Goal: Task Accomplishment & Management: Use online tool/utility

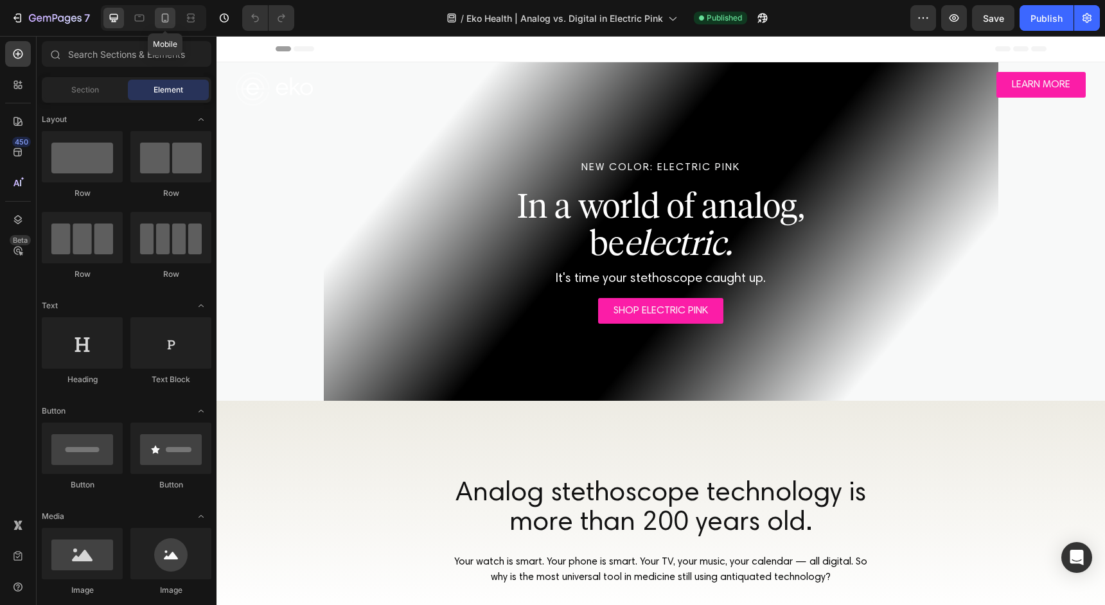
click at [169, 21] on icon at bounding box center [165, 18] width 13 height 13
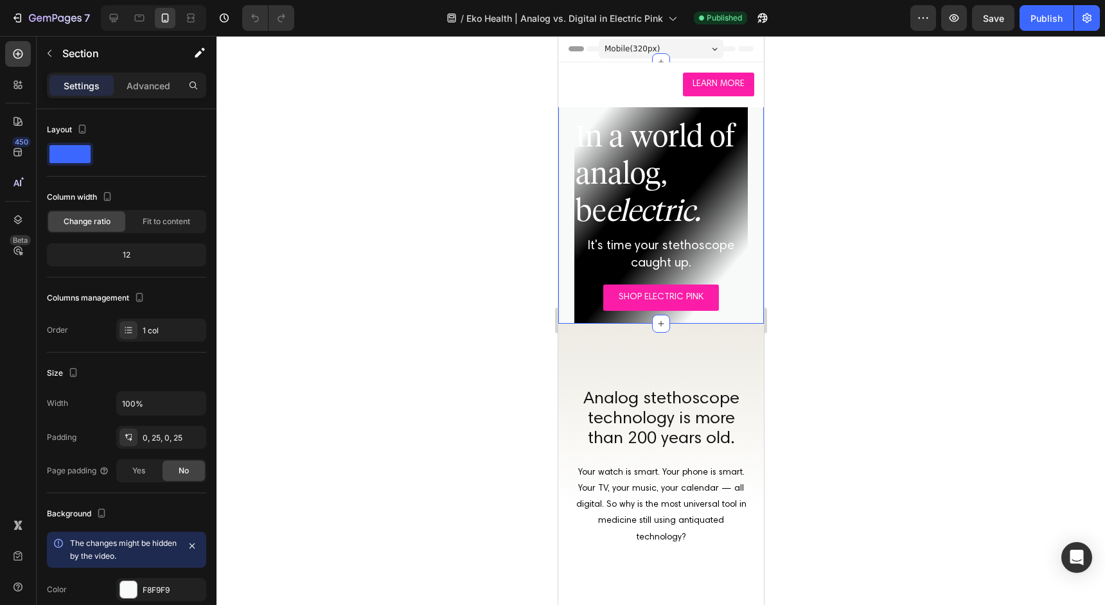
click at [564, 172] on div at bounding box center [661, 192] width 206 height 261
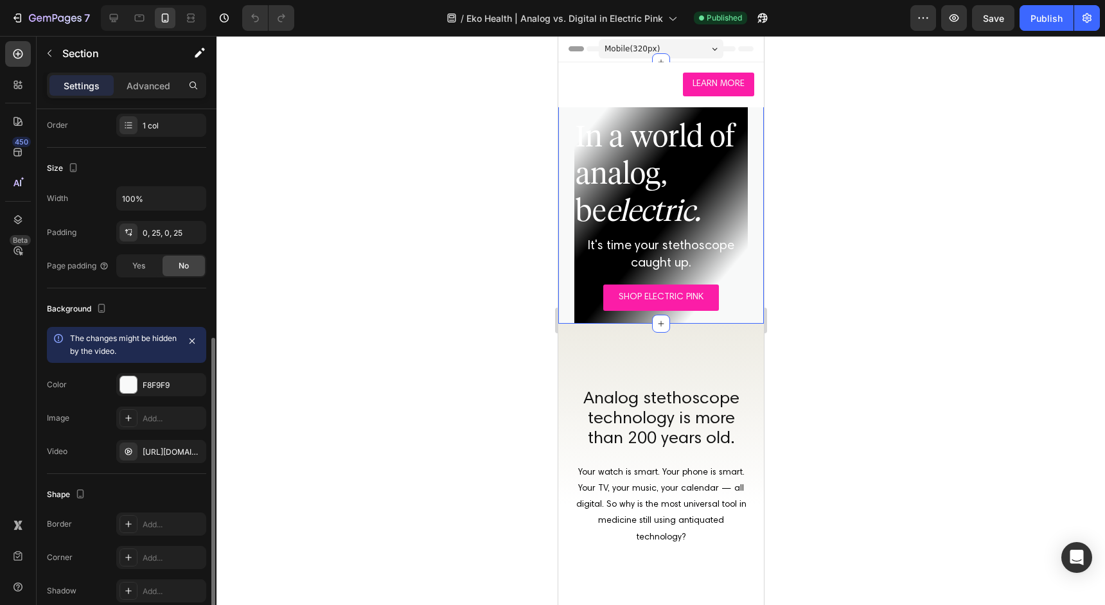
scroll to position [264, 0]
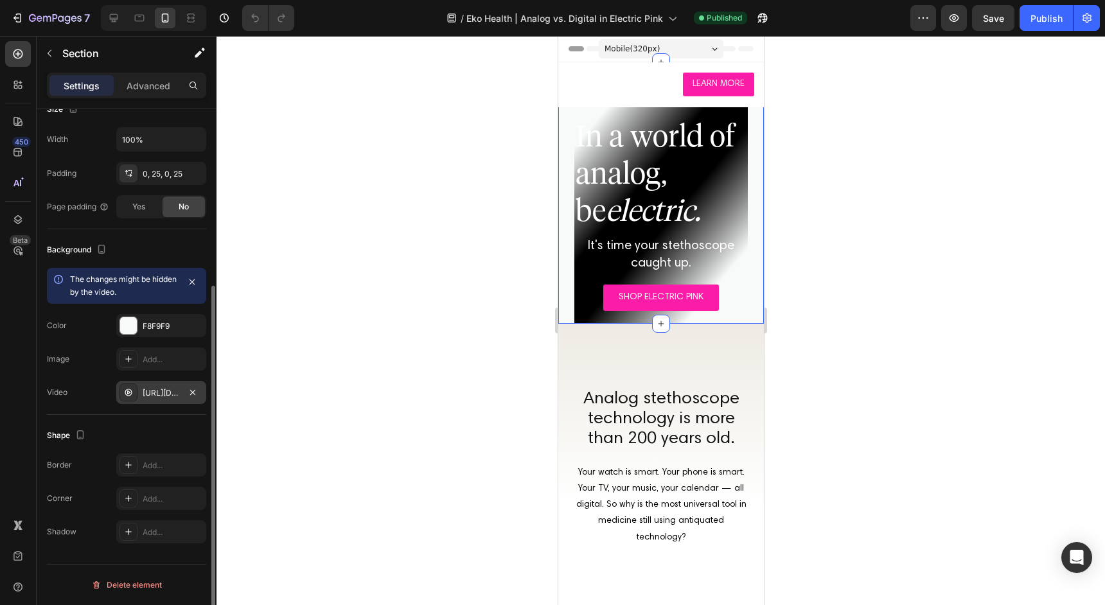
click at [161, 389] on div "[URL][DOMAIN_NAME]" at bounding box center [161, 393] width 37 height 12
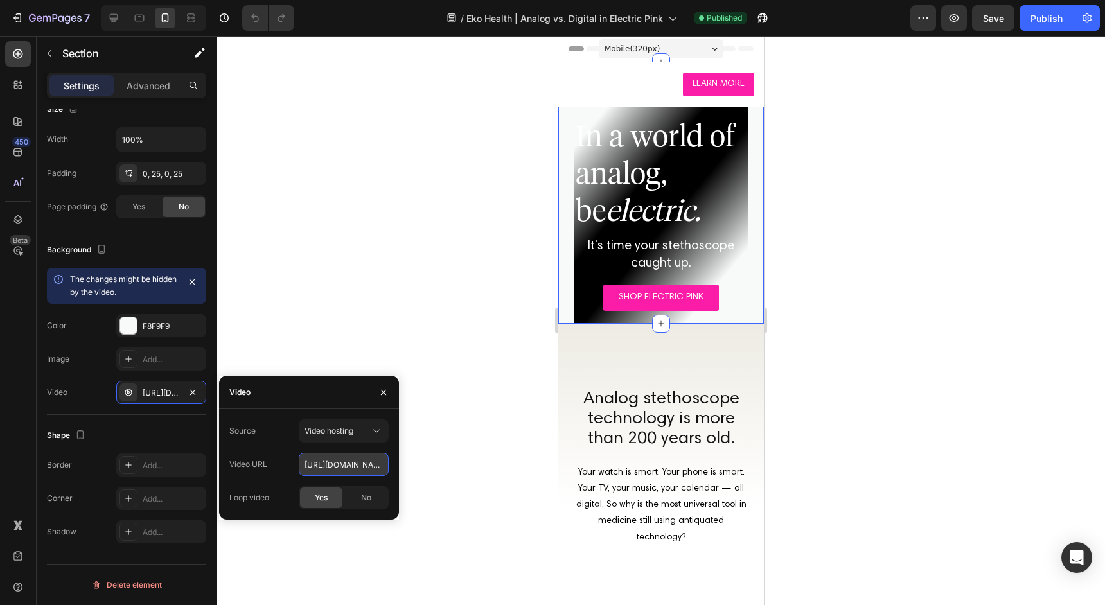
click at [350, 464] on input "[URL][DOMAIN_NAME]" at bounding box center [344, 464] width 90 height 23
paste input "[URL][DOMAIN_NAME]"
type input "[URL][DOMAIN_NAME]"
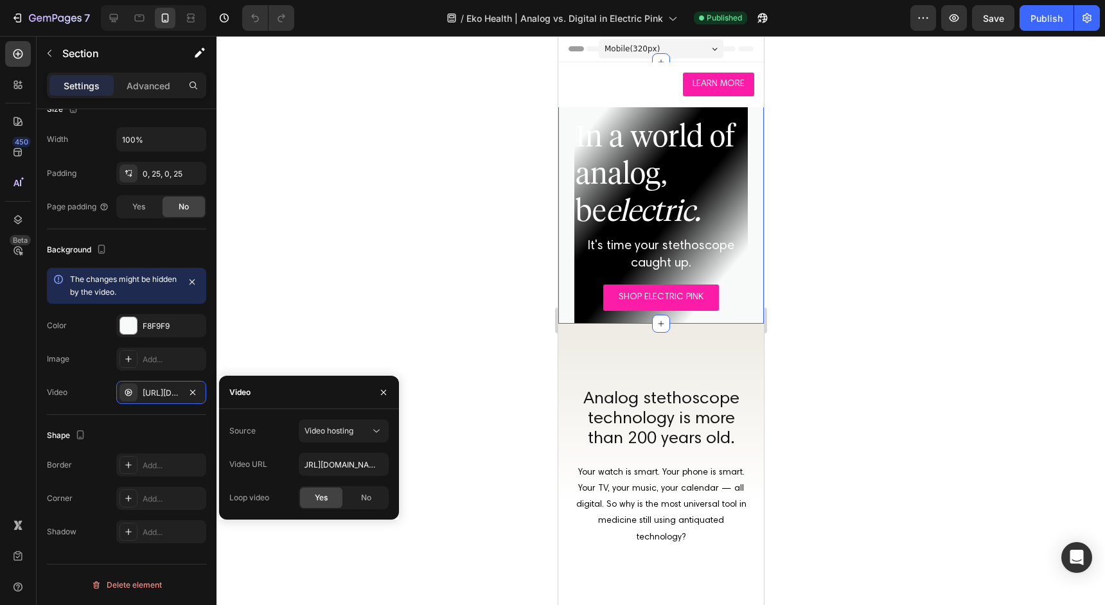
click at [288, 450] on div "Source Video hosting Video URL [URL][DOMAIN_NAME] Loop video Yes No" at bounding box center [308, 464] width 159 height 90
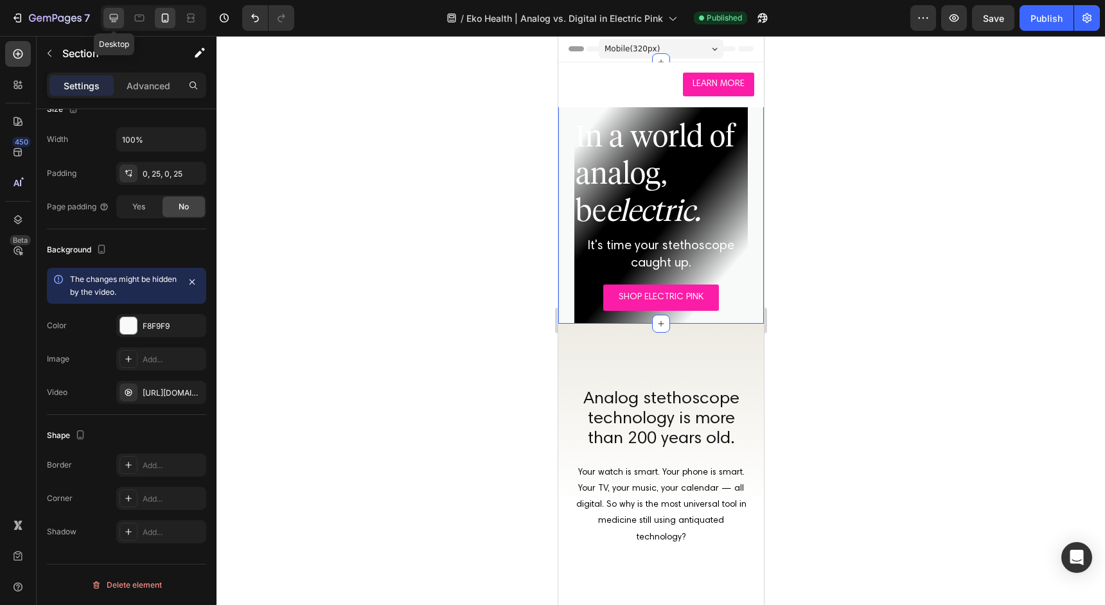
click at [116, 12] on icon at bounding box center [113, 18] width 13 height 13
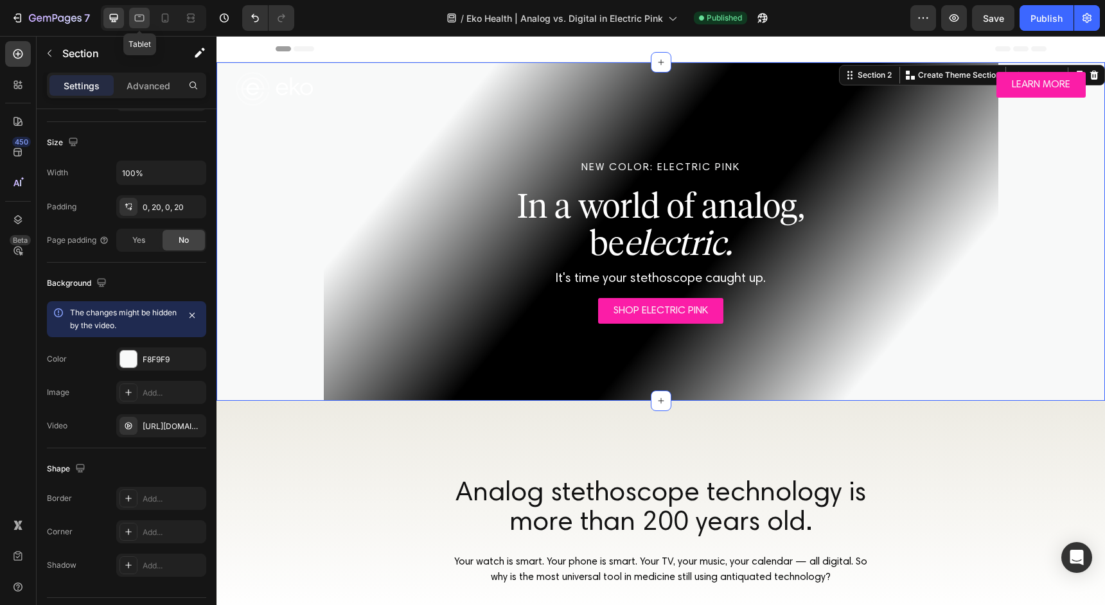
click at [144, 15] on icon at bounding box center [139, 18] width 13 height 13
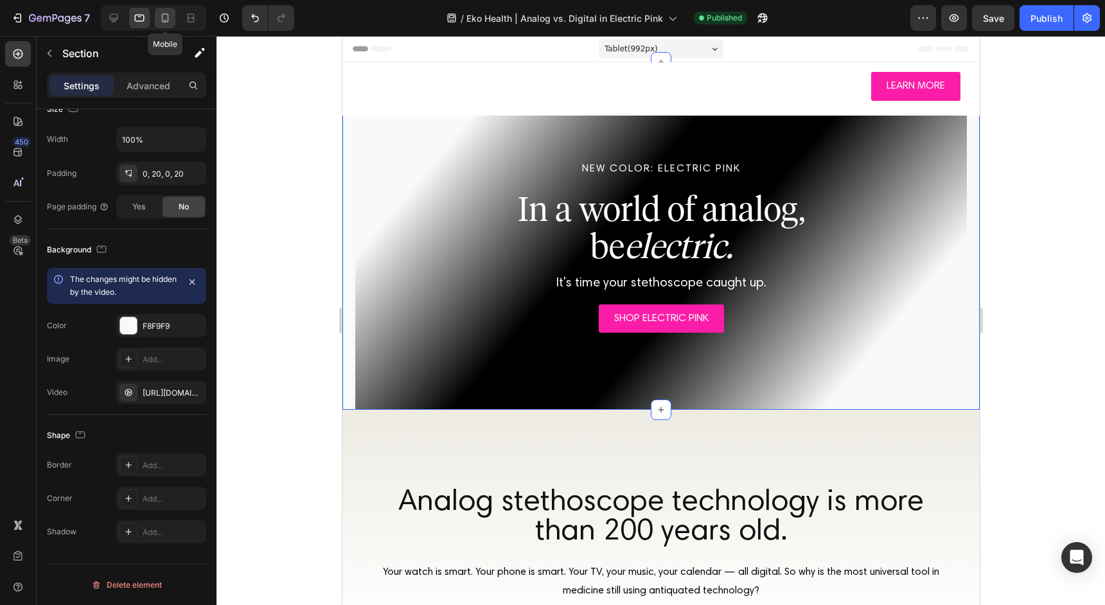
click at [168, 19] on icon at bounding box center [165, 17] width 7 height 9
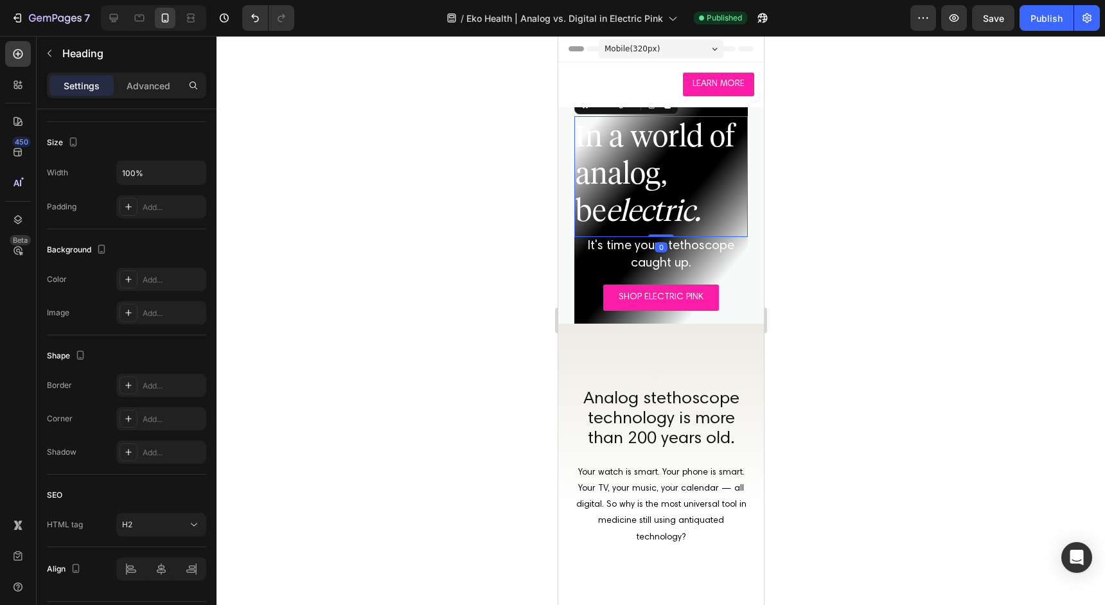
click at [639, 182] on span "In a world of analog," at bounding box center [654, 154] width 159 height 73
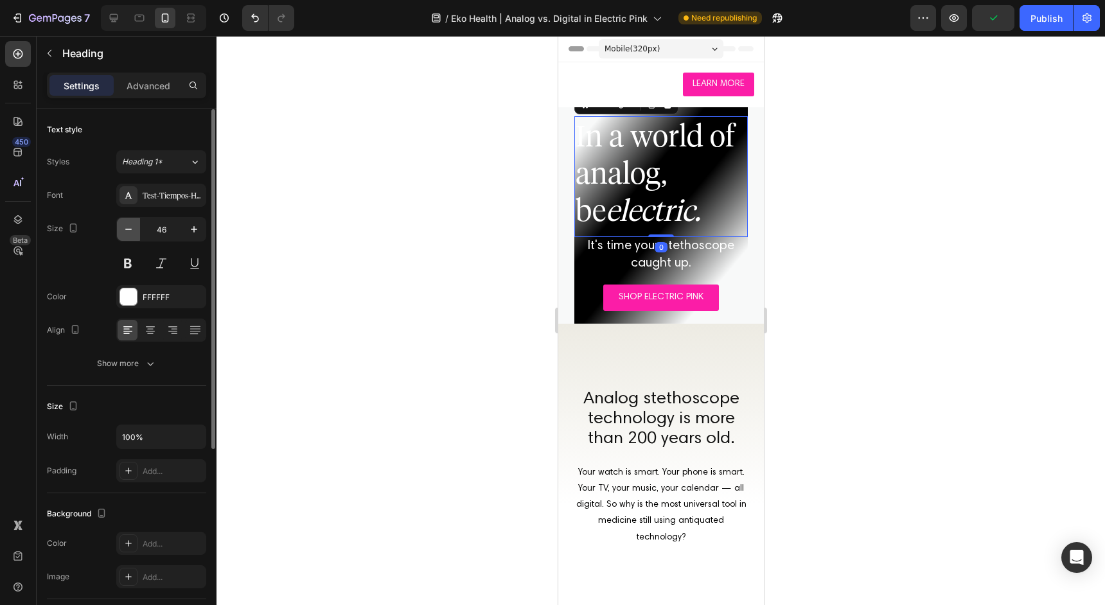
click at [127, 234] on icon "button" at bounding box center [128, 229] width 13 height 13
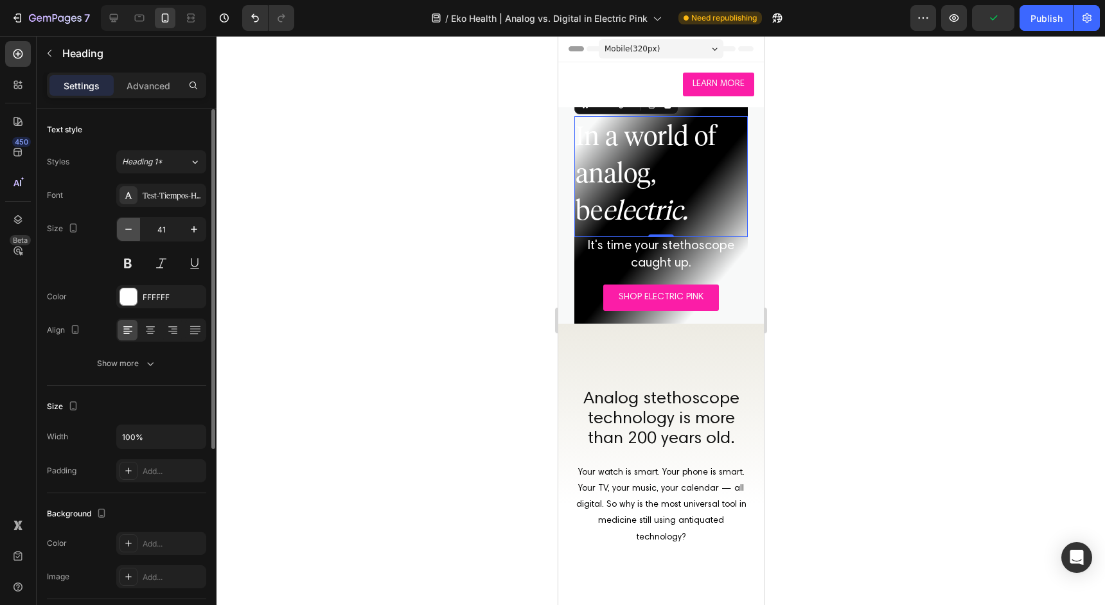
click at [127, 234] on icon "button" at bounding box center [128, 229] width 13 height 13
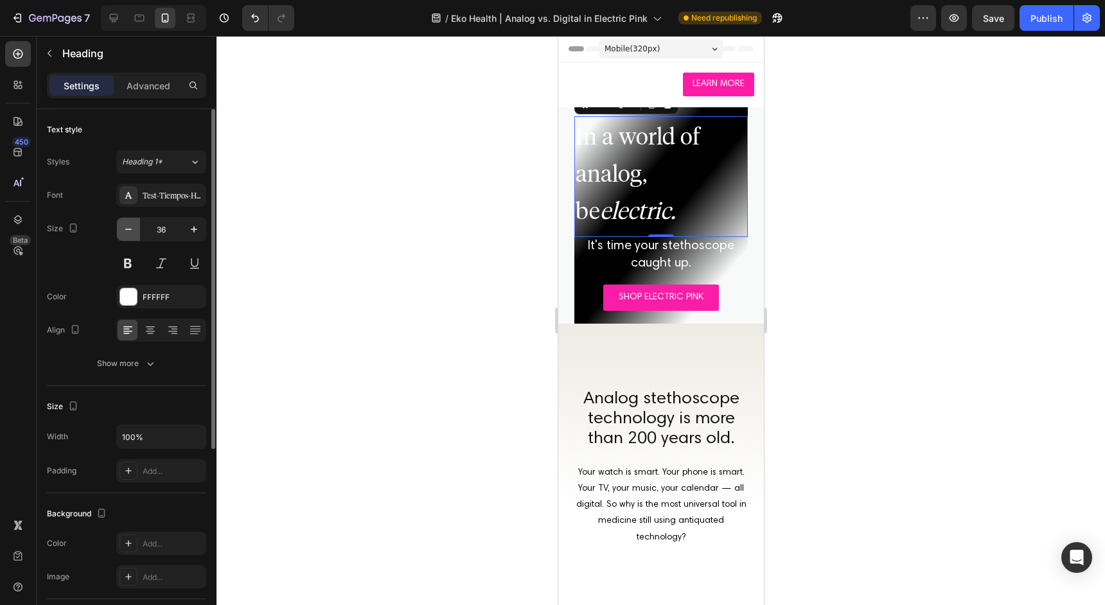
click at [127, 234] on icon "button" at bounding box center [128, 229] width 13 height 13
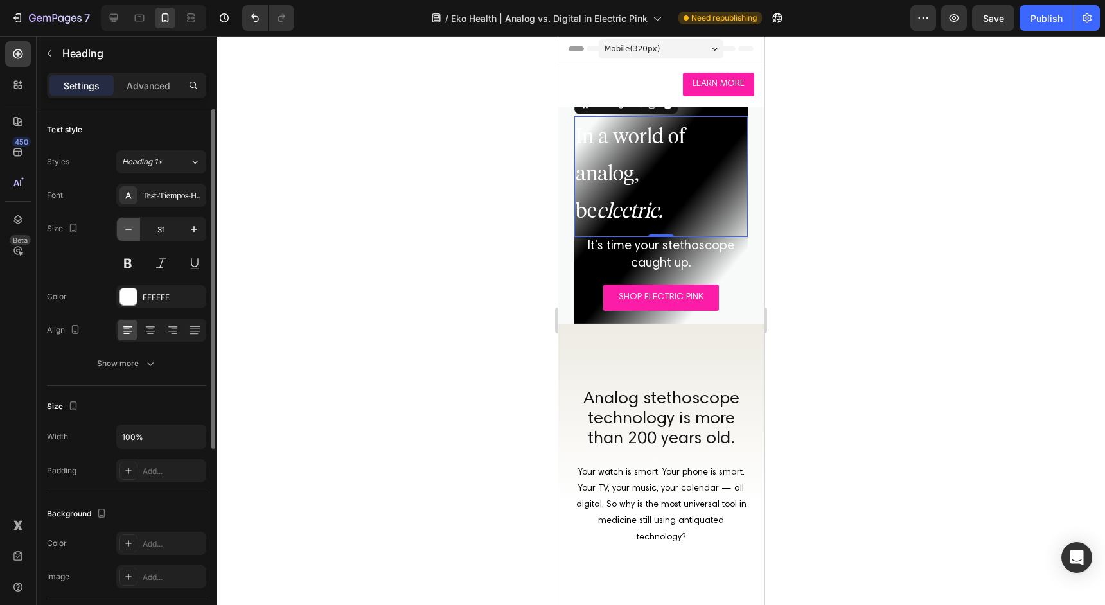
click at [127, 234] on icon "button" at bounding box center [128, 229] width 13 height 13
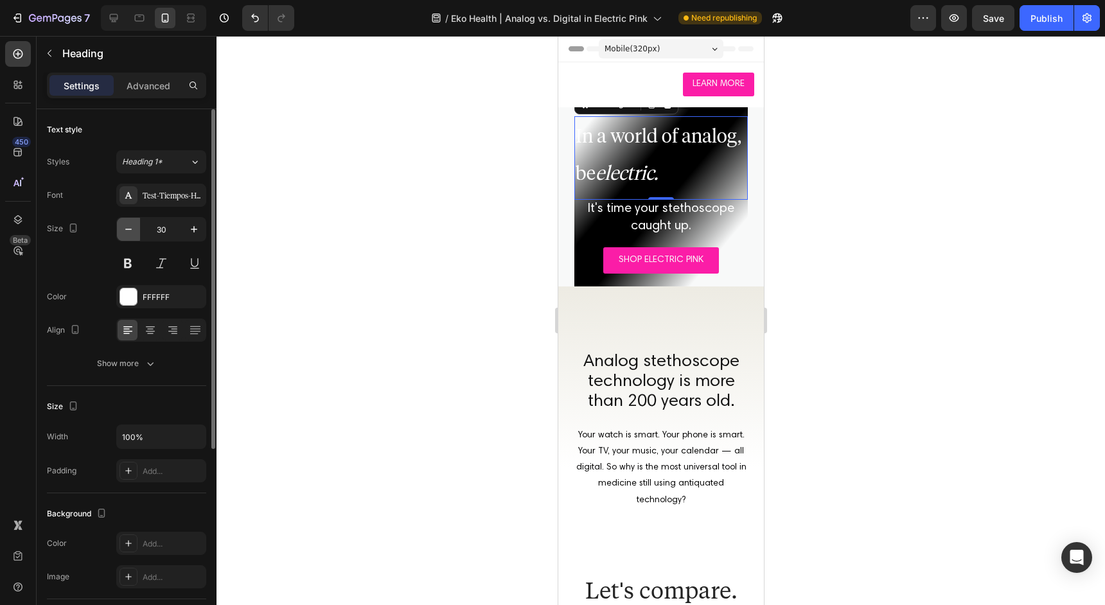
click at [127, 234] on icon "button" at bounding box center [128, 229] width 13 height 13
click at [191, 231] on icon "button" at bounding box center [194, 229] width 13 height 13
click at [133, 229] on icon "button" at bounding box center [128, 229] width 13 height 13
type input "30"
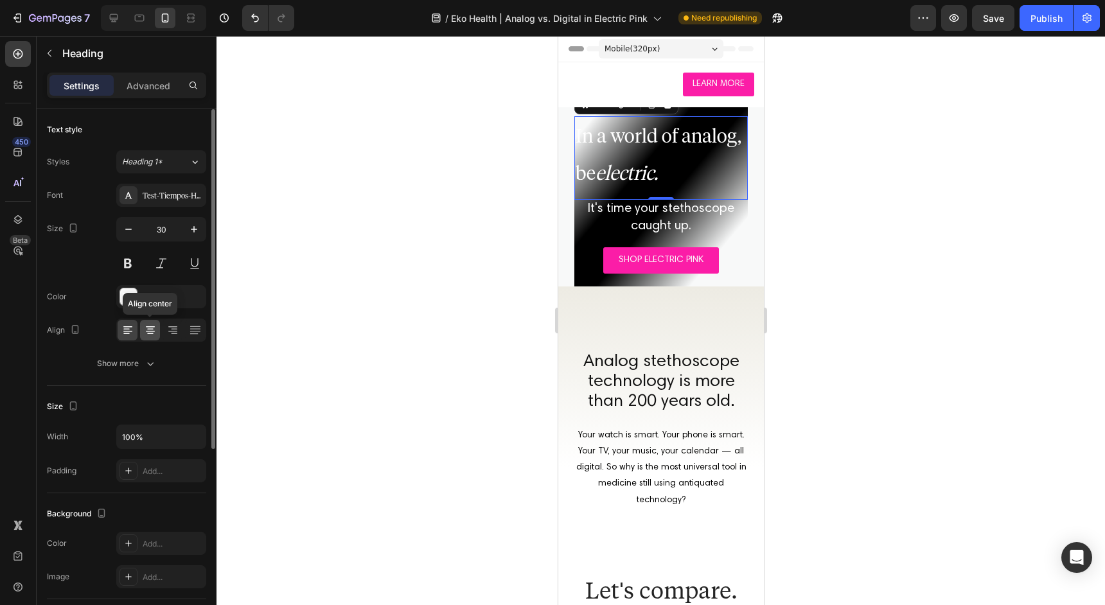
click at [150, 330] on icon at bounding box center [150, 330] width 13 height 13
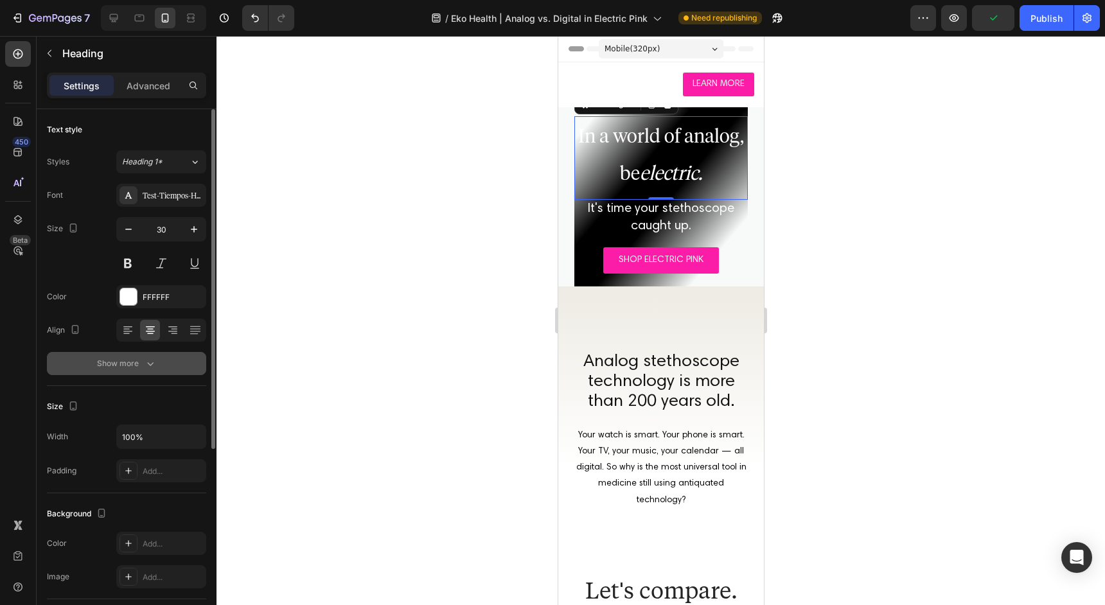
click at [140, 367] on div "Show more" at bounding box center [127, 363] width 60 height 13
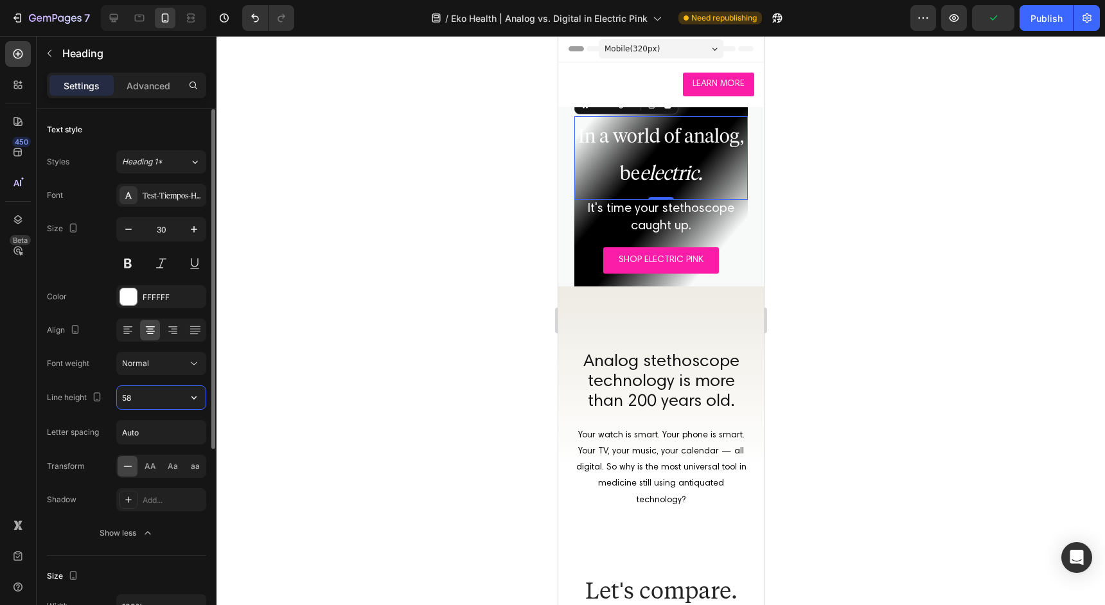
click at [134, 391] on input "58" at bounding box center [161, 397] width 89 height 23
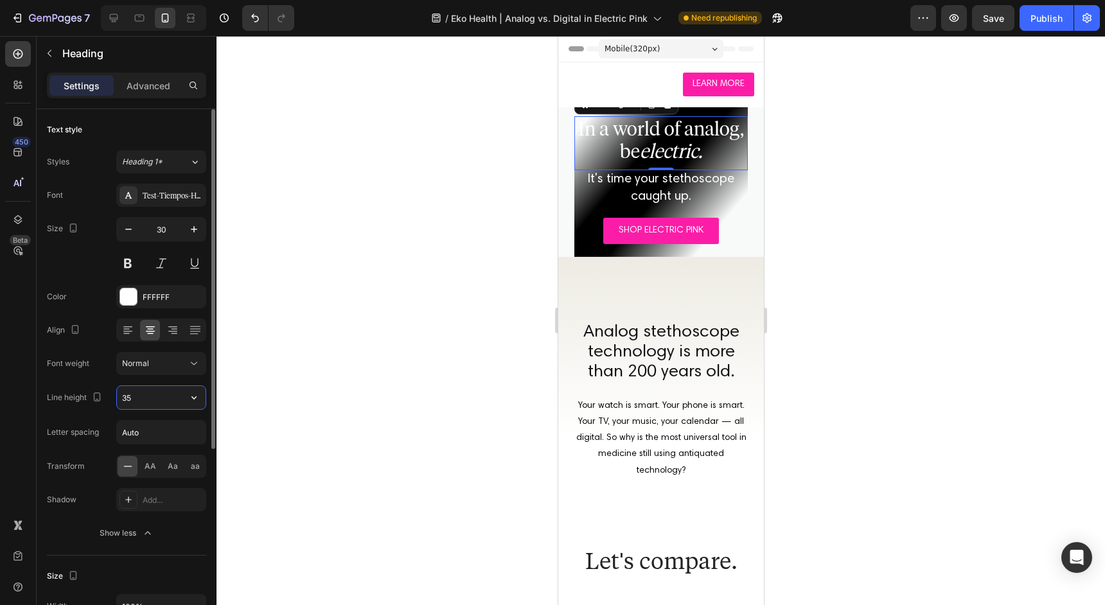
type input "34"
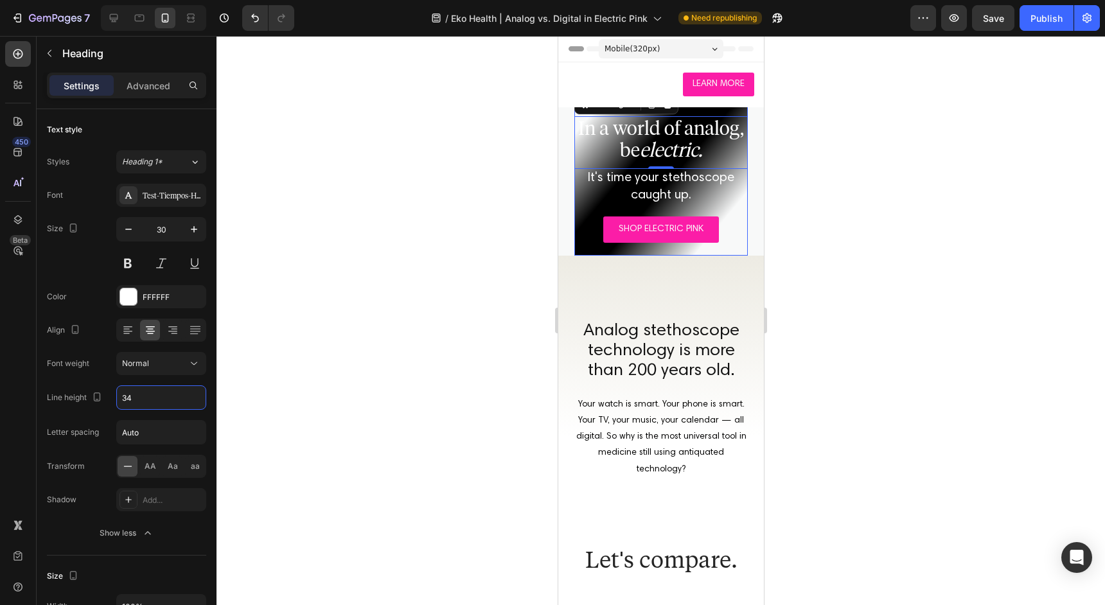
click at [584, 234] on div "SHOP ELECTRIC PINK Button" at bounding box center [660, 229] width 173 height 26
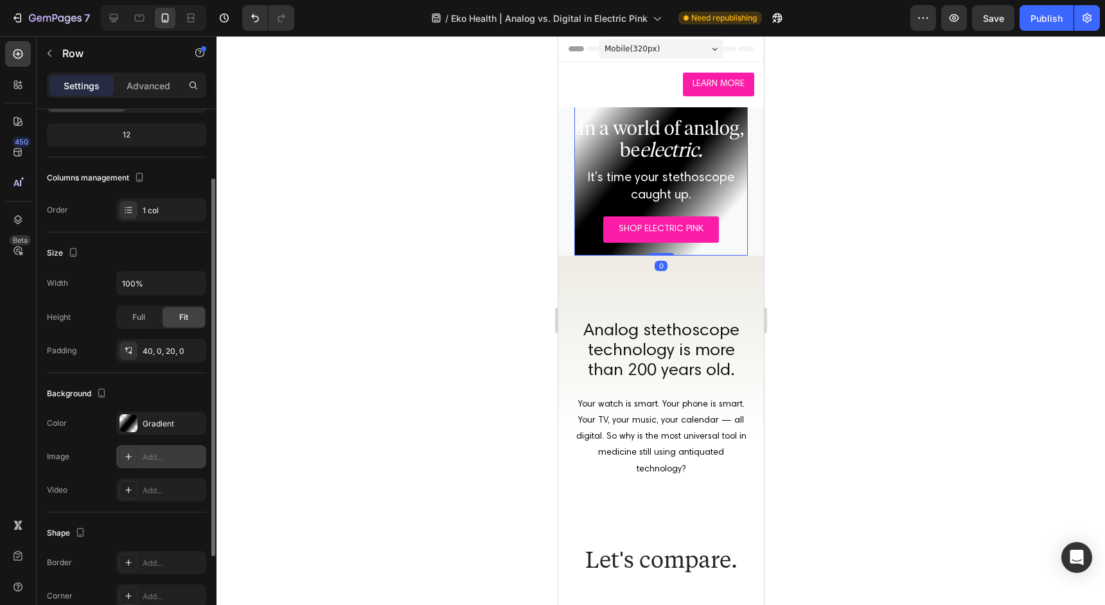
scroll to position [130, 0]
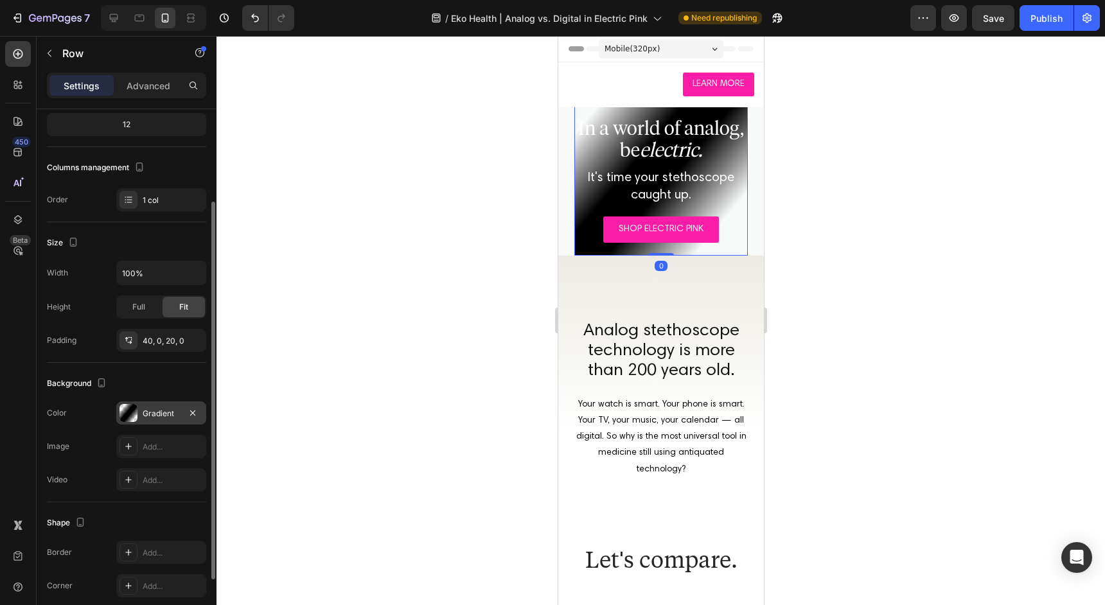
click at [141, 415] on div "Gradient" at bounding box center [161, 412] width 90 height 23
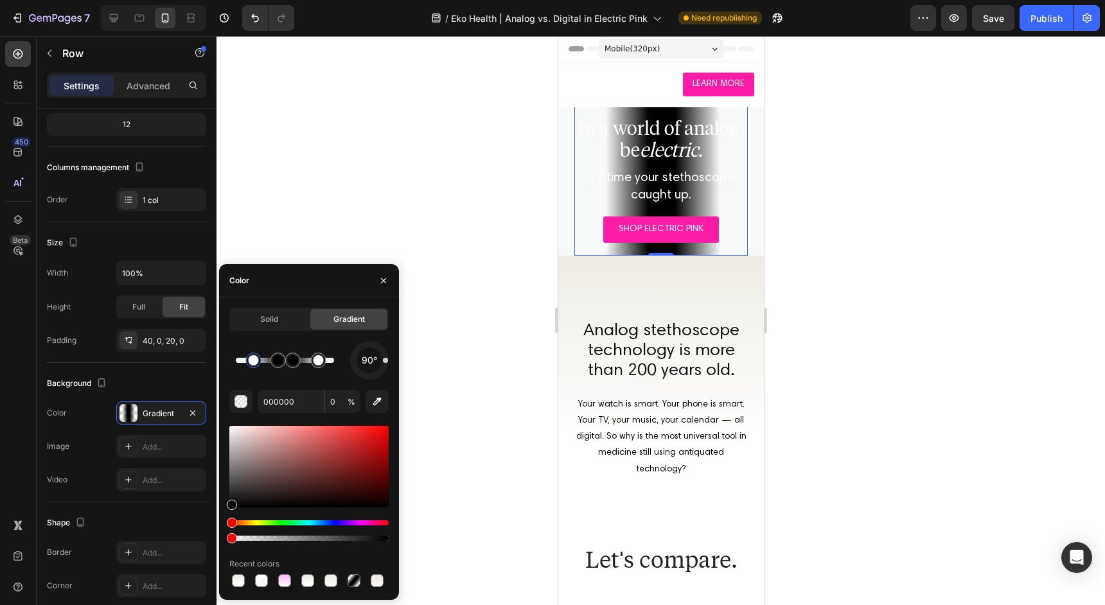
drag, startPoint x: 382, startPoint y: 371, endPoint x: 392, endPoint y: 360, distance: 15.0
click at [392, 360] on div "Solid Gradient 90° 000000 0 % Recent colors" at bounding box center [309, 449] width 180 height 282
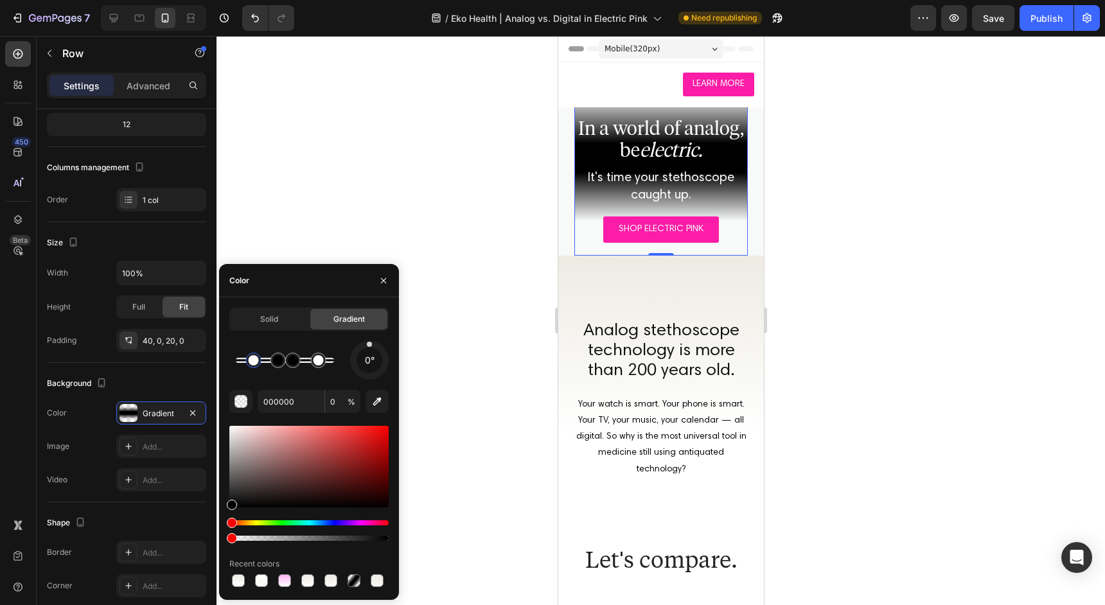
drag, startPoint x: 385, startPoint y: 360, endPoint x: 369, endPoint y: 330, distance: 33.6
click at [369, 330] on div "Solid Gradient 0° 000000 0 % Recent colors" at bounding box center [308, 449] width 159 height 282
drag, startPoint x: 276, startPoint y: 365, endPoint x: 264, endPoint y: 366, distance: 12.2
click at [264, 366] on div at bounding box center [265, 360] width 15 height 15
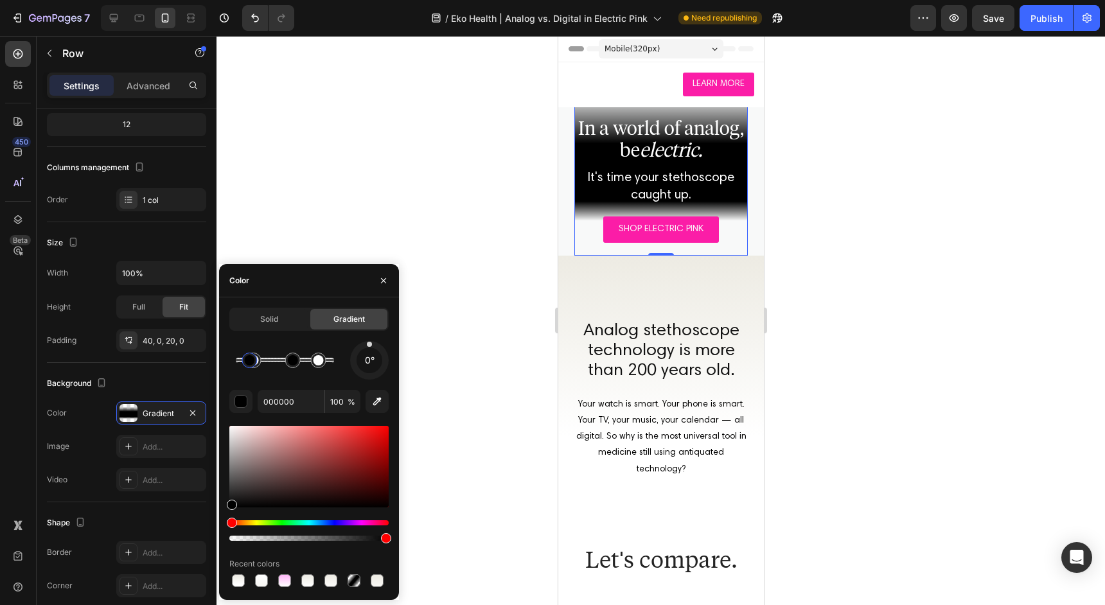
click at [250, 364] on div at bounding box center [249, 360] width 10 height 10
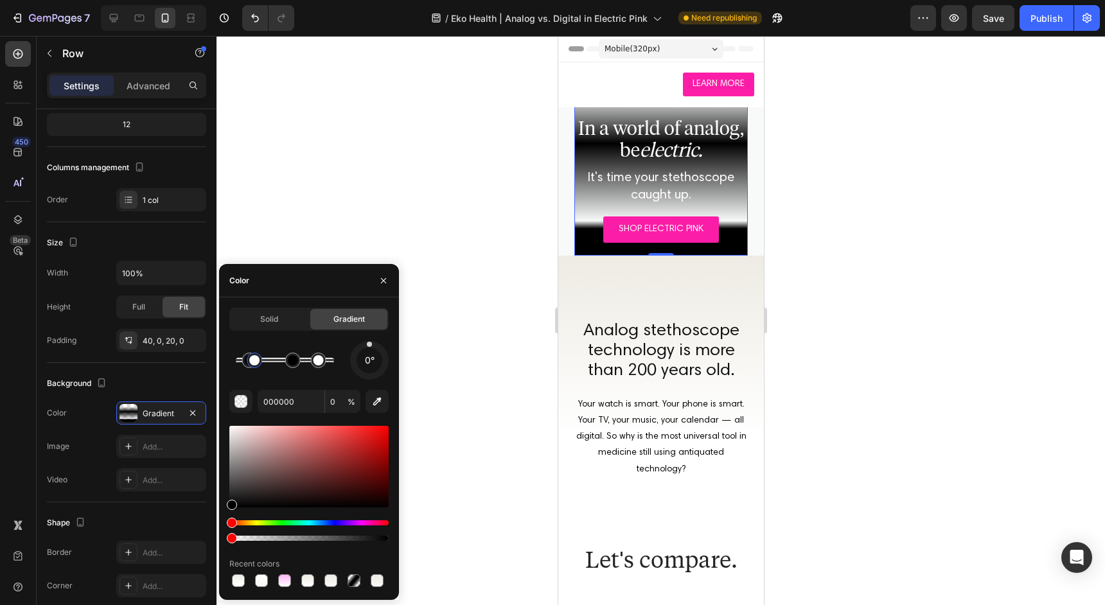
click at [255, 362] on div at bounding box center [254, 360] width 10 height 10
click at [254, 337] on icon "button" at bounding box center [255, 340] width 10 height 10
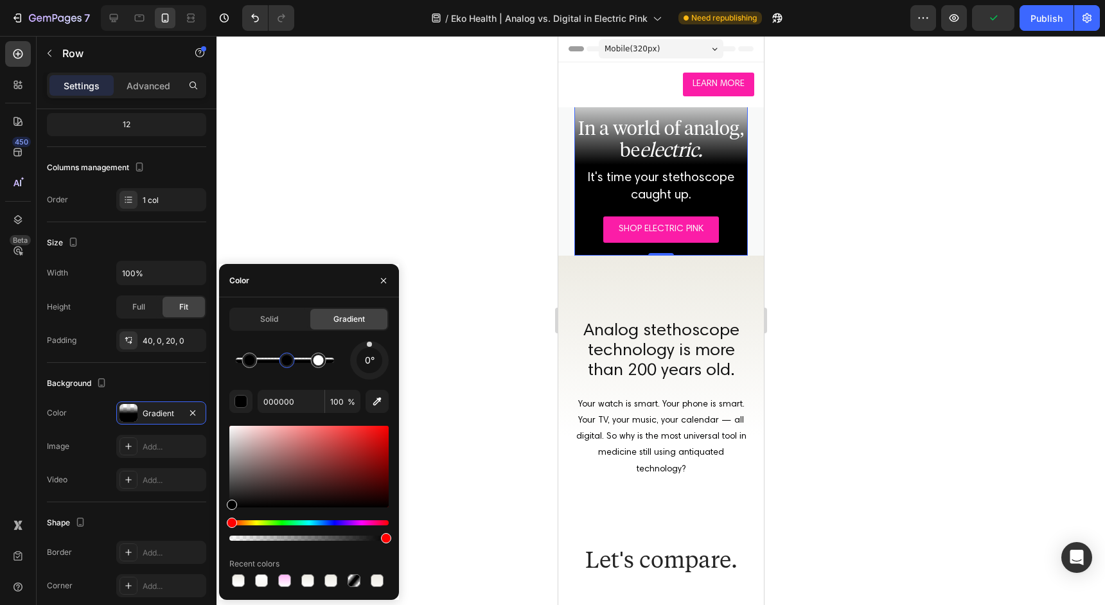
click at [283, 362] on div at bounding box center [287, 360] width 10 height 10
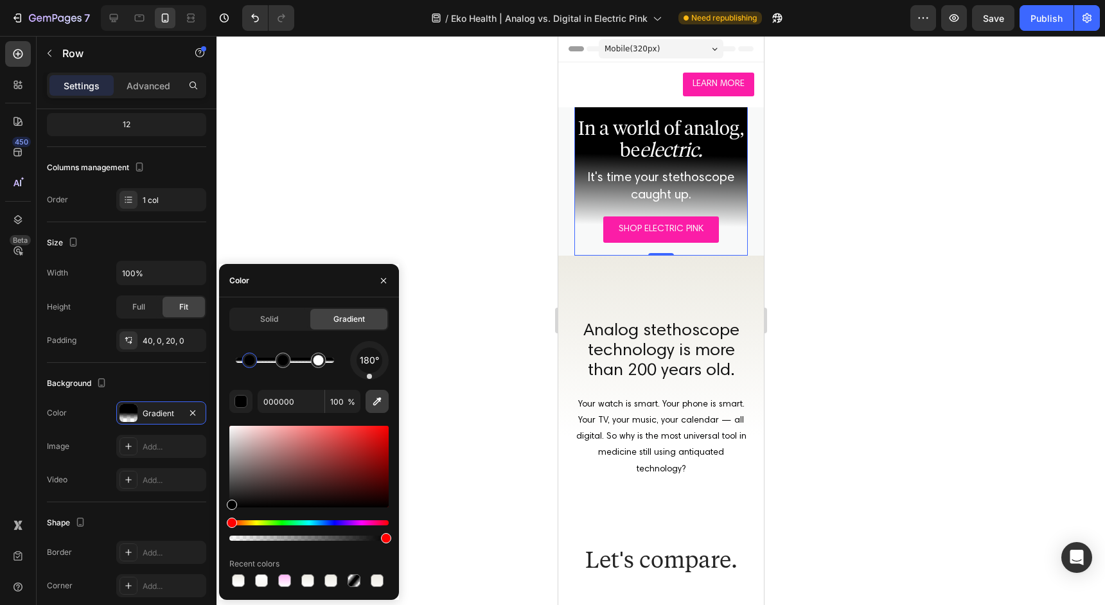
drag, startPoint x: 370, startPoint y: 343, endPoint x: 369, endPoint y: 396, distance: 53.3
click at [369, 396] on div "180° 000000 100 % Recent colors" at bounding box center [308, 465] width 159 height 249
drag, startPoint x: 280, startPoint y: 359, endPoint x: 267, endPoint y: 359, distance: 12.8
click at [267, 359] on div at bounding box center [267, 360] width 10 height 10
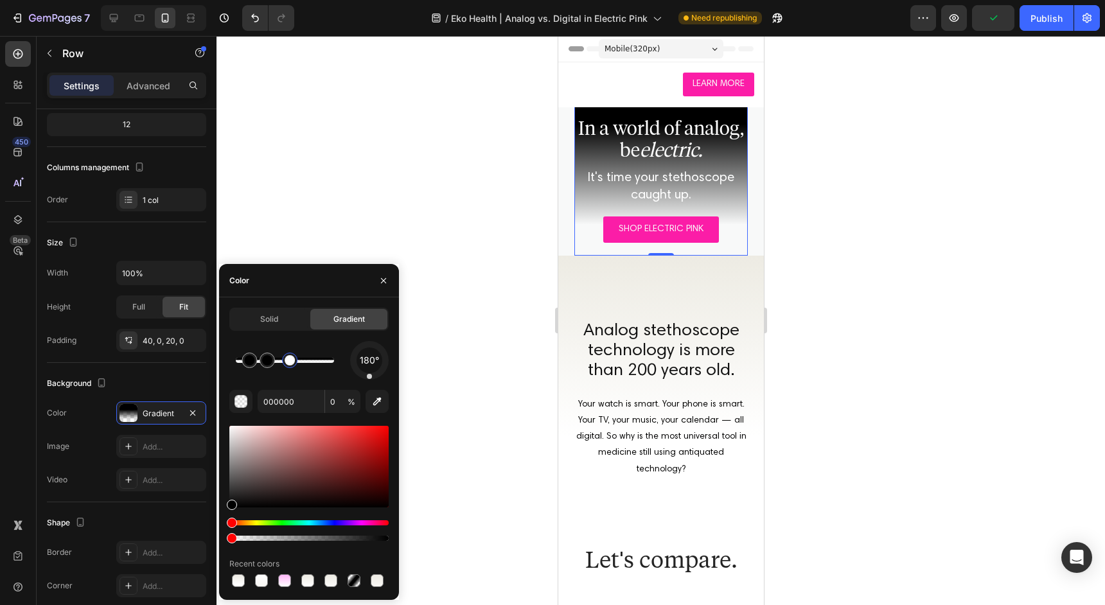
type input "100"
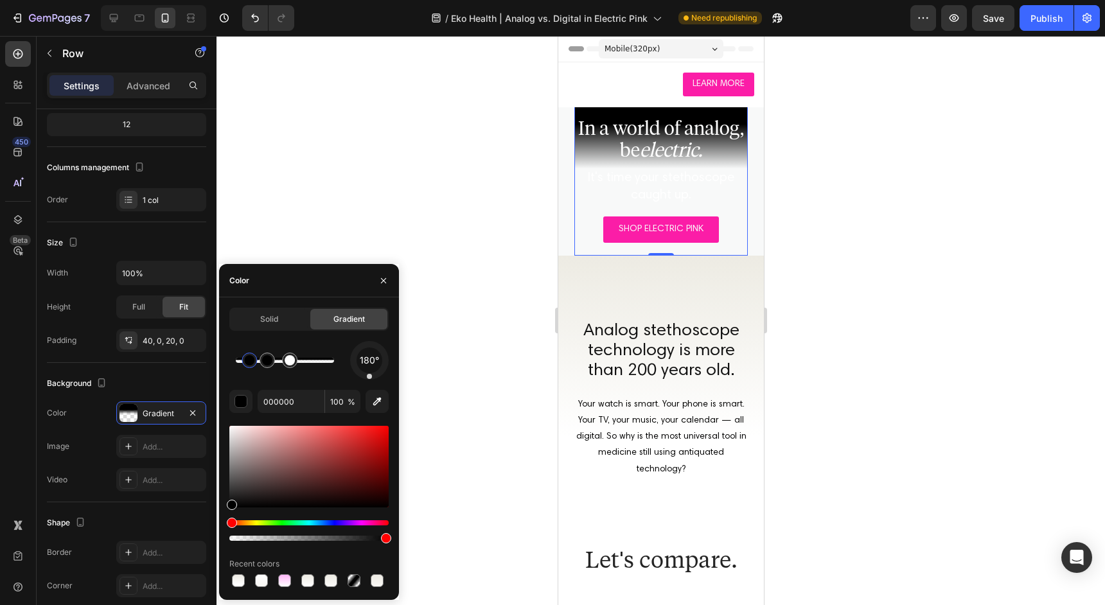
drag, startPoint x: 315, startPoint y: 359, endPoint x: 305, endPoint y: 364, distance: 11.5
click at [681, 204] on p "It's time your stethoscope caught up." at bounding box center [660, 187] width 171 height 35
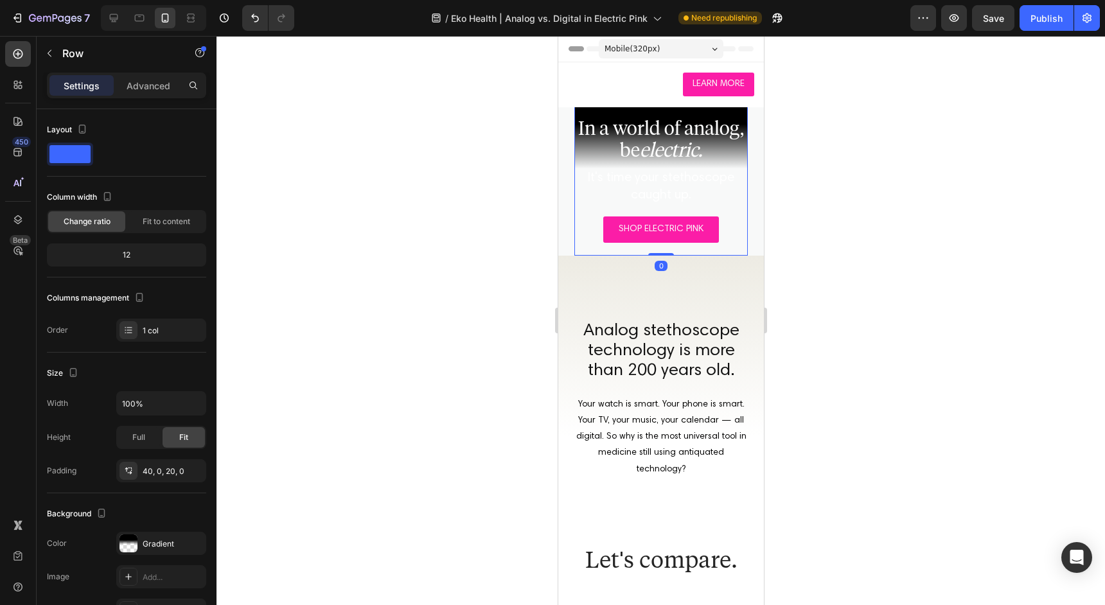
click at [729, 233] on div "SHOP ELECTRIC PINK Button" at bounding box center [660, 229] width 173 height 26
click at [46, 49] on icon "button" at bounding box center [49, 53] width 10 height 10
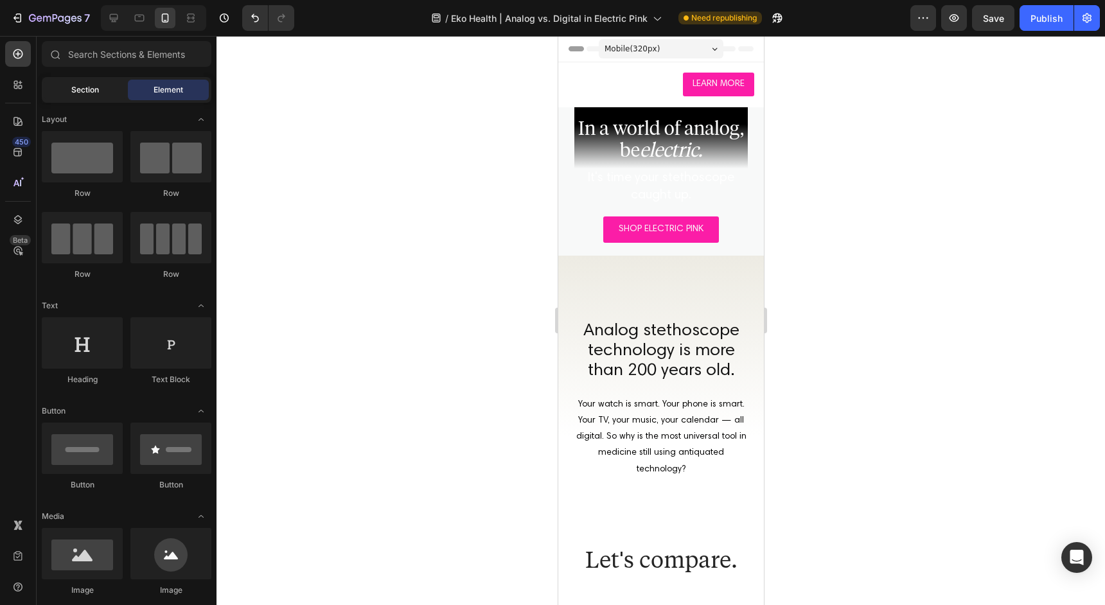
click at [90, 82] on div "Section" at bounding box center [84, 90] width 81 height 21
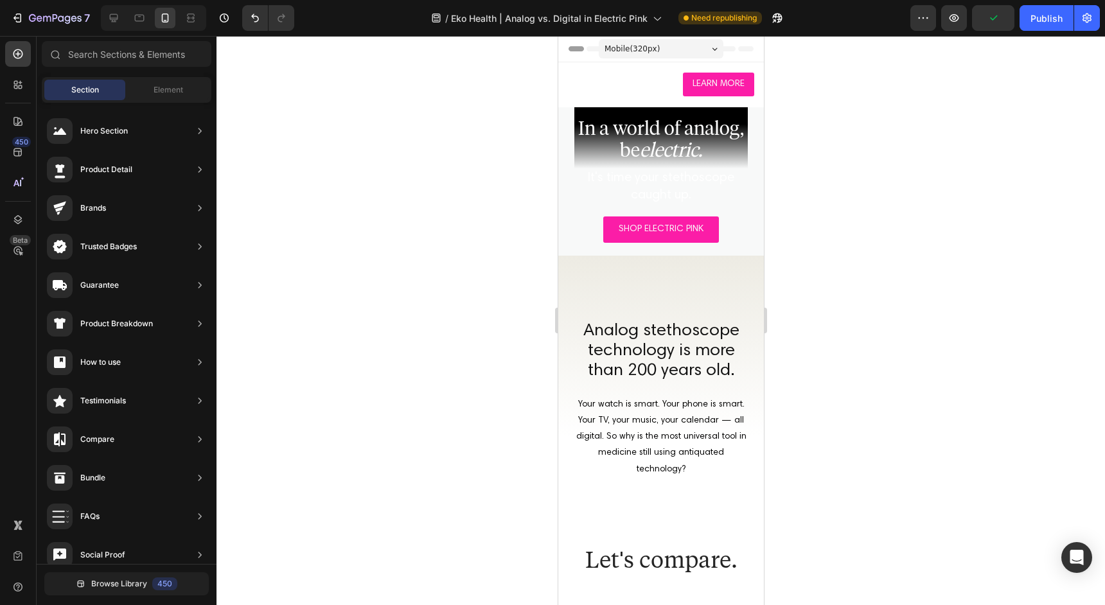
click at [166, 74] on div "Sections(18) Elements(83) Section Element Hero Section Product Detail Brands Tr…" at bounding box center [127, 322] width 180 height 562
click at [166, 90] on span "Element" at bounding box center [169, 90] width 30 height 12
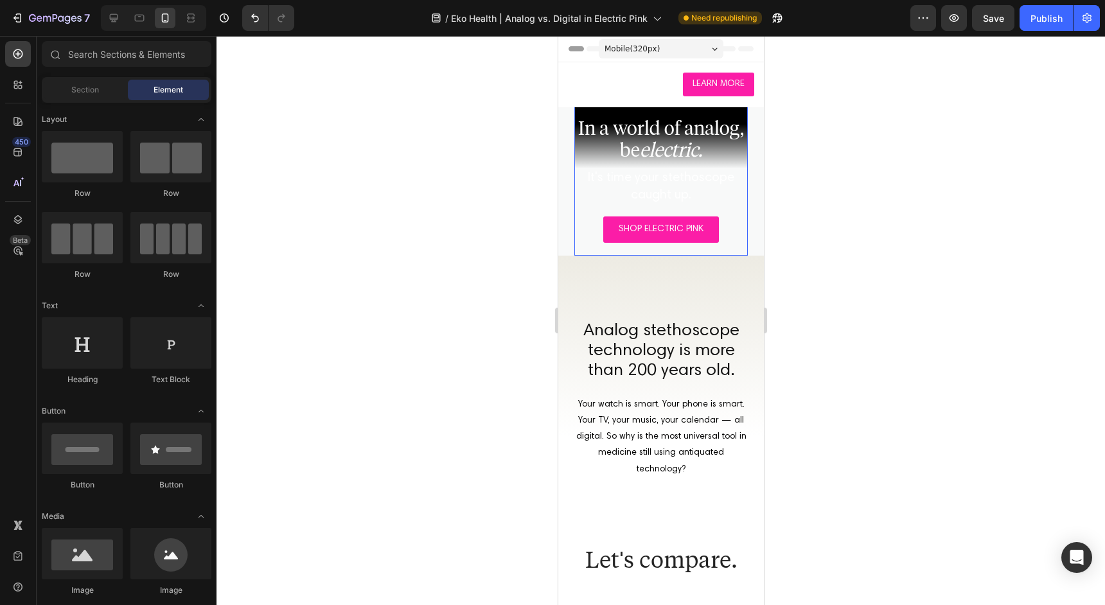
click at [589, 225] on div "SHOP ELECTRIC PINK Button" at bounding box center [660, 229] width 173 height 26
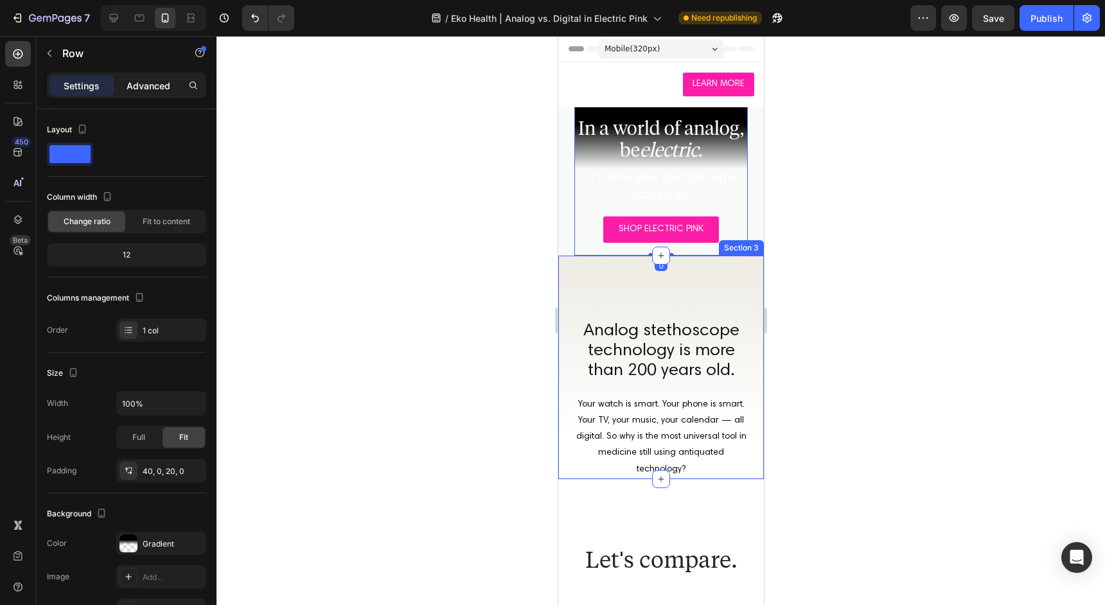
click at [161, 80] on p "Advanced" at bounding box center [149, 85] width 44 height 13
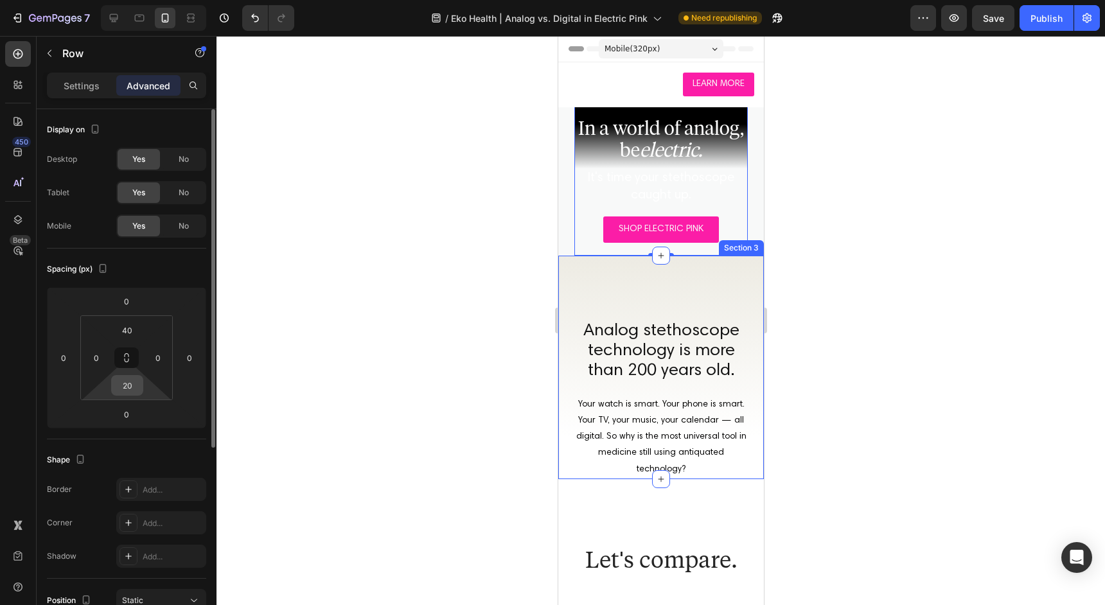
click at [130, 382] on input "20" at bounding box center [127, 385] width 26 height 19
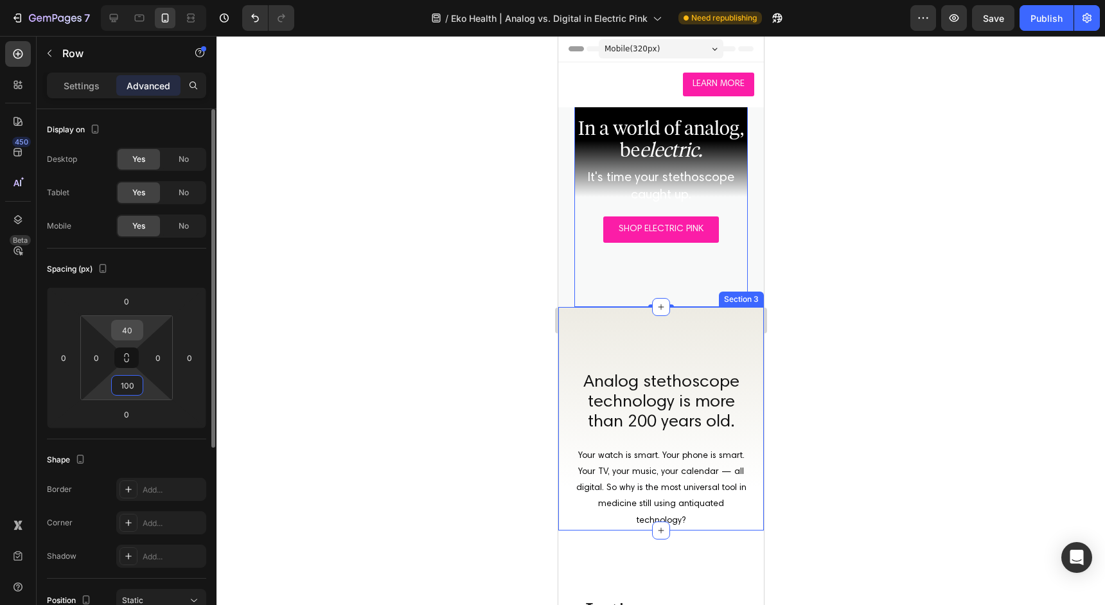
type input "100"
click at [134, 328] on input "40" at bounding box center [127, 330] width 26 height 19
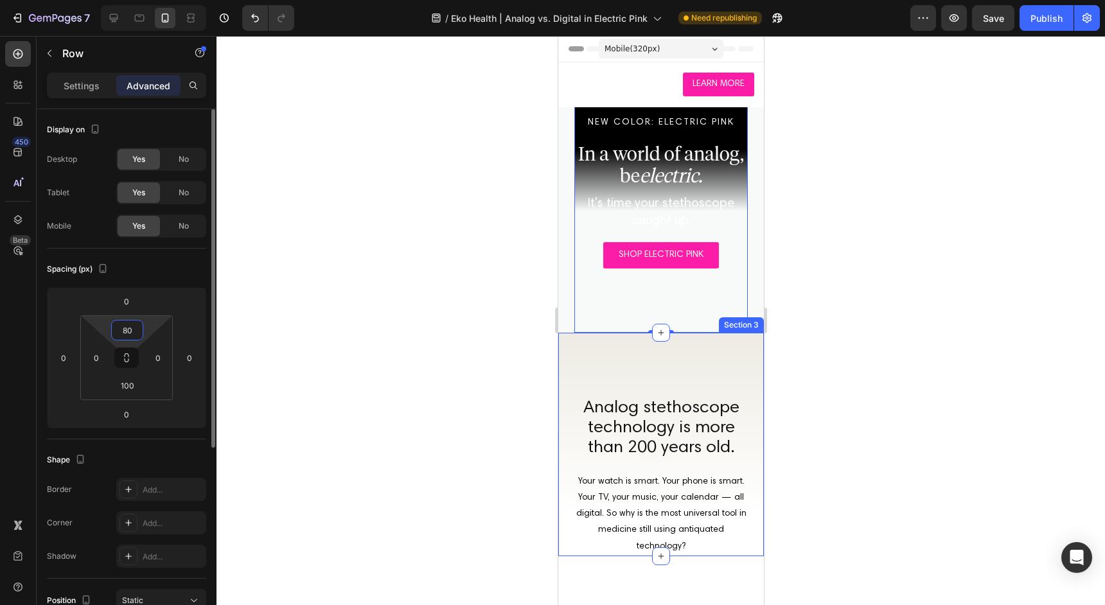
click at [132, 337] on input "80" at bounding box center [127, 330] width 26 height 19
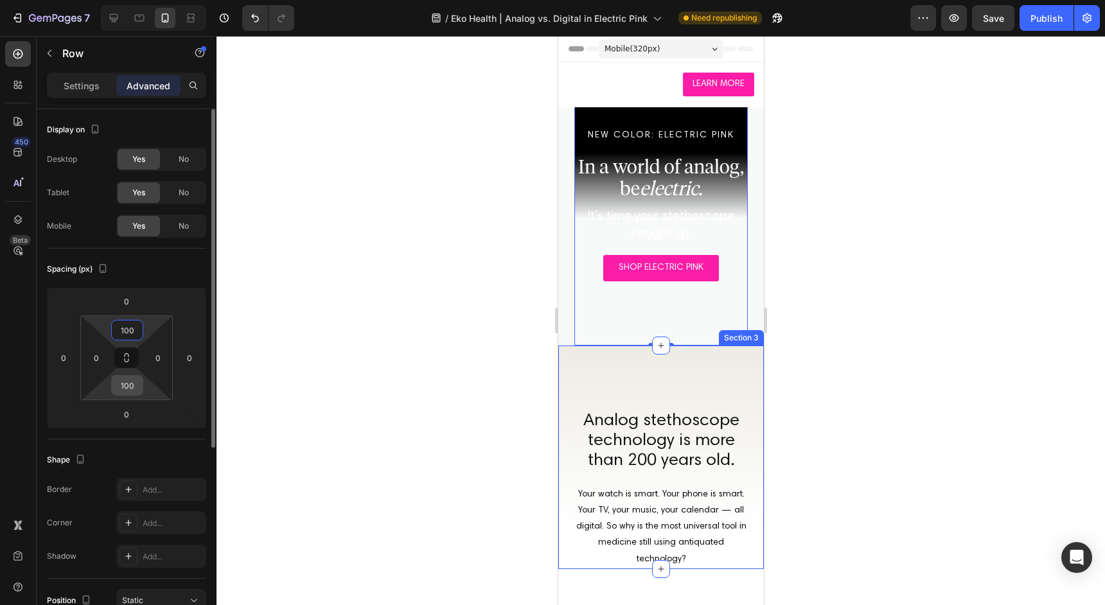
type input "100"
click at [128, 386] on input "100" at bounding box center [127, 385] width 26 height 19
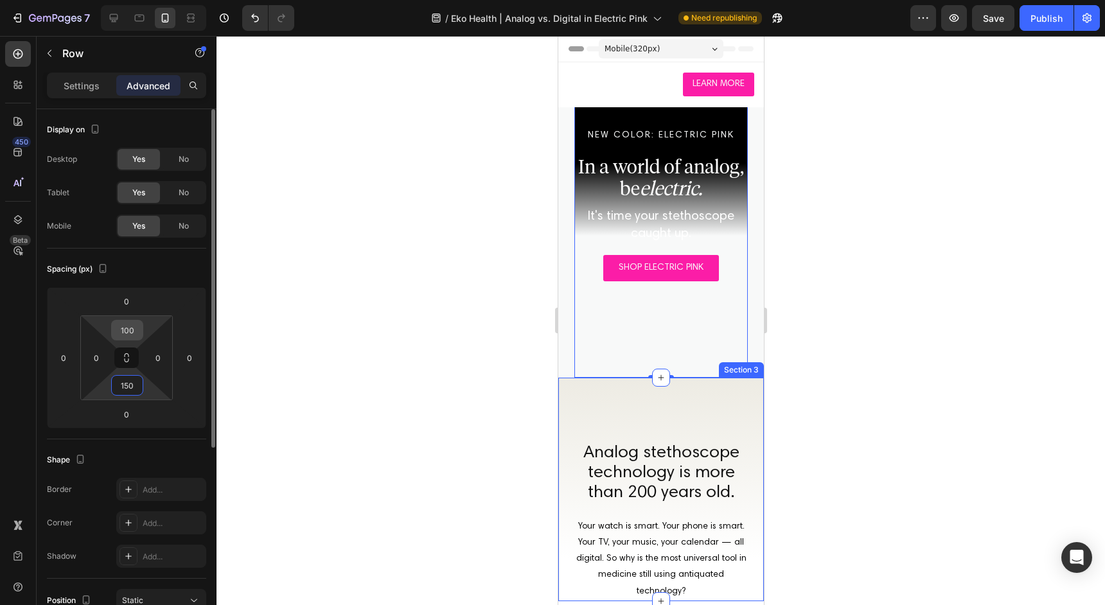
type input "150"
click at [129, 336] on input "100" at bounding box center [127, 330] width 26 height 19
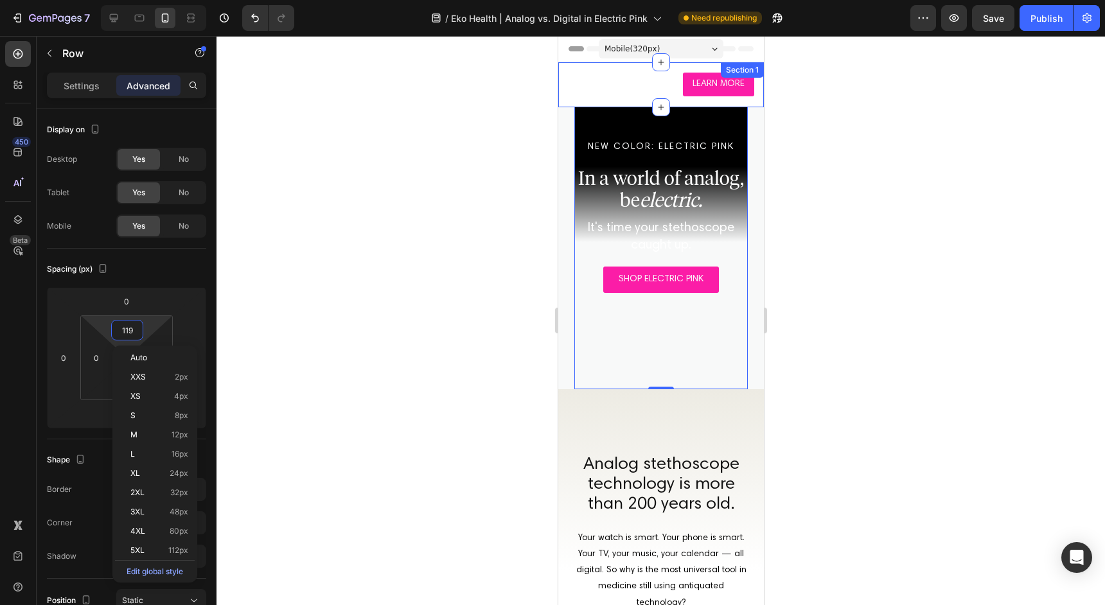
type input "120"
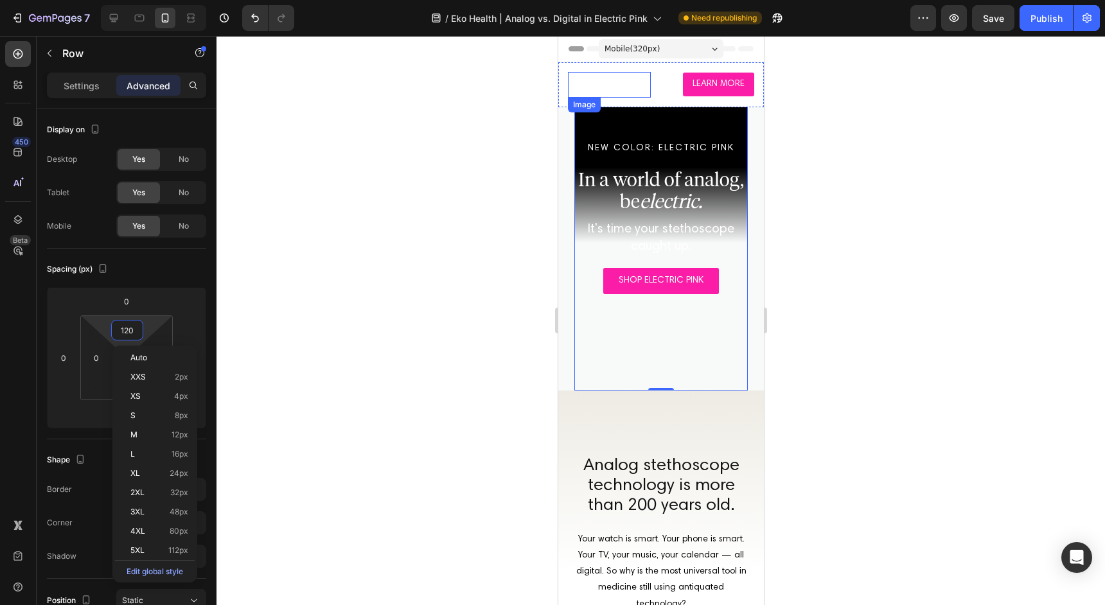
click at [610, 83] on img at bounding box center [596, 85] width 58 height 26
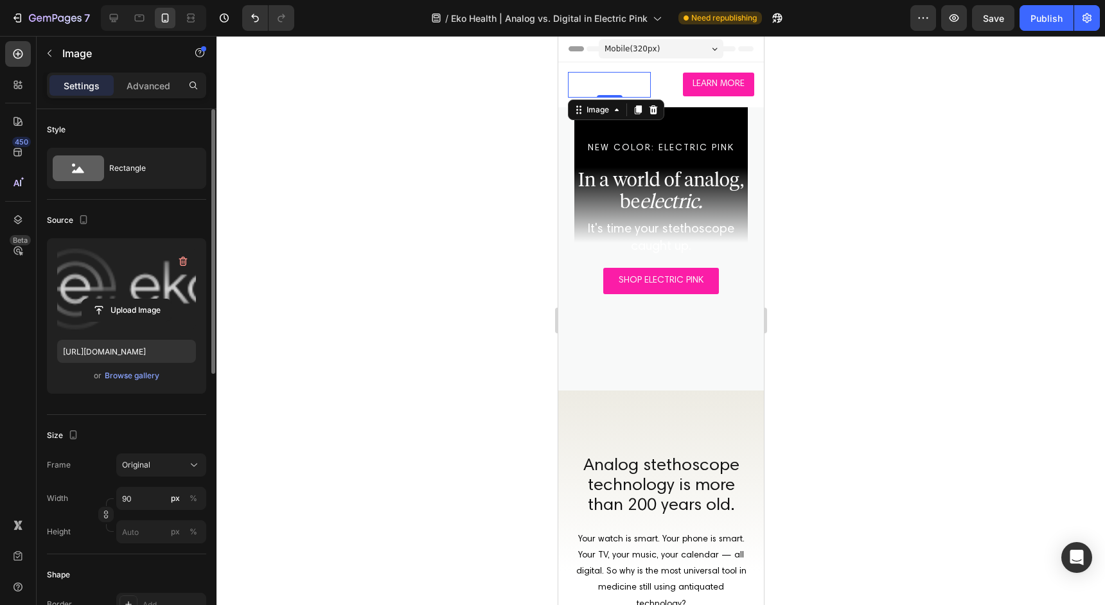
click at [134, 286] on label at bounding box center [126, 289] width 139 height 81
click at [134, 299] on input "file" at bounding box center [126, 310] width 89 height 22
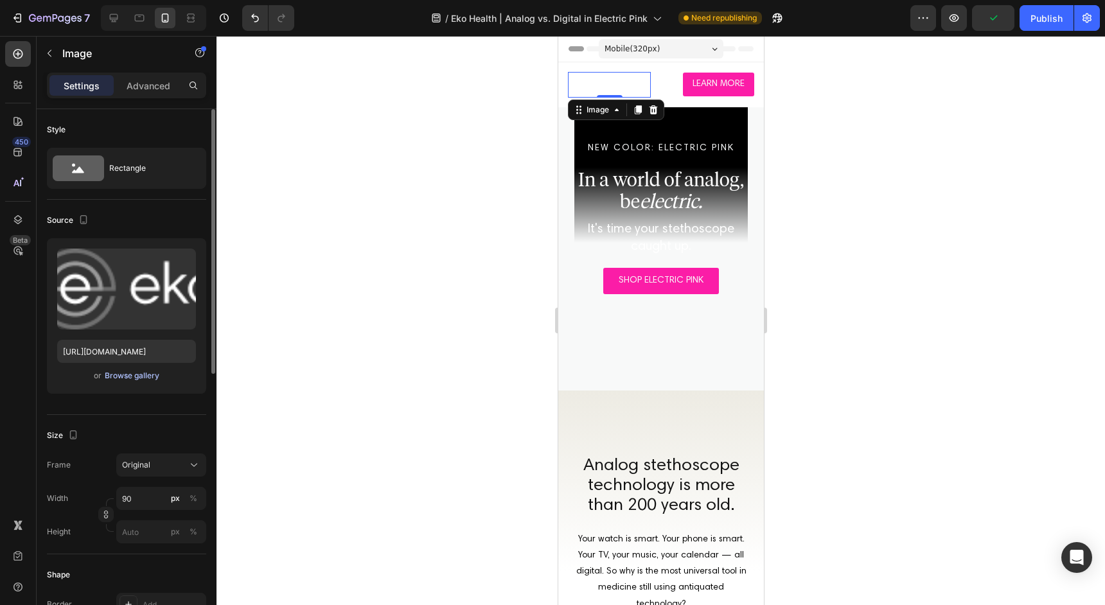
click at [133, 376] on div "Browse gallery" at bounding box center [132, 376] width 55 height 12
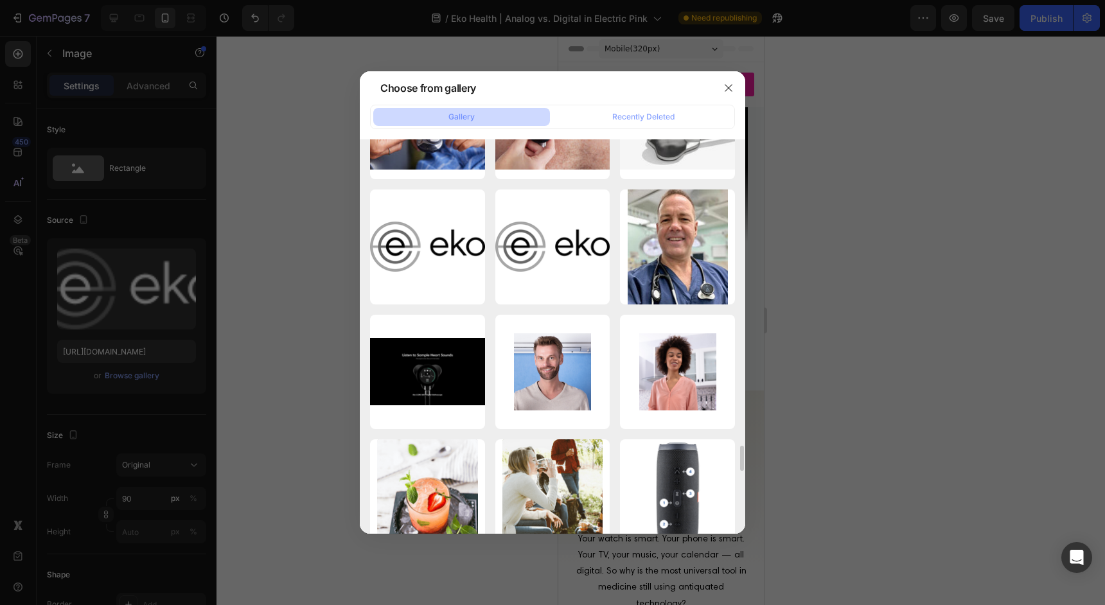
scroll to position [4966, 0]
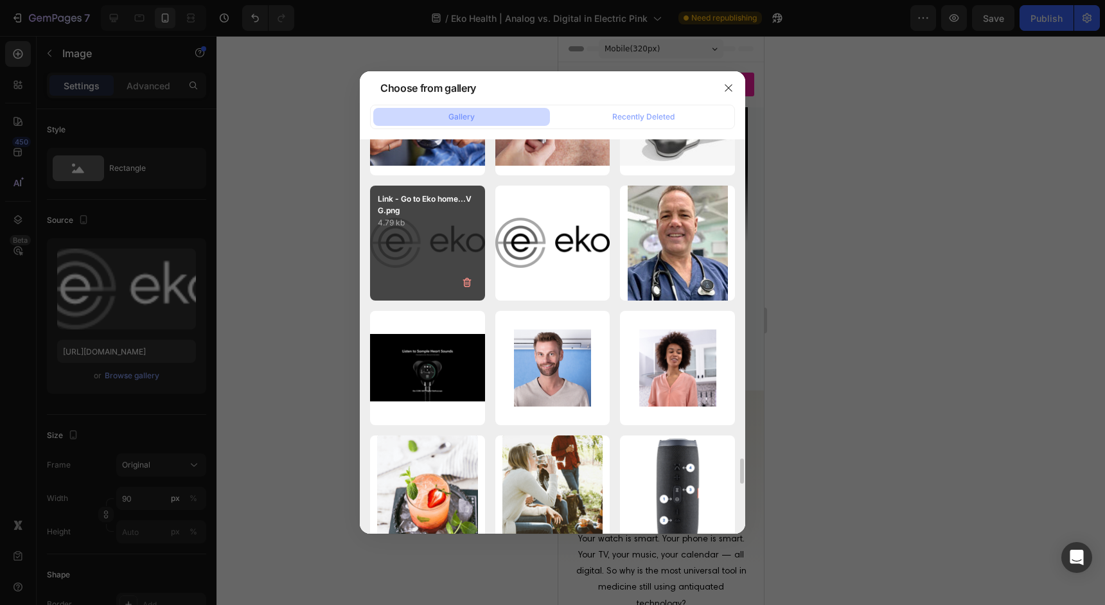
click at [430, 247] on div "Link - Go to Eko home...VG.png 4.79 kb" at bounding box center [427, 243] width 115 height 115
type input "[URL][DOMAIN_NAME]"
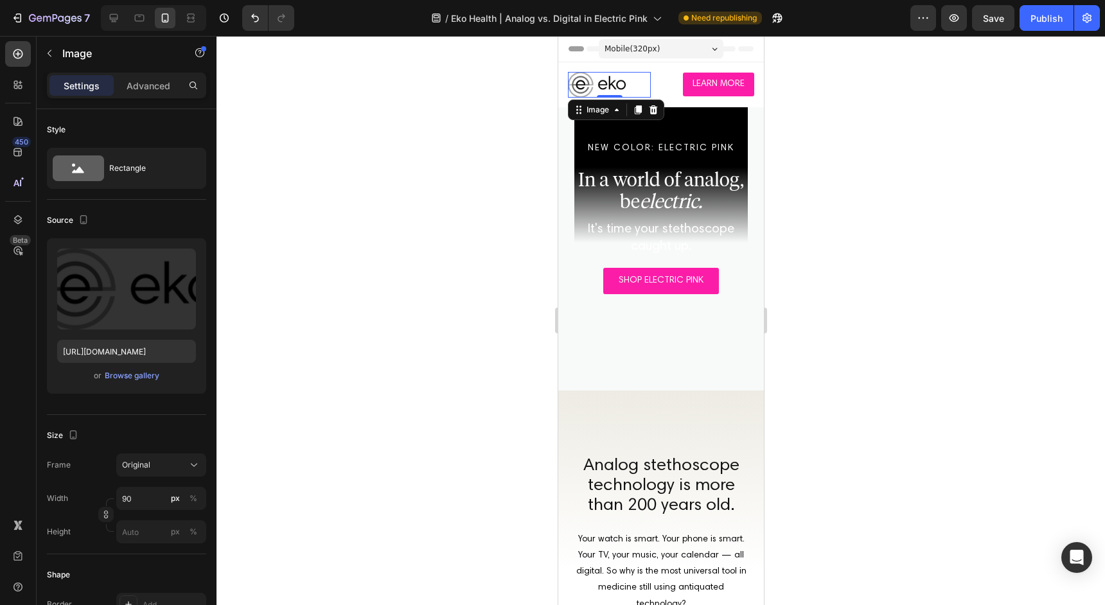
click at [455, 264] on div at bounding box center [660, 320] width 888 height 569
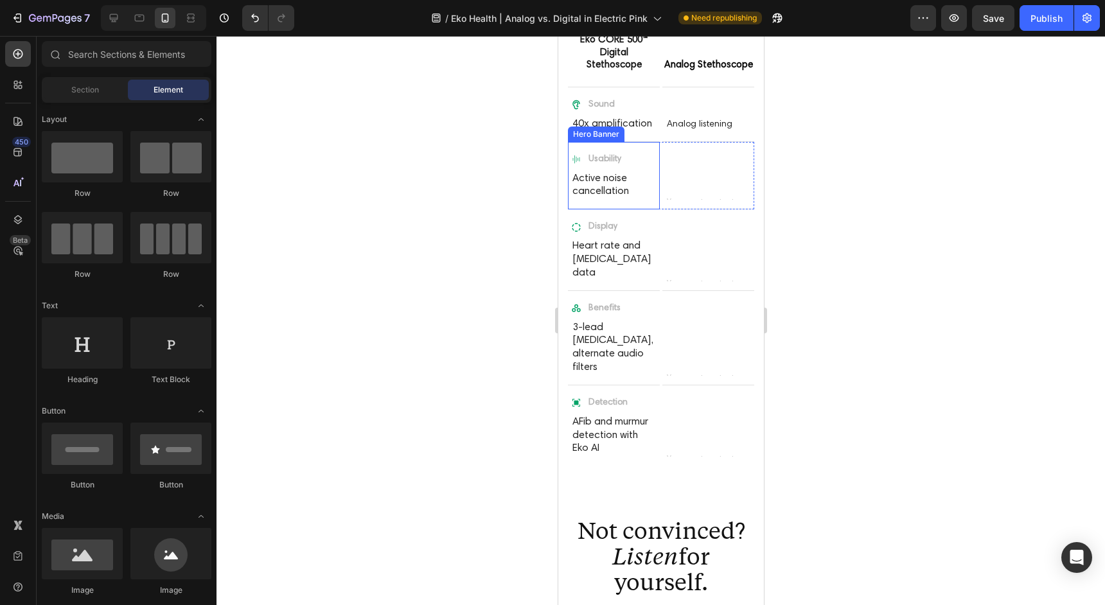
scroll to position [794, 0]
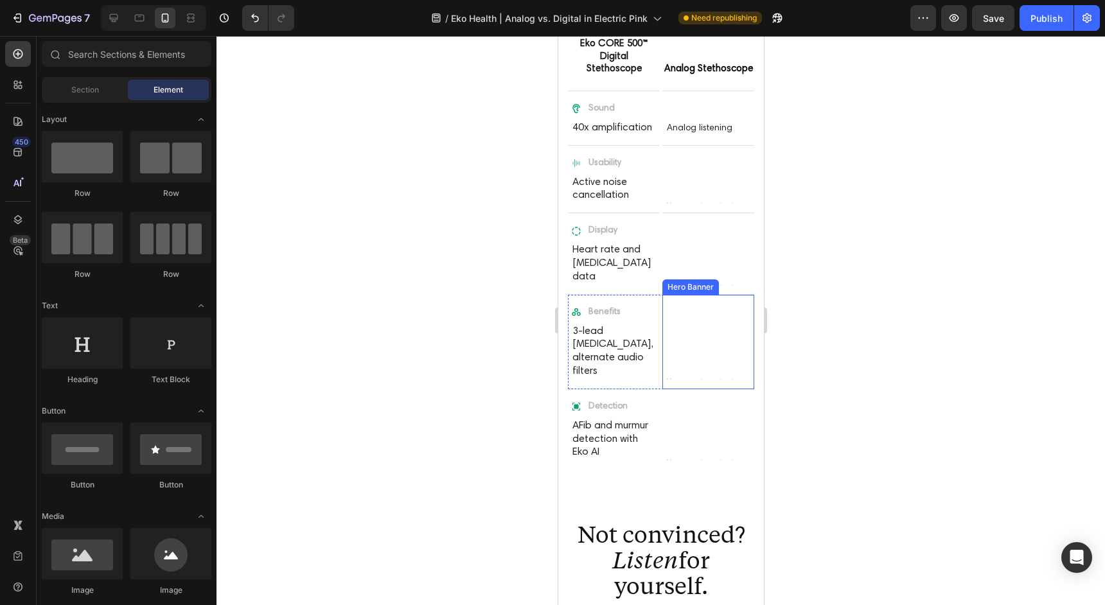
click at [702, 332] on div "Background Image" at bounding box center [708, 342] width 92 height 94
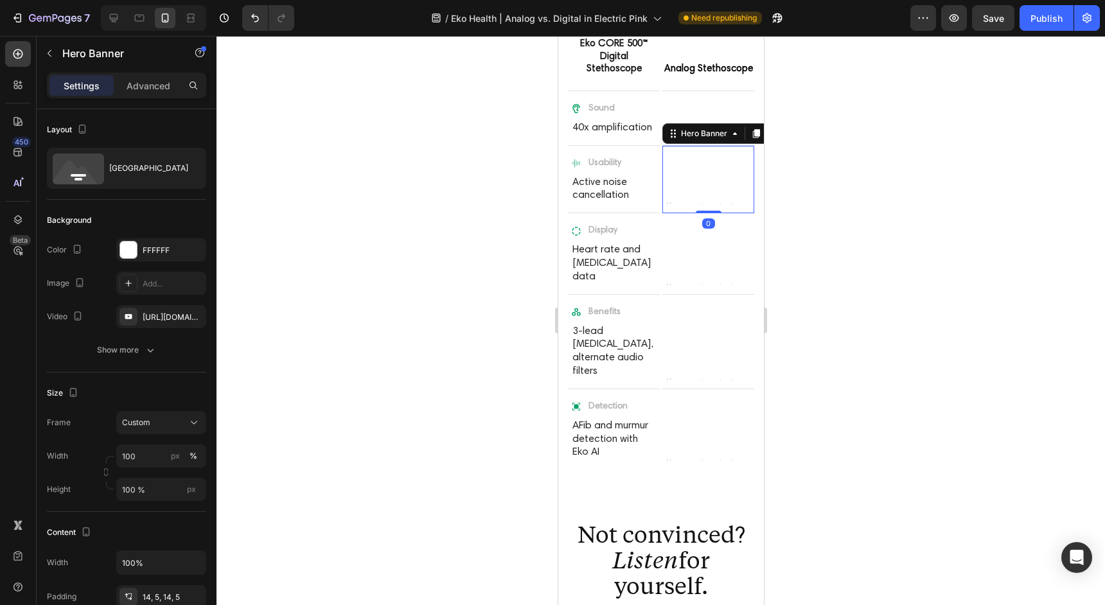
click at [699, 183] on div "Background Image" at bounding box center [708, 179] width 92 height 67
click at [115, 15] on icon at bounding box center [113, 18] width 13 height 13
type input "1200"
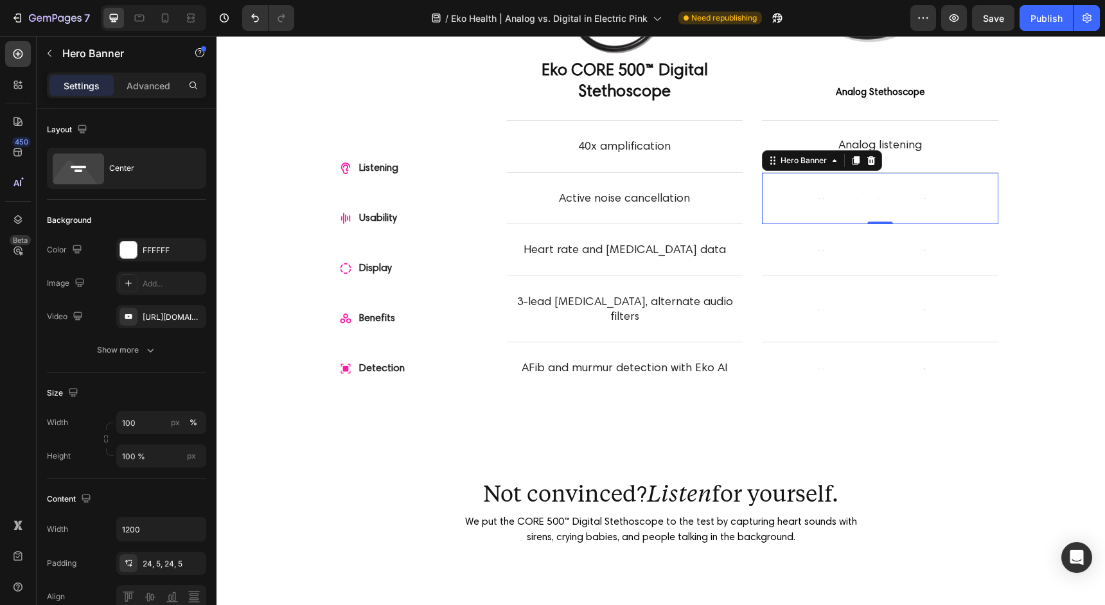
scroll to position [789, 0]
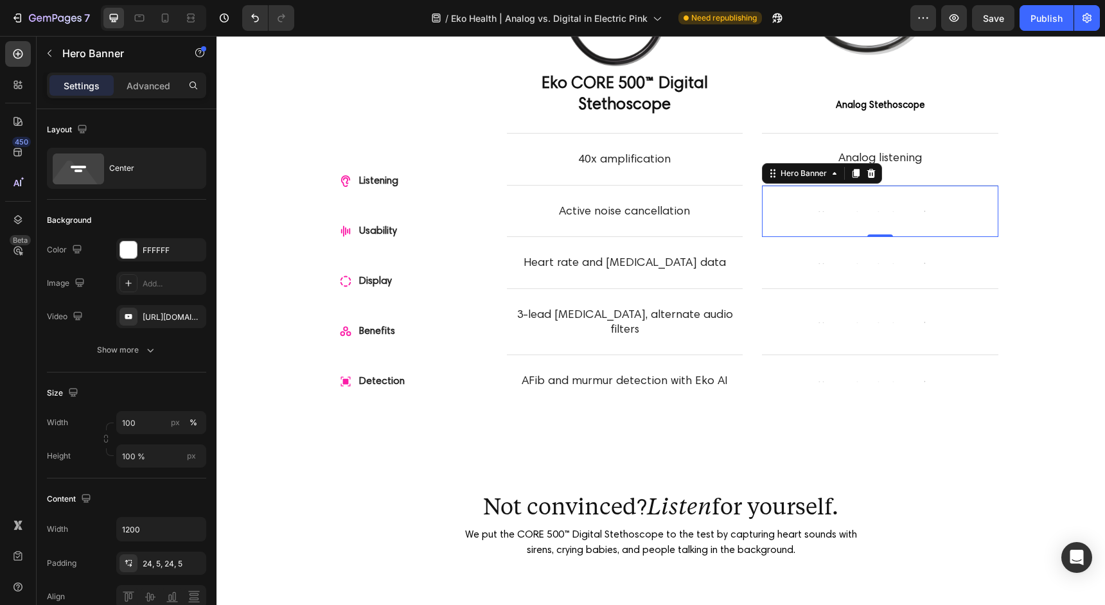
click at [888, 213] on div "Text Block" at bounding box center [880, 210] width 236 height 33
click at [861, 208] on div "Text Block" at bounding box center [880, 210] width 236 height 33
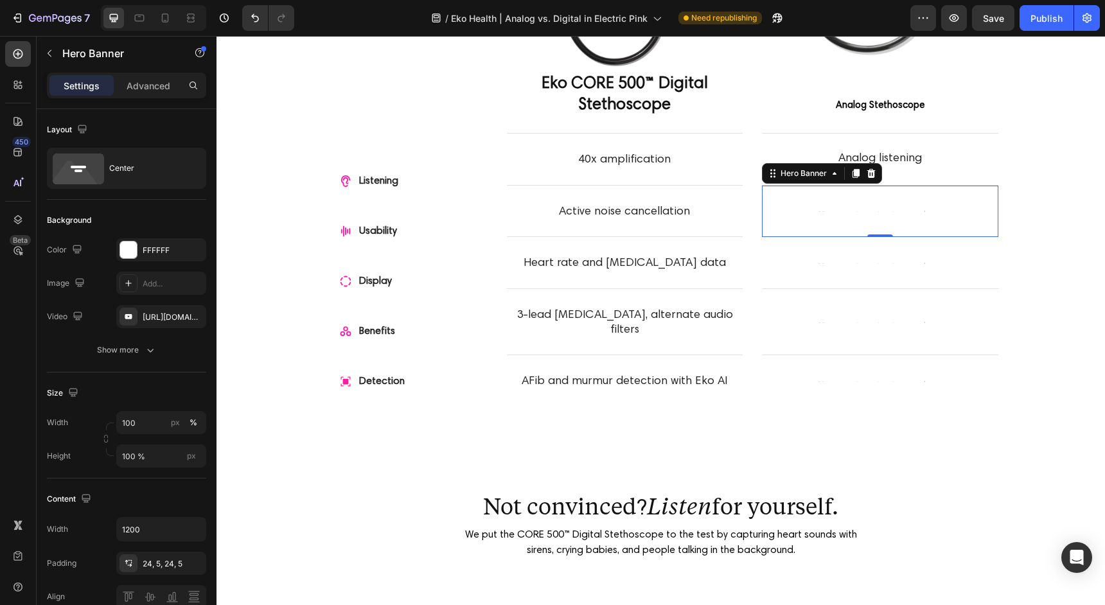
click at [861, 208] on div "Text Block" at bounding box center [880, 210] width 236 height 33
click at [890, 202] on div "Text Block" at bounding box center [880, 210] width 236 height 33
click at [903, 159] on p "Analog listening" at bounding box center [879, 159] width 227 height 15
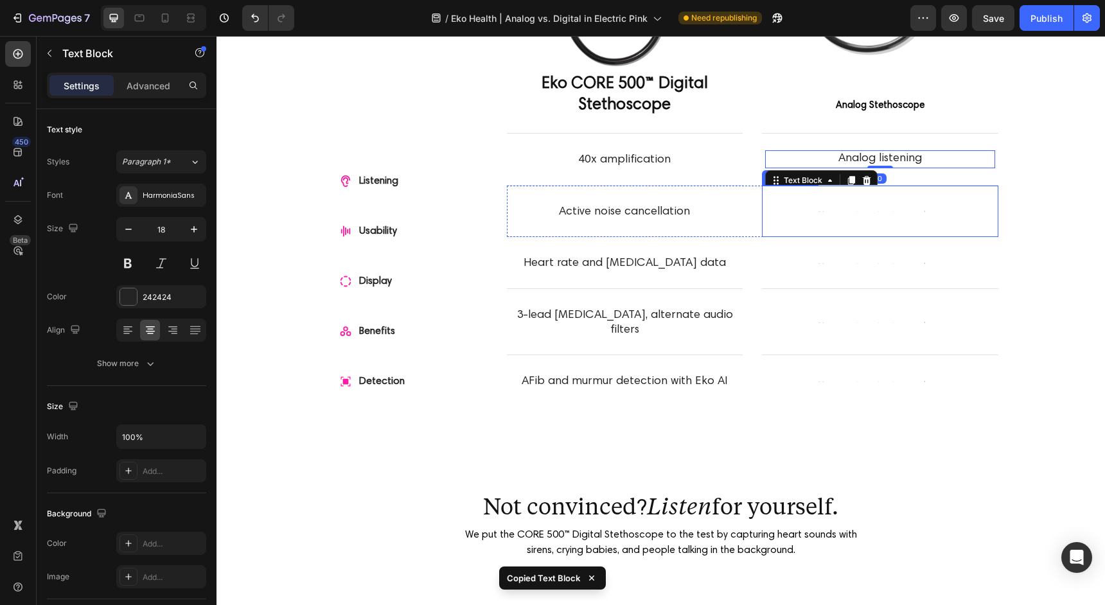
click at [895, 222] on div "Text Block" at bounding box center [880, 210] width 236 height 33
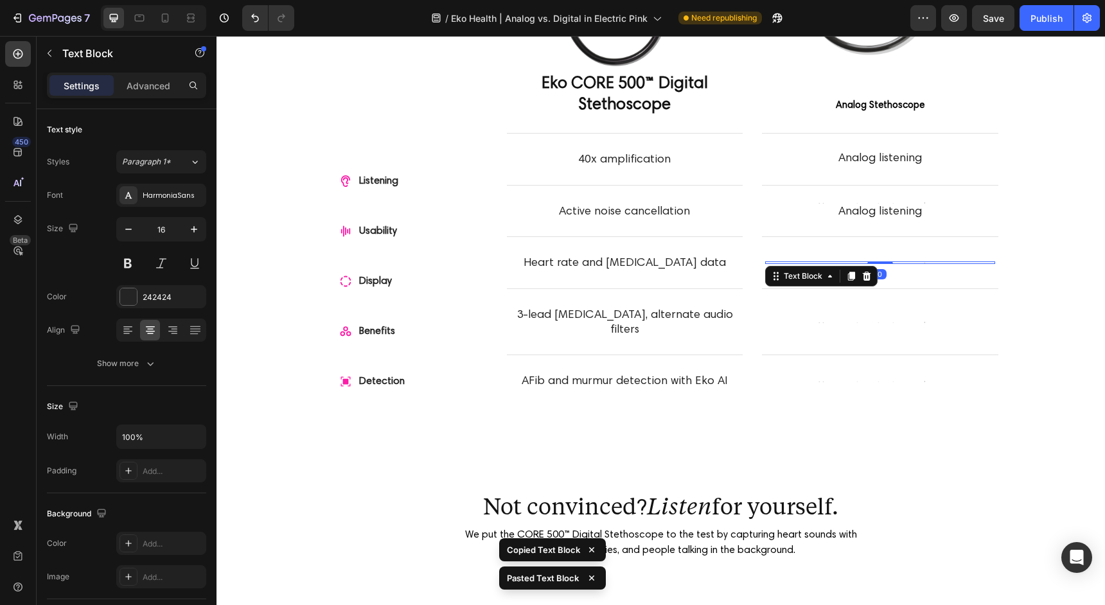
click at [890, 262] on div "Text Block 0" at bounding box center [880, 262] width 230 height 3
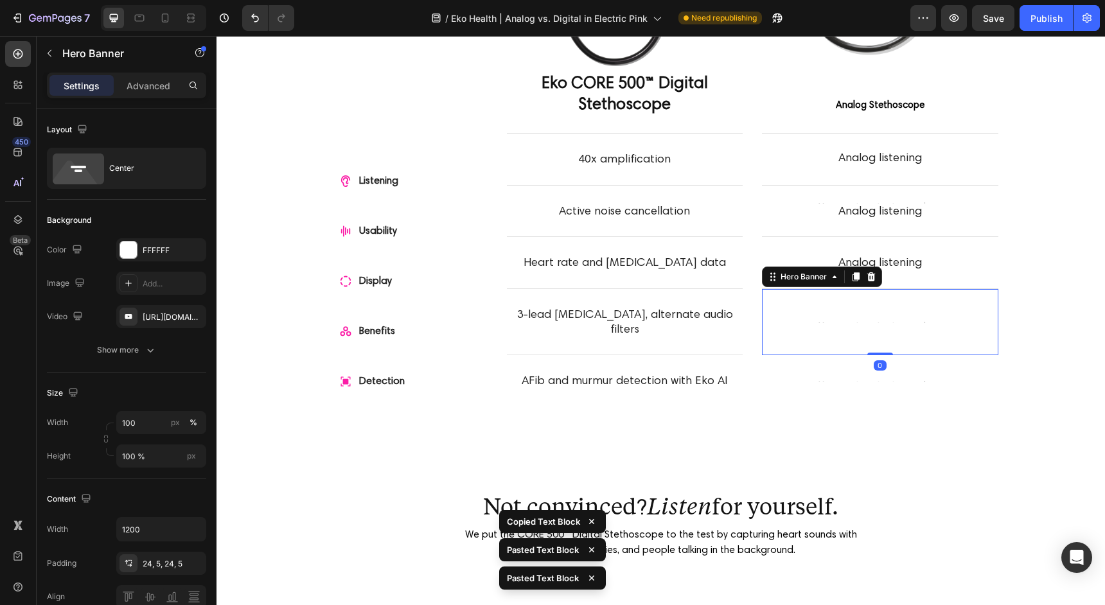
click at [900, 305] on div "Text Block" at bounding box center [880, 321] width 236 height 33
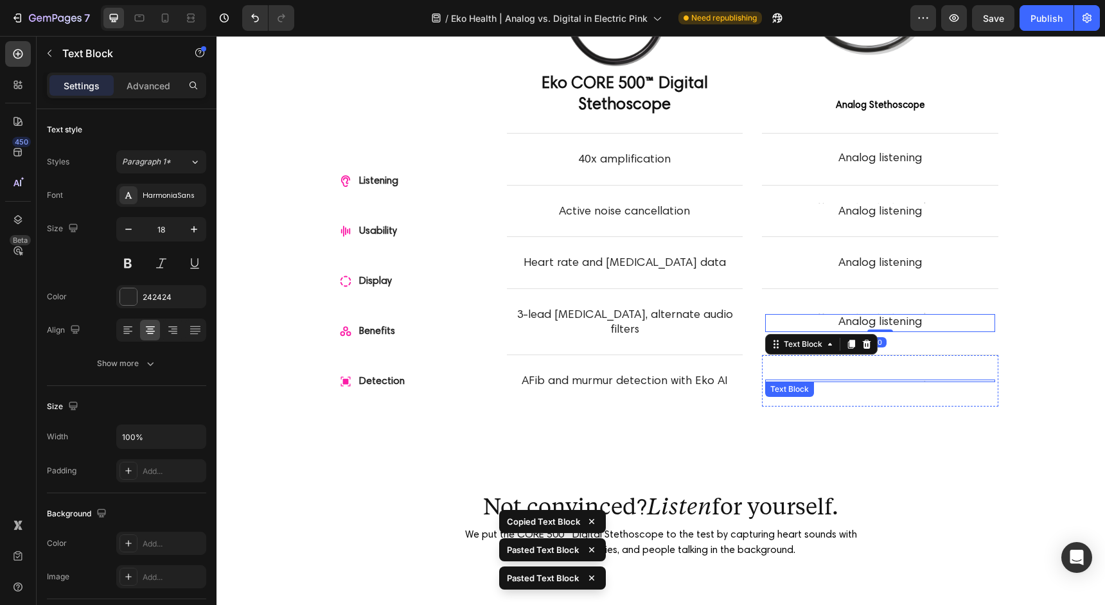
click at [890, 371] on div "Text Block" at bounding box center [880, 380] width 236 height 33
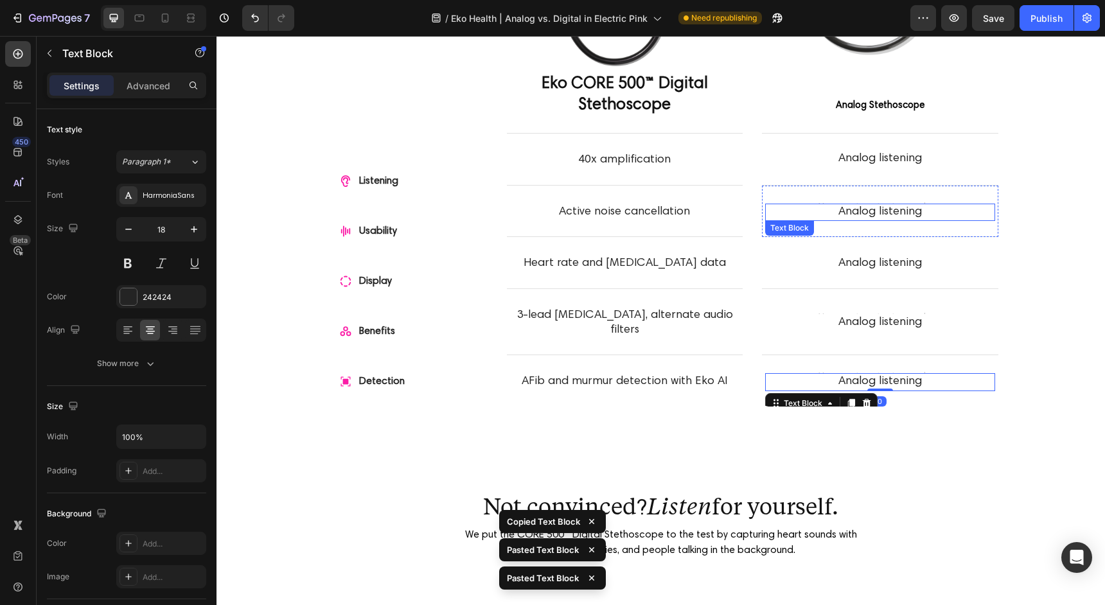
click at [895, 209] on p "Analog listening" at bounding box center [879, 212] width 227 height 15
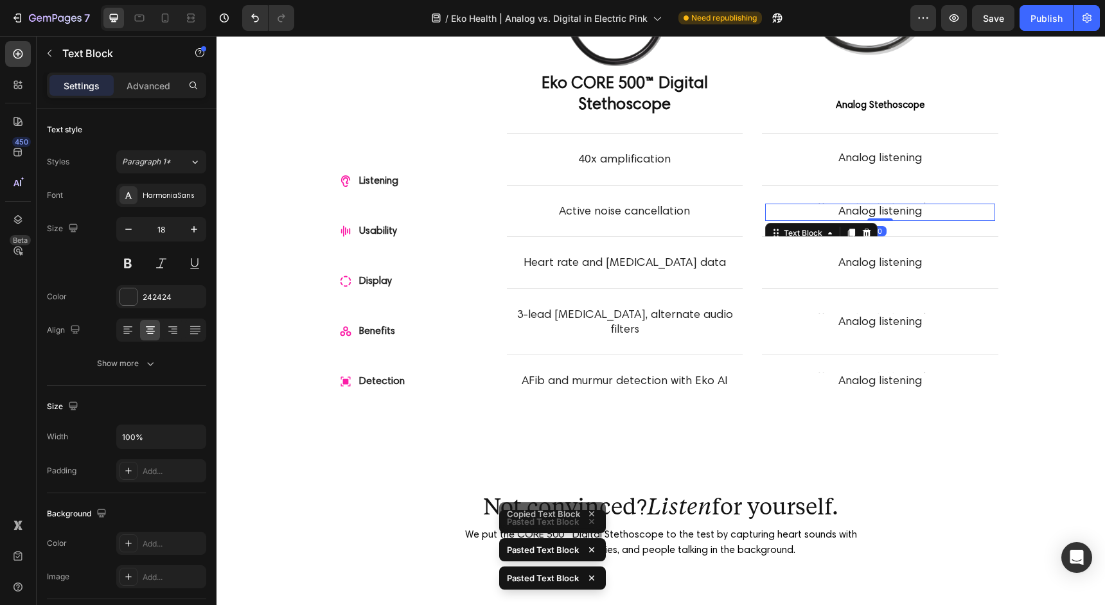
click at [895, 209] on p "Analog listening" at bounding box center [879, 212] width 227 height 15
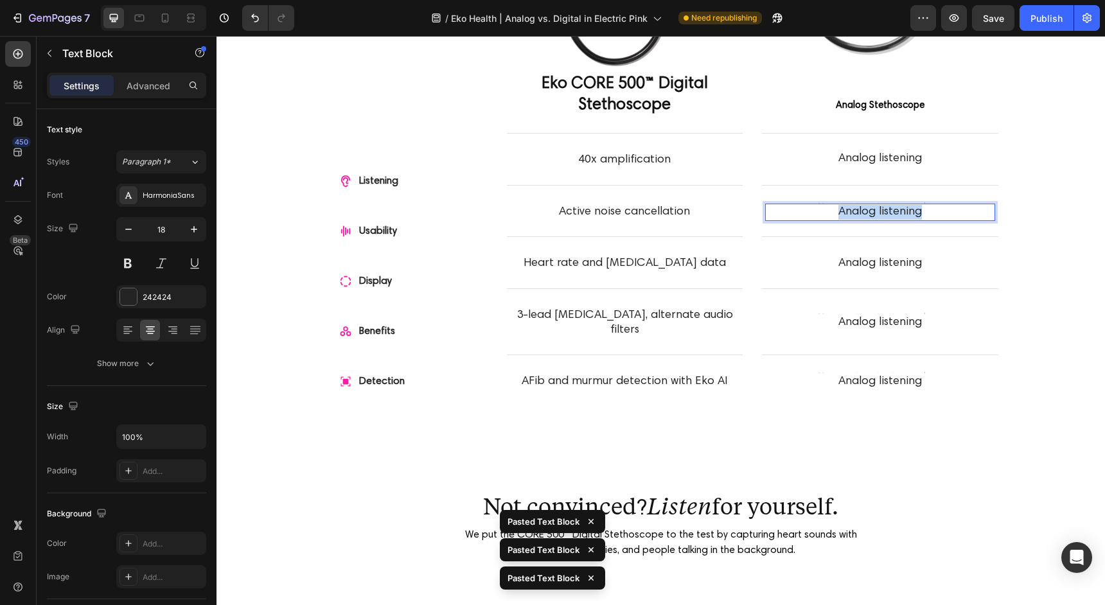
click at [895, 209] on p "Analog listening" at bounding box center [879, 212] width 227 height 15
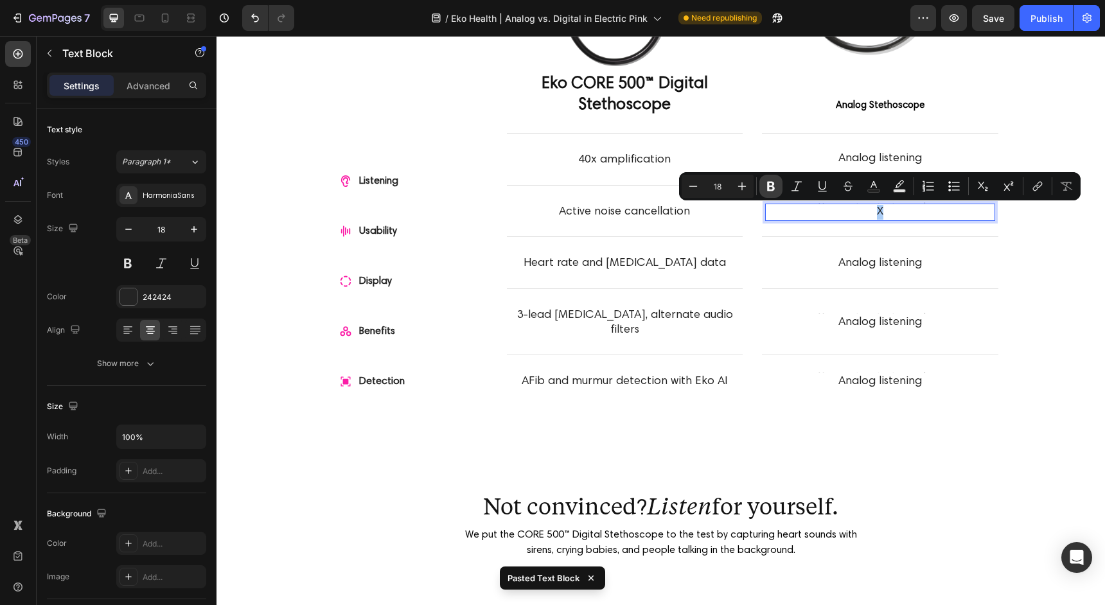
click at [770, 189] on icon "Editor contextual toolbar" at bounding box center [770, 186] width 13 height 13
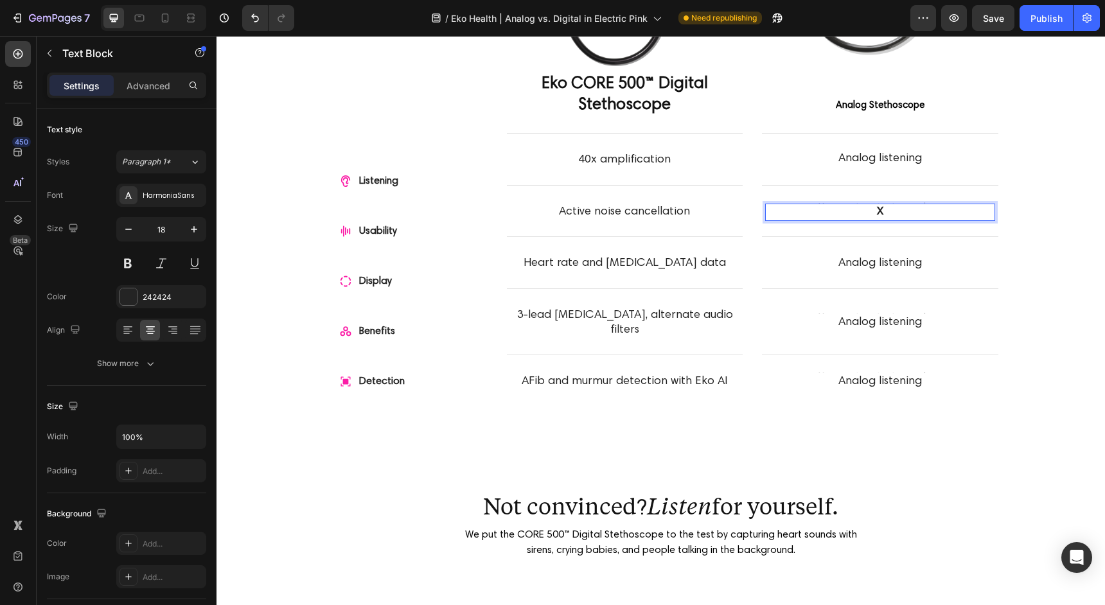
click at [892, 209] on p "X" at bounding box center [879, 212] width 227 height 15
click at [130, 294] on div at bounding box center [128, 296] width 17 height 17
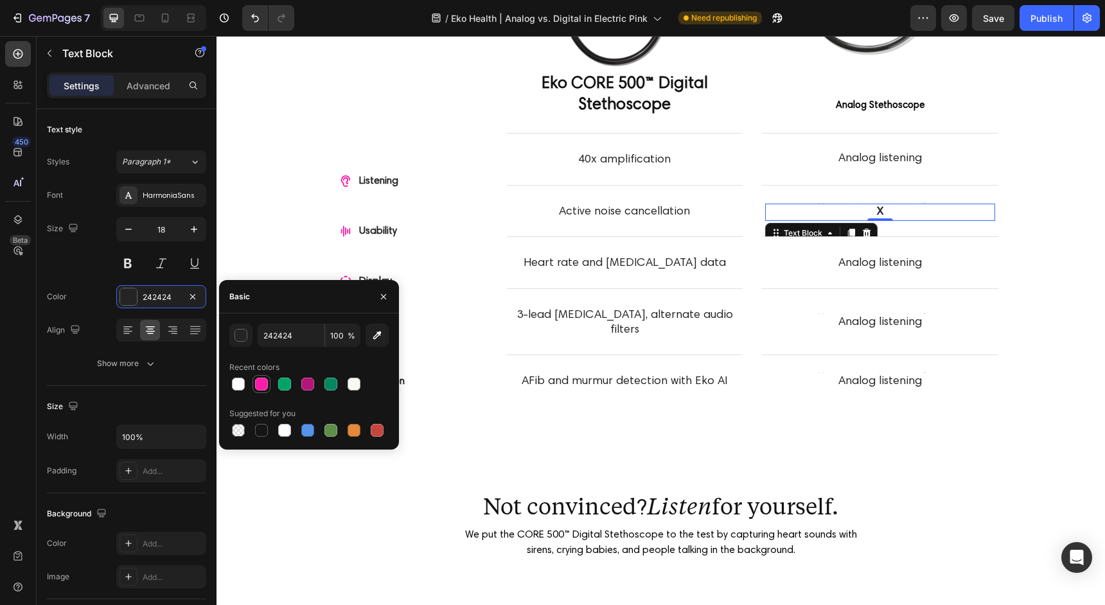
click at [263, 384] on div at bounding box center [261, 384] width 13 height 13
type input "FB1DA7"
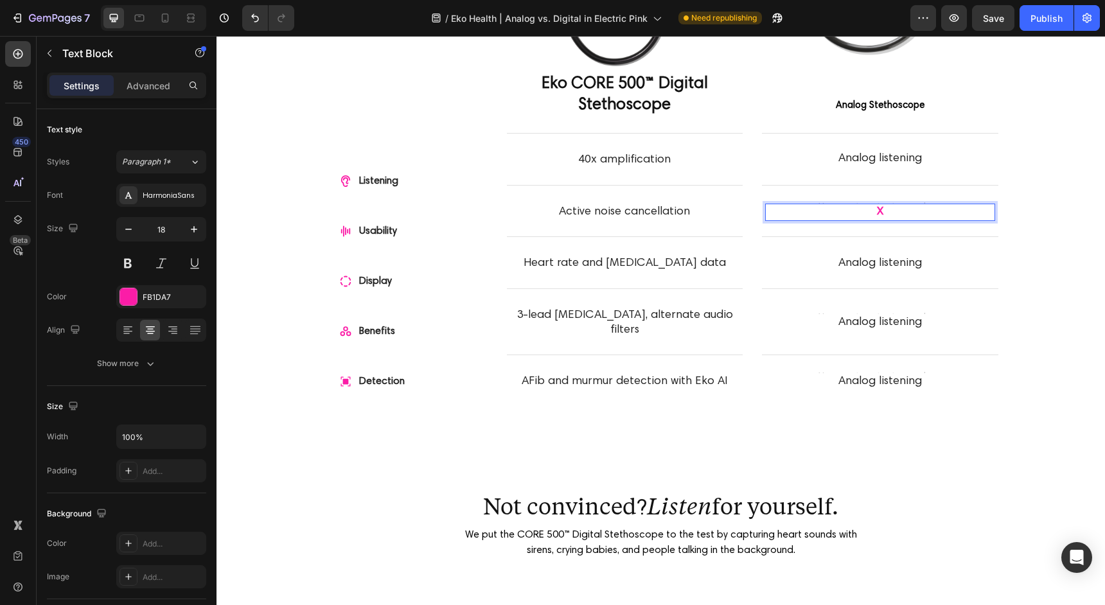
click at [883, 211] on p "X" at bounding box center [879, 212] width 227 height 15
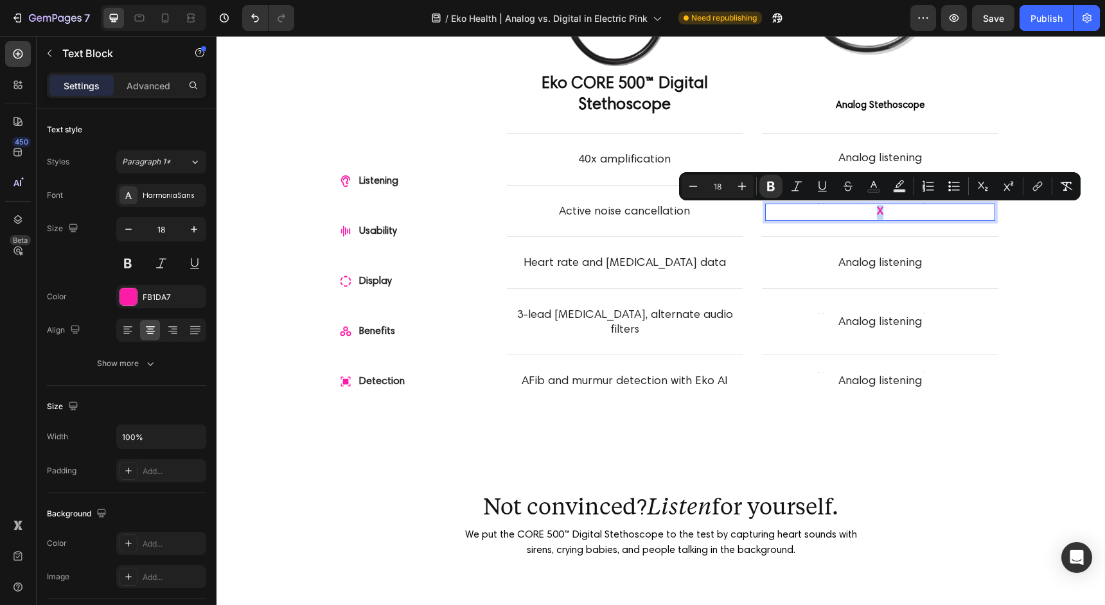
copy strong "X"
click at [882, 262] on p "Analog listening" at bounding box center [879, 263] width 227 height 15
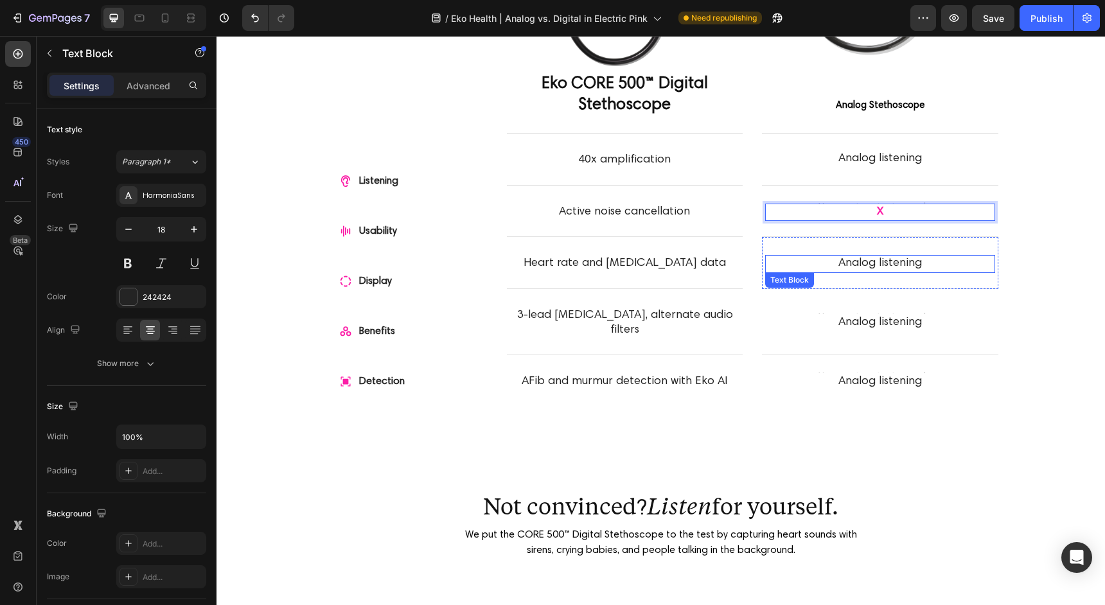
click at [882, 262] on p "Analog listening" at bounding box center [879, 263] width 227 height 15
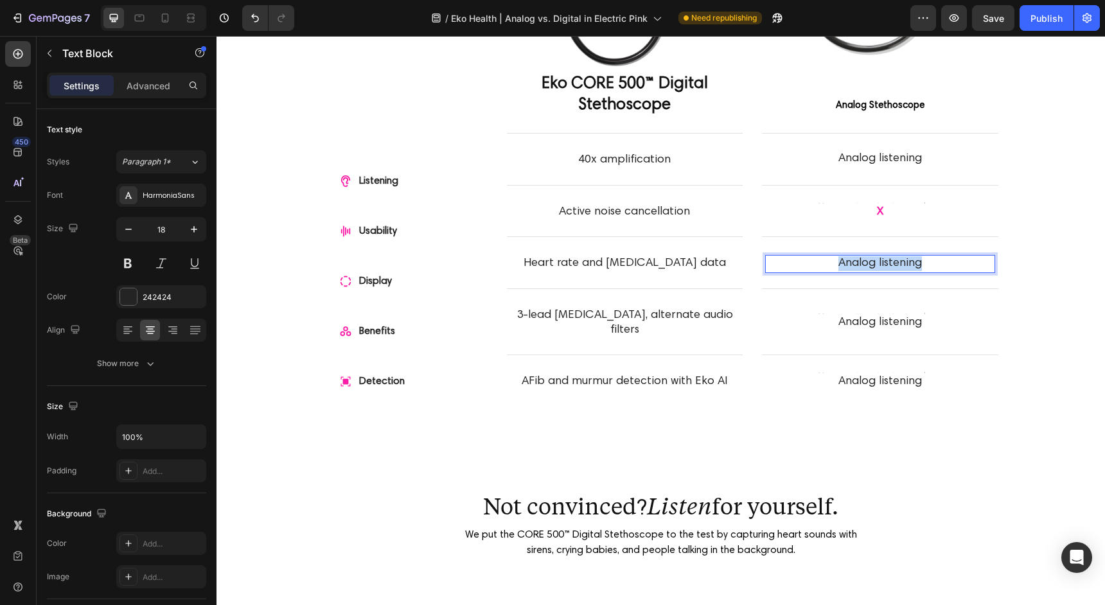
click at [882, 262] on p "Analog listening" at bounding box center [879, 263] width 227 height 15
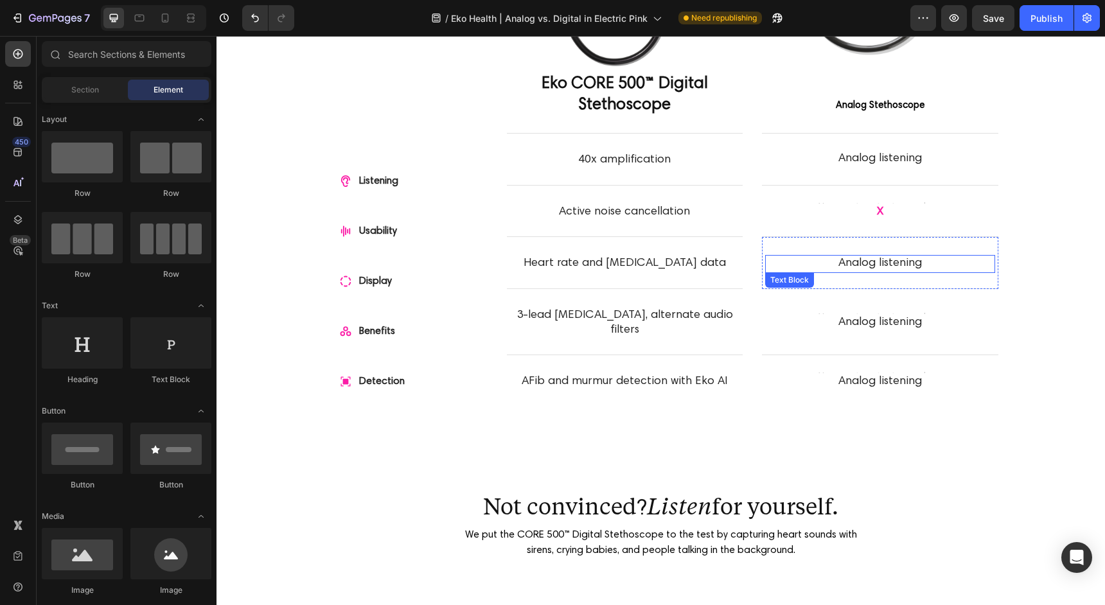
click at [911, 265] on p "Analog listening" at bounding box center [879, 263] width 227 height 15
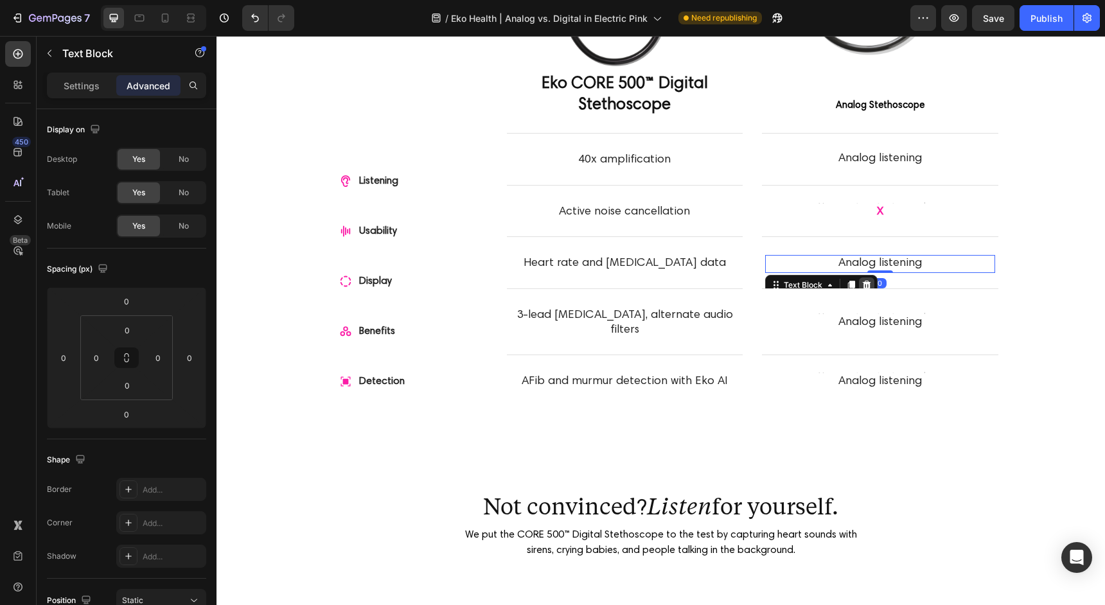
click at [865, 283] on icon at bounding box center [867, 284] width 8 height 9
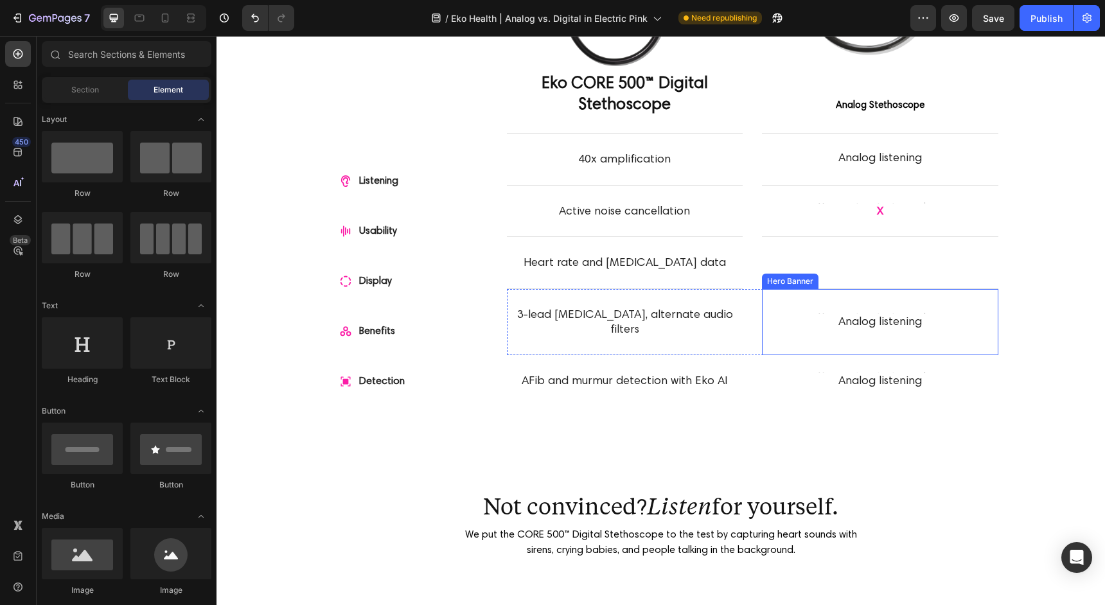
click at [896, 315] on p "Analog listening" at bounding box center [879, 322] width 227 height 15
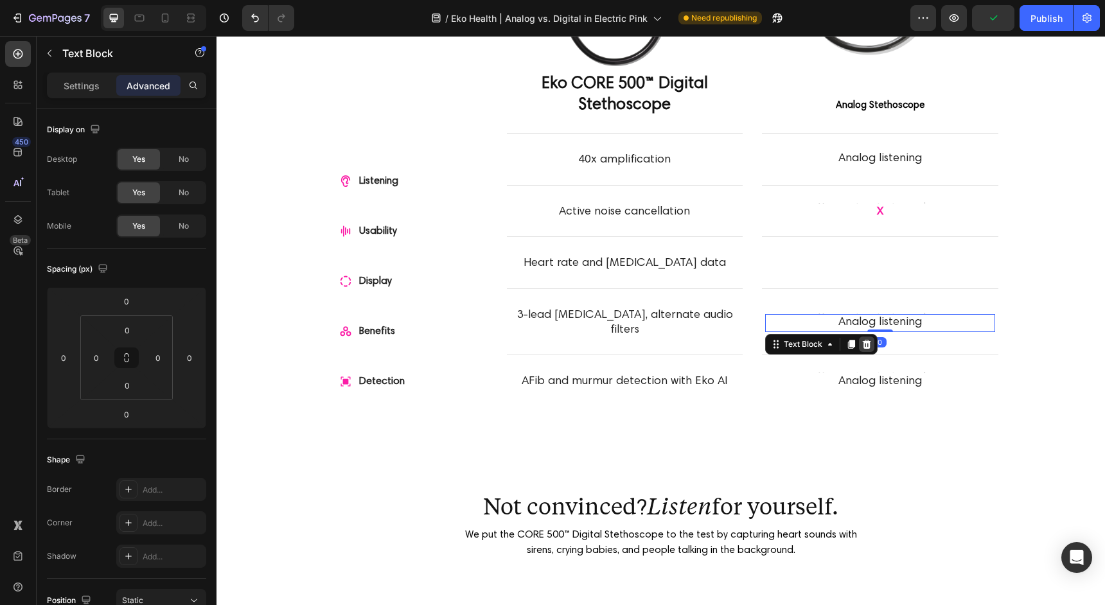
click at [865, 340] on icon at bounding box center [867, 344] width 8 height 9
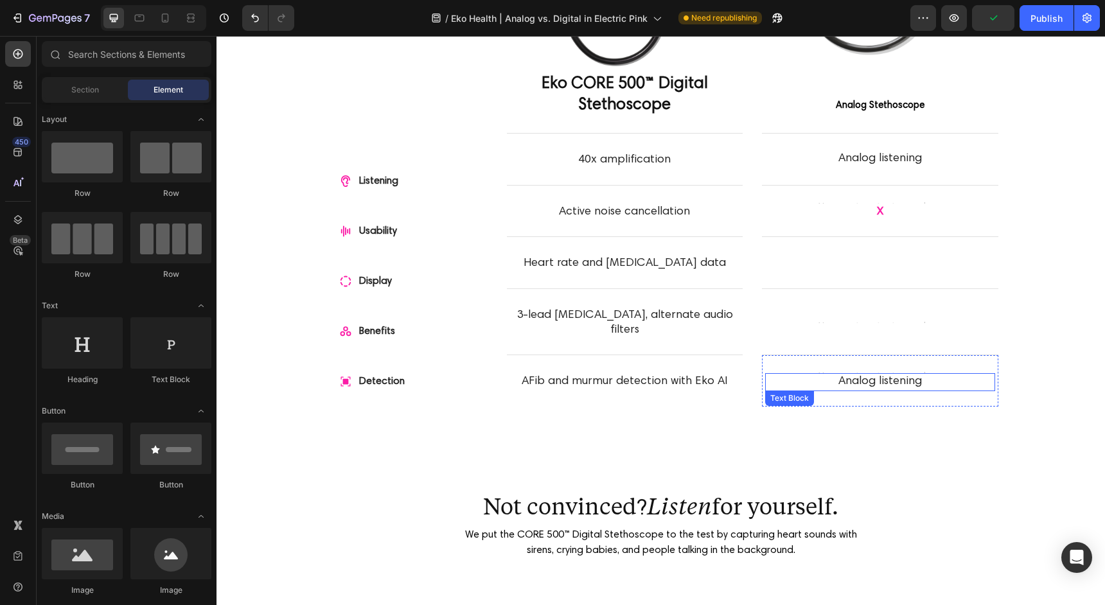
click at [872, 374] on p "Analog listening" at bounding box center [879, 381] width 227 height 15
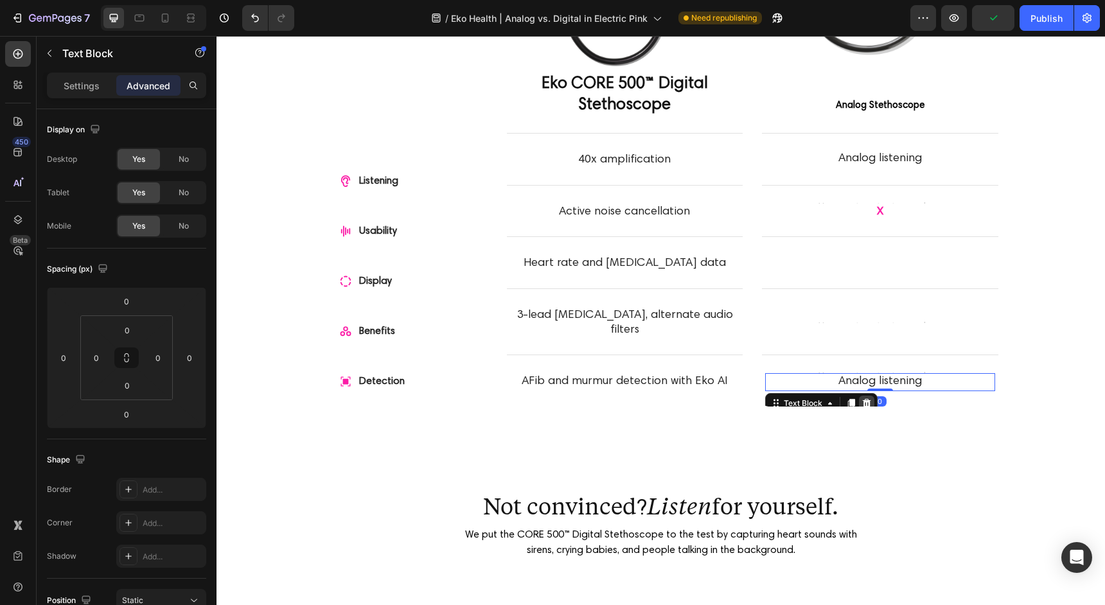
click at [866, 399] on icon at bounding box center [867, 403] width 8 height 9
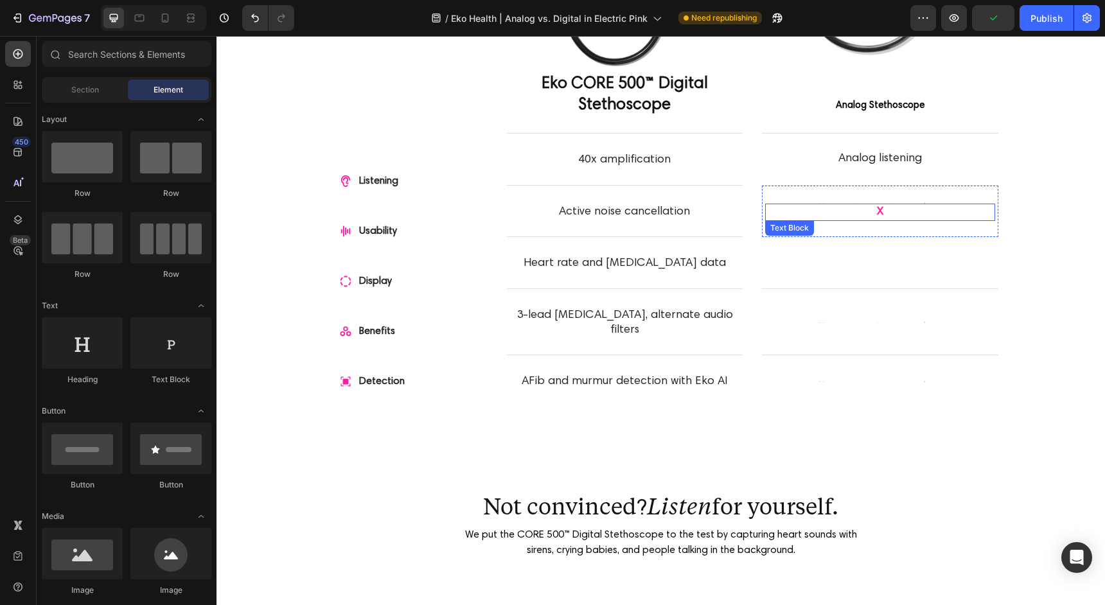
click at [892, 212] on p "X" at bounding box center [879, 212] width 227 height 15
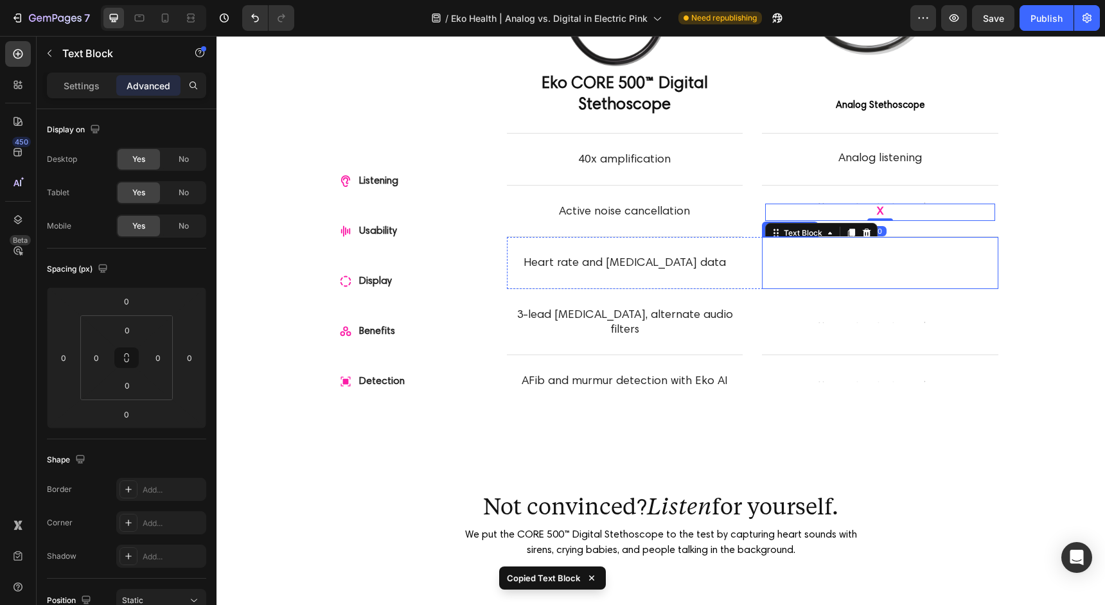
click at [888, 263] on div "Text Block" at bounding box center [880, 262] width 230 height 3
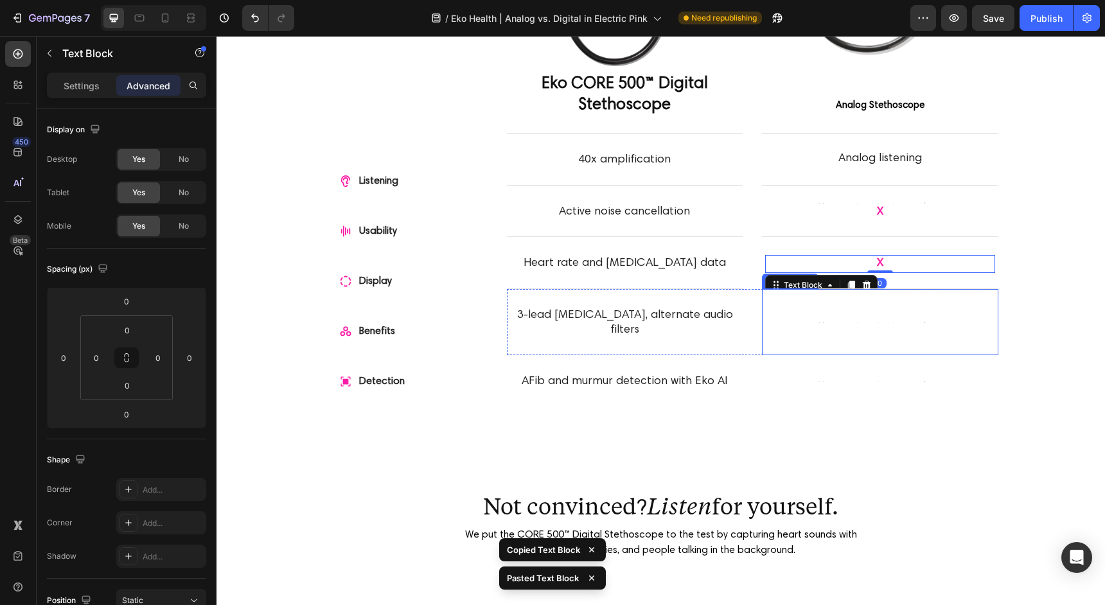
click at [894, 316] on div "Text Block" at bounding box center [880, 321] width 236 height 33
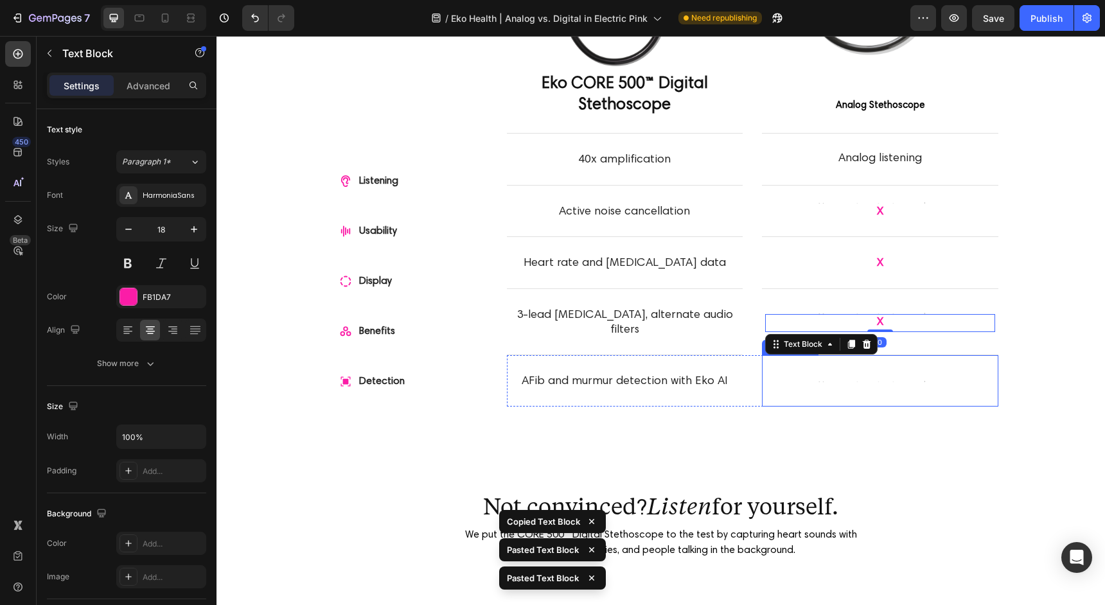
click at [937, 378] on div "Text Block" at bounding box center [880, 380] width 236 height 33
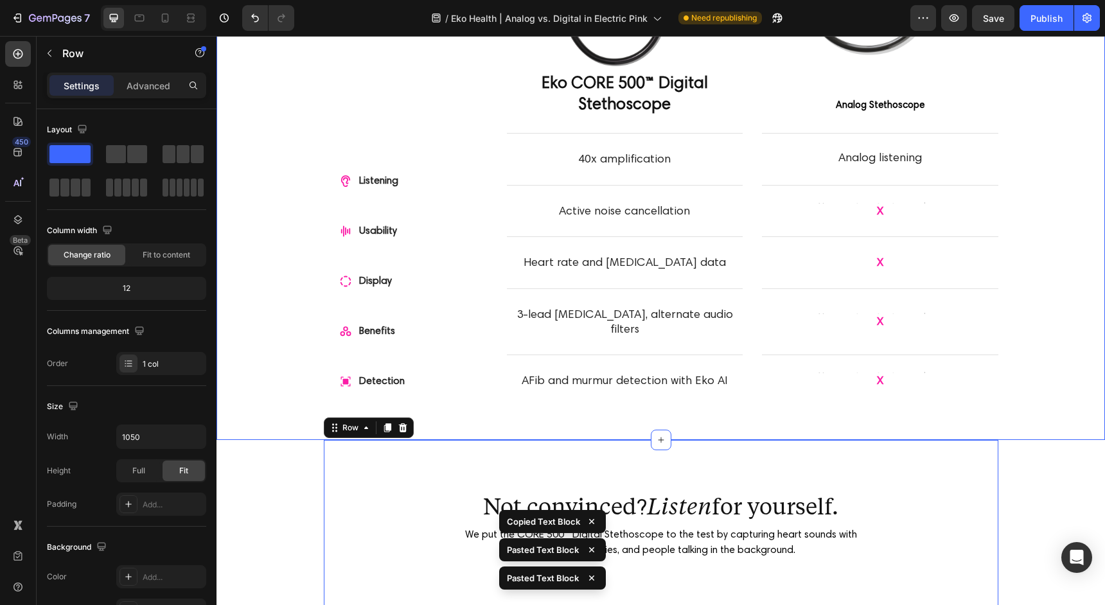
click at [1033, 214] on div "Let's compare. Heading Row Listening Usability Display Benefits Detection Item …" at bounding box center [660, 132] width 811 height 590
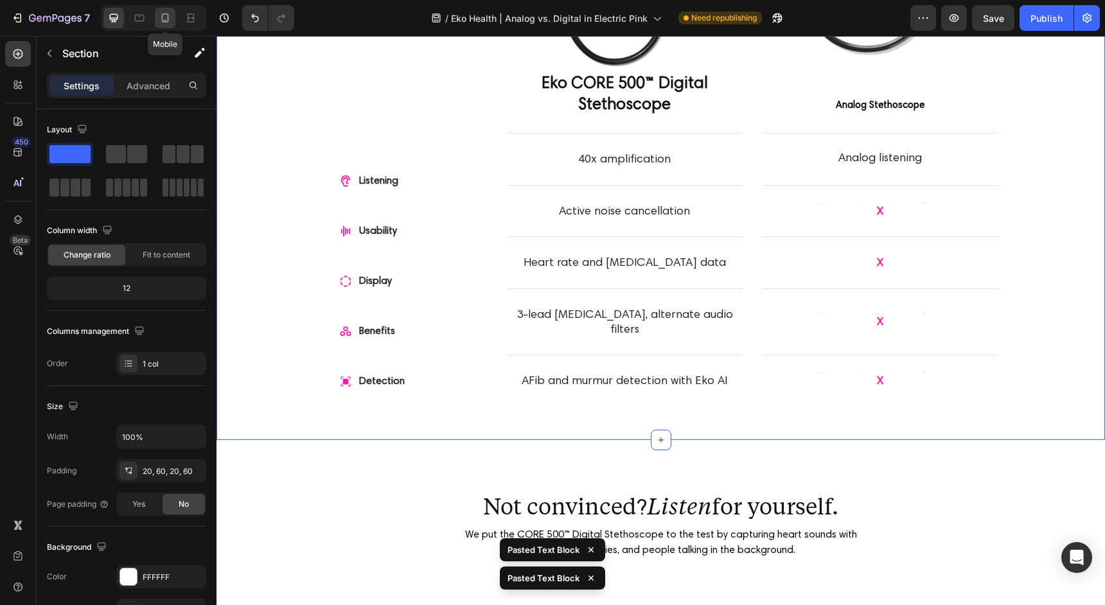
click at [171, 17] on icon at bounding box center [165, 18] width 13 height 13
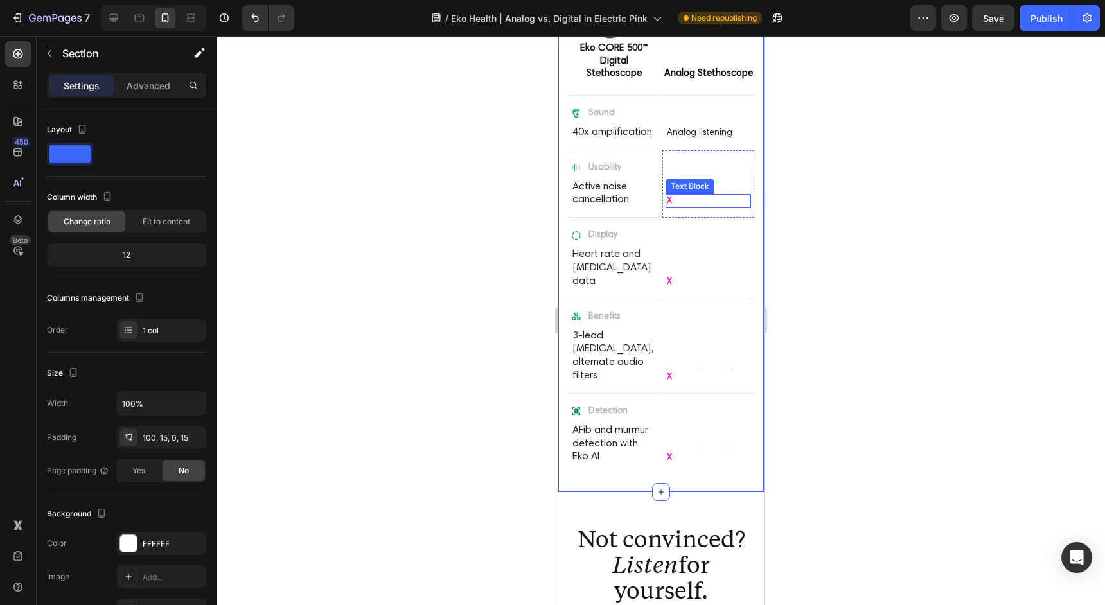
scroll to position [807, 0]
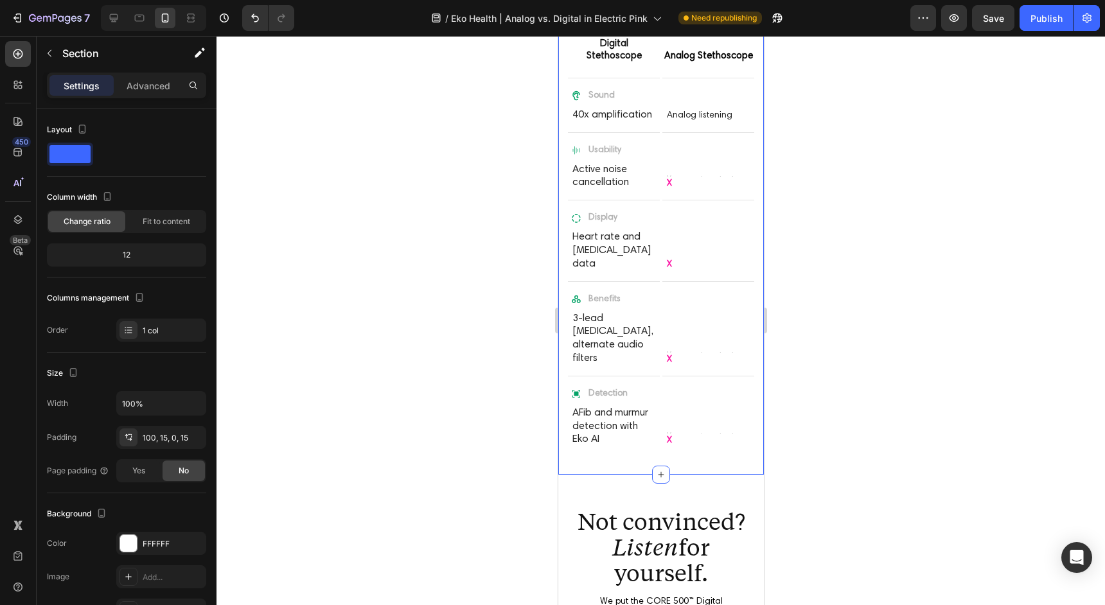
click at [857, 328] on div at bounding box center [660, 320] width 888 height 569
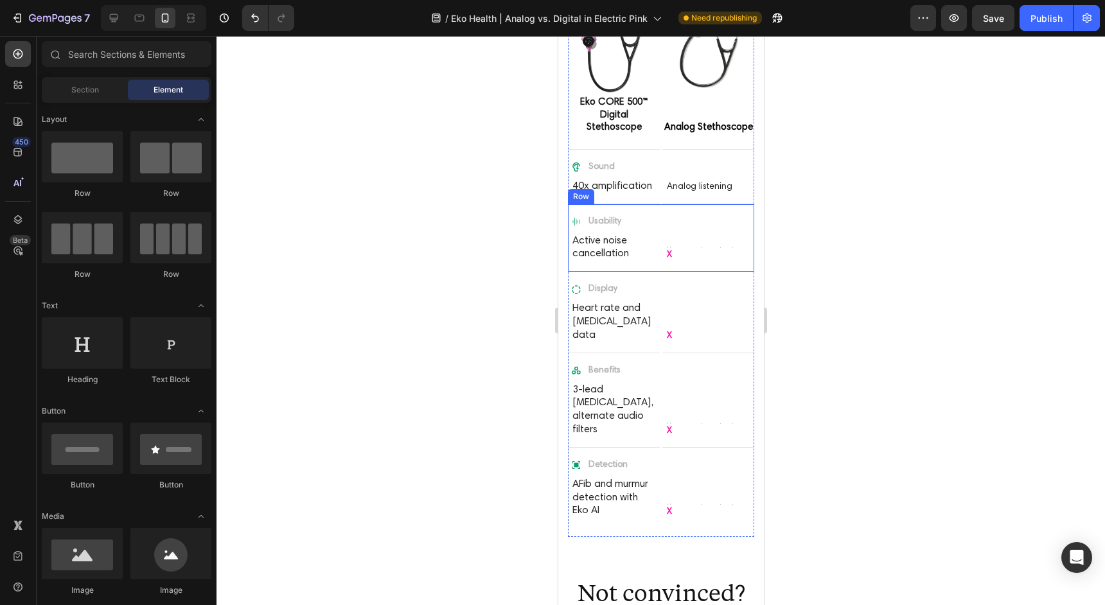
scroll to position [718, 0]
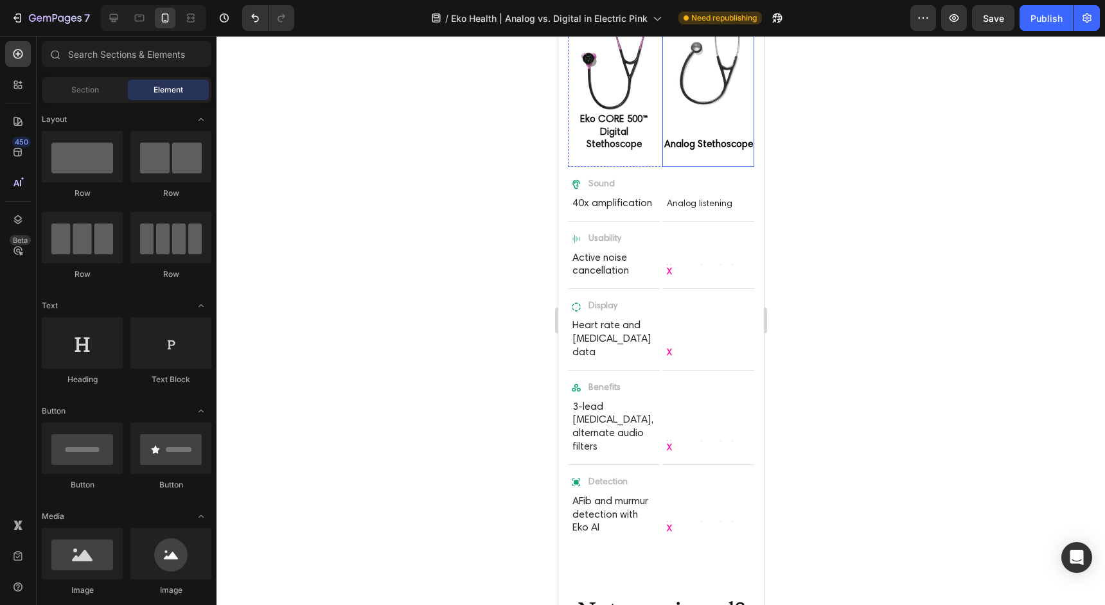
click at [663, 176] on div "Background Image" at bounding box center [708, 194] width 92 height 54
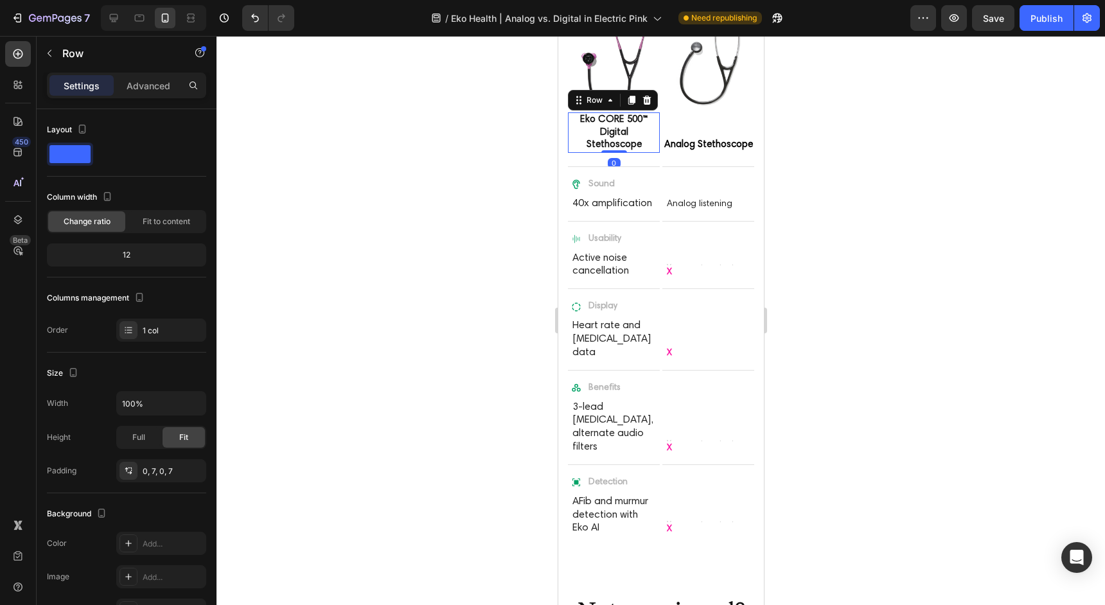
click at [656, 128] on div "Eko CORE 500™ Digital Stethoscope Product Title Row 0" at bounding box center [613, 132] width 92 height 40
click at [662, 105] on img at bounding box center [708, 67] width 92 height 92
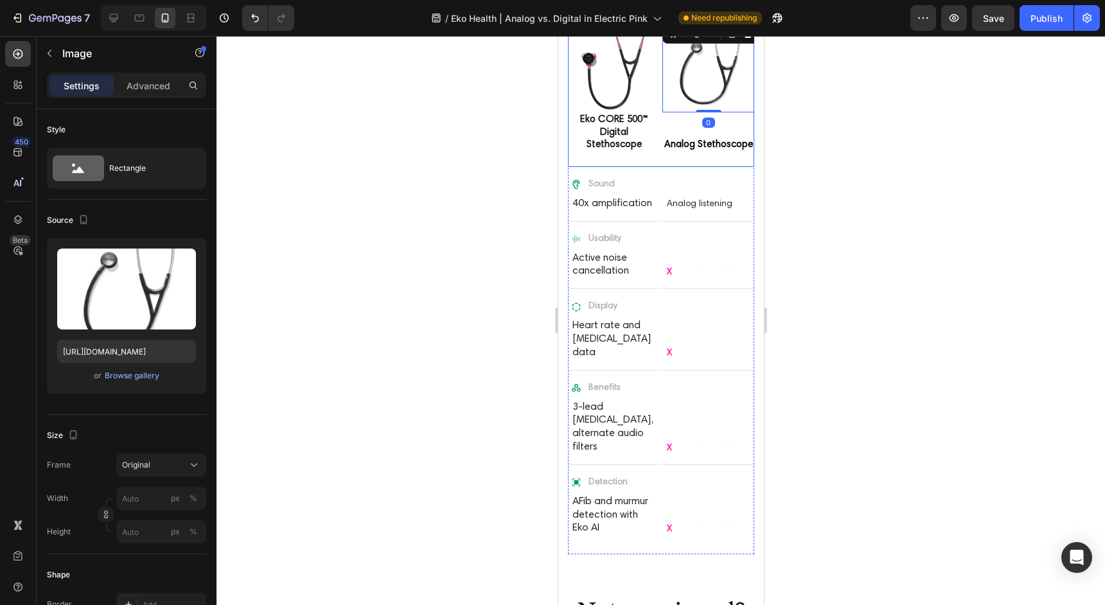
click at [660, 130] on div "Image Eko CORE 500™ Digital Stethoscope Product Title Row Product Hero Banner I…" at bounding box center [660, 94] width 186 height 146
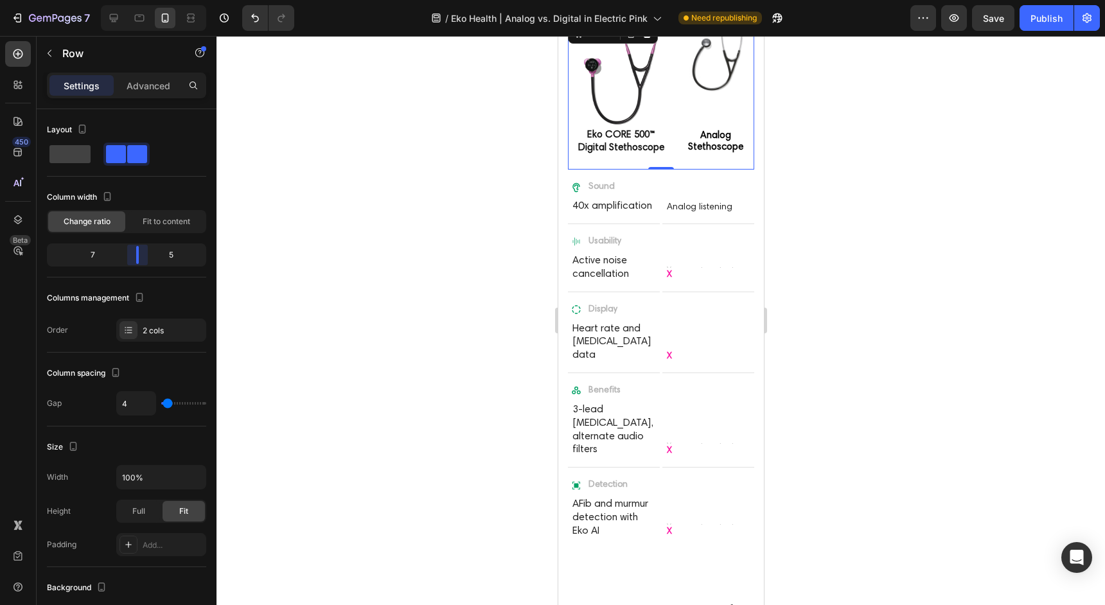
drag, startPoint x: 127, startPoint y: 249, endPoint x: 138, endPoint y: 250, distance: 11.0
click at [138, 0] on body "7 Version history / Eko Health | Analog vs. Digital in Electric Pink Need repub…" at bounding box center [552, 0] width 1105 height 0
click at [659, 216] on div "Sound Item List 40x amplification Text Block Hero Banner Analog listening Text …" at bounding box center [660, 197] width 186 height 55
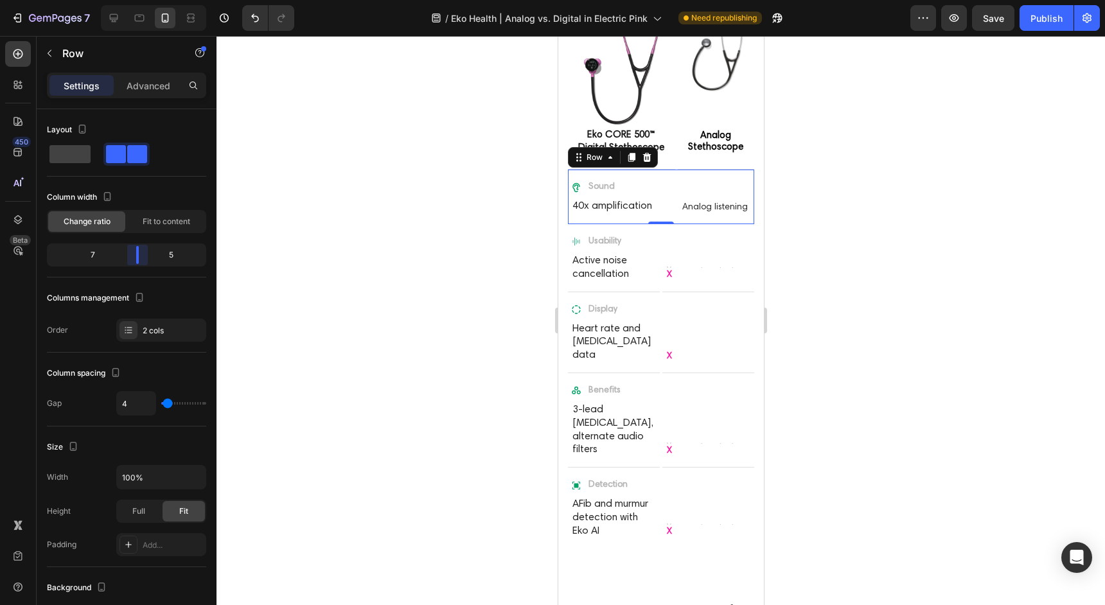
drag, startPoint x: 123, startPoint y: 256, endPoint x: 139, endPoint y: 257, distance: 15.4
click at [139, 0] on body "7 Version history / Eko Health | Analog vs. Digital in Electric Pink Need repub…" at bounding box center [552, 0] width 1105 height 0
click at [660, 242] on div "Usability Item List Active noise cancellation Text Block Hero Banner Text Block…" at bounding box center [660, 258] width 186 height 68
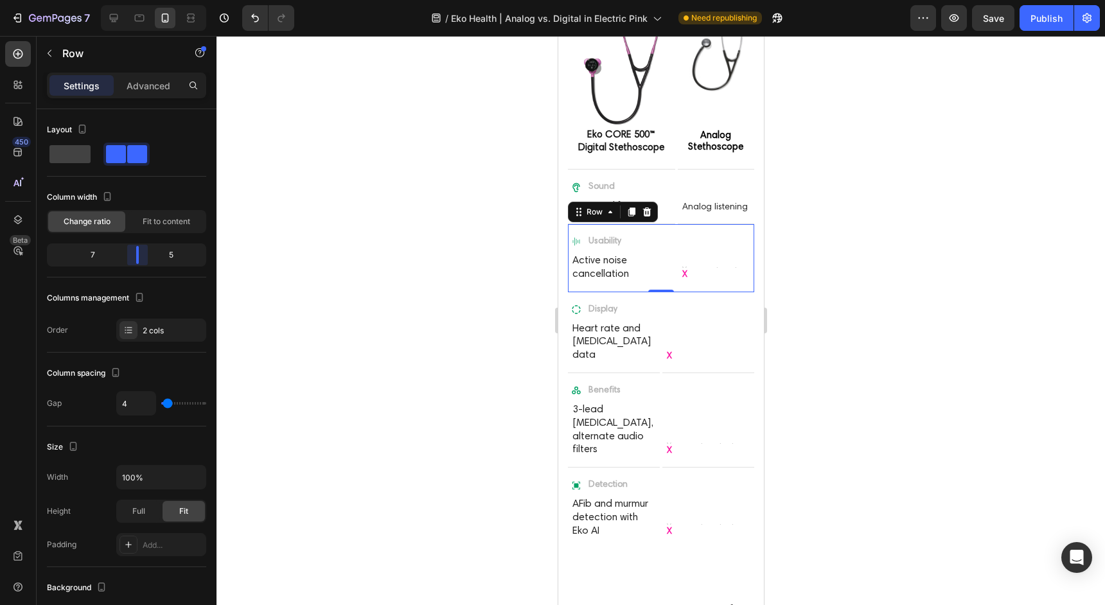
drag, startPoint x: 123, startPoint y: 254, endPoint x: 141, endPoint y: 254, distance: 18.6
click at [141, 0] on body "7 Version history / Eko Health | Analog vs. Digital in Electric Pink Need repub…" at bounding box center [552, 0] width 1105 height 0
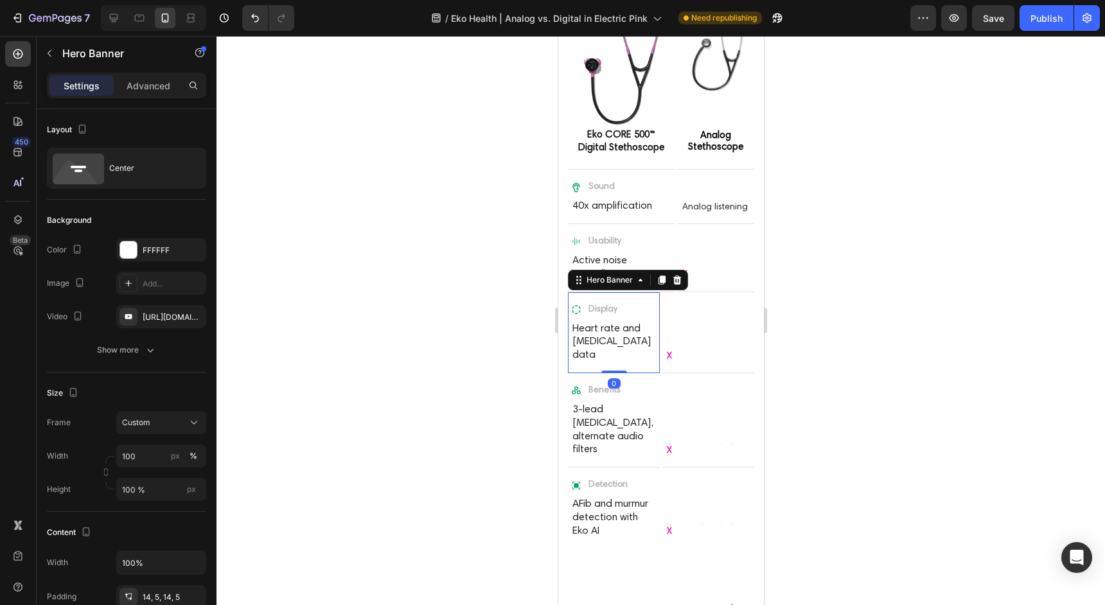
click at [658, 308] on div "Display Item List Heart rate and [MEDICAL_DATA] data Text Block" at bounding box center [613, 332] width 92 height 80
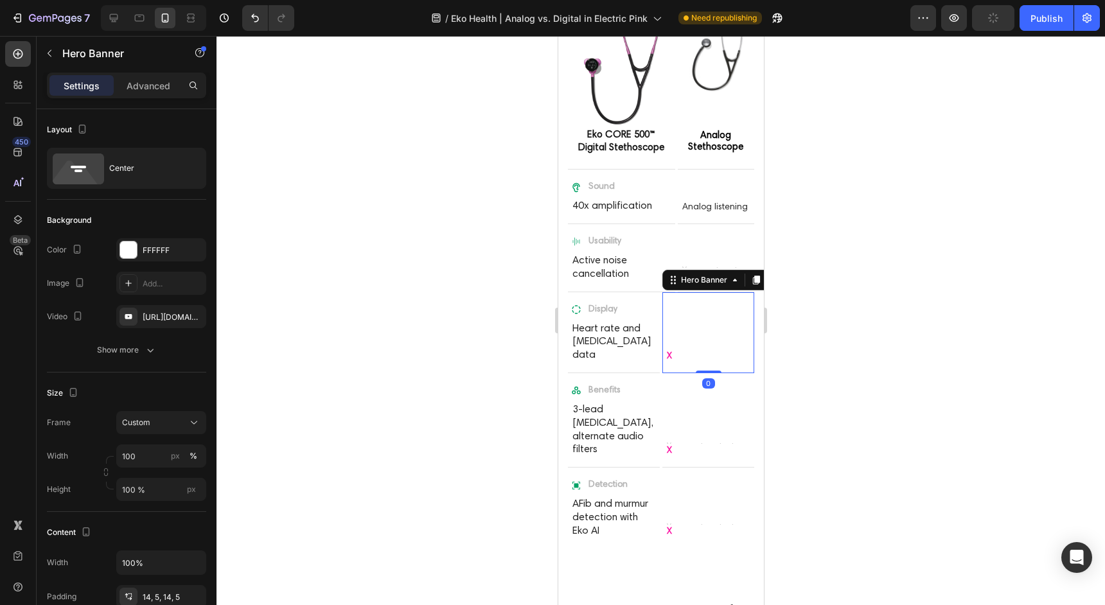
click at [662, 311] on div "Text Block X Text Block" at bounding box center [708, 332] width 92 height 81
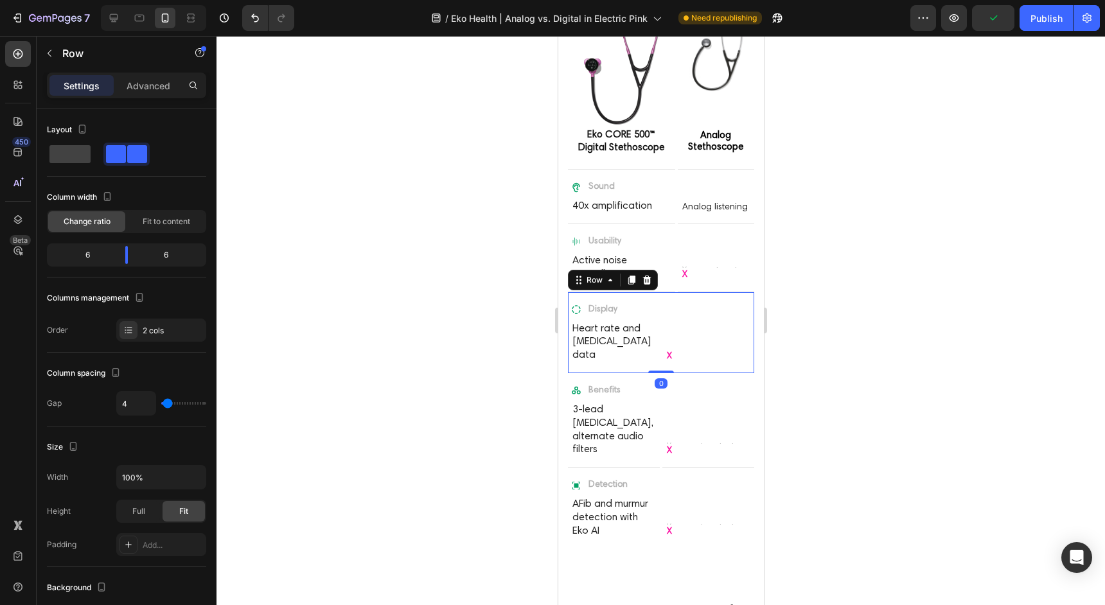
click at [661, 317] on div "Display Item List Heart rate and [MEDICAL_DATA] data Text Block Hero Banner Tex…" at bounding box center [660, 332] width 186 height 81
drag, startPoint x: 129, startPoint y: 256, endPoint x: 140, endPoint y: 256, distance: 10.9
click at [140, 0] on body "7 Version history / Eko Health | Analog vs. Digital in Electric Pink Need repub…" at bounding box center [552, 0] width 1105 height 0
click at [660, 381] on div "Benefits Item List 3-lead [MEDICAL_DATA], alternate audio filters Text Block He…" at bounding box center [660, 420] width 186 height 94
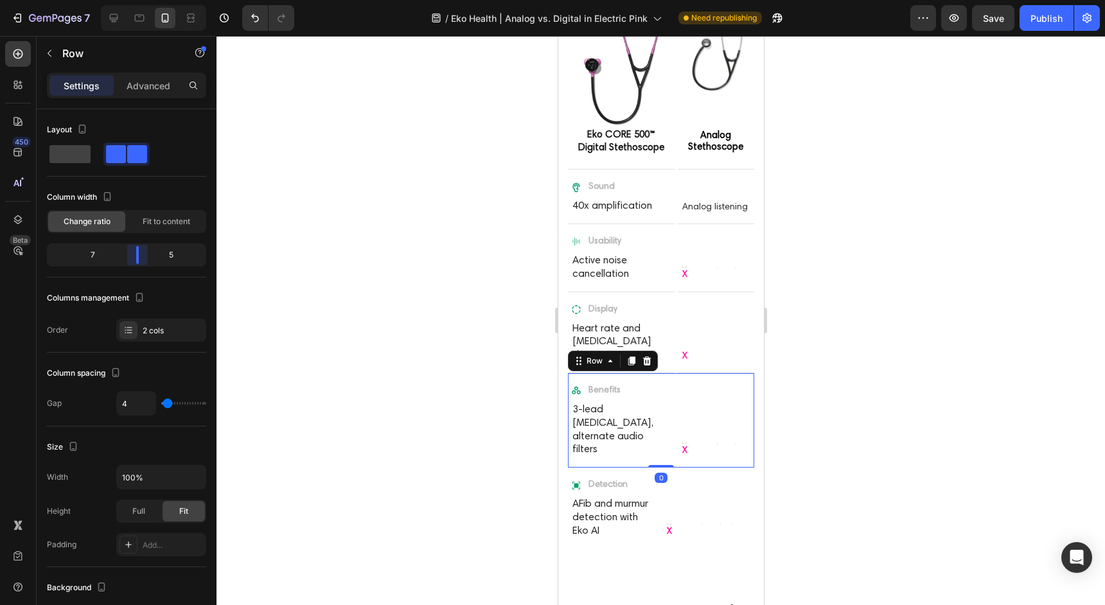
drag, startPoint x: 126, startPoint y: 254, endPoint x: 137, endPoint y: 254, distance: 11.6
click at [137, 0] on body "7 Version history / Eko Health | Analog vs. Digital in Electric Pink Need repub…" at bounding box center [552, 0] width 1105 height 0
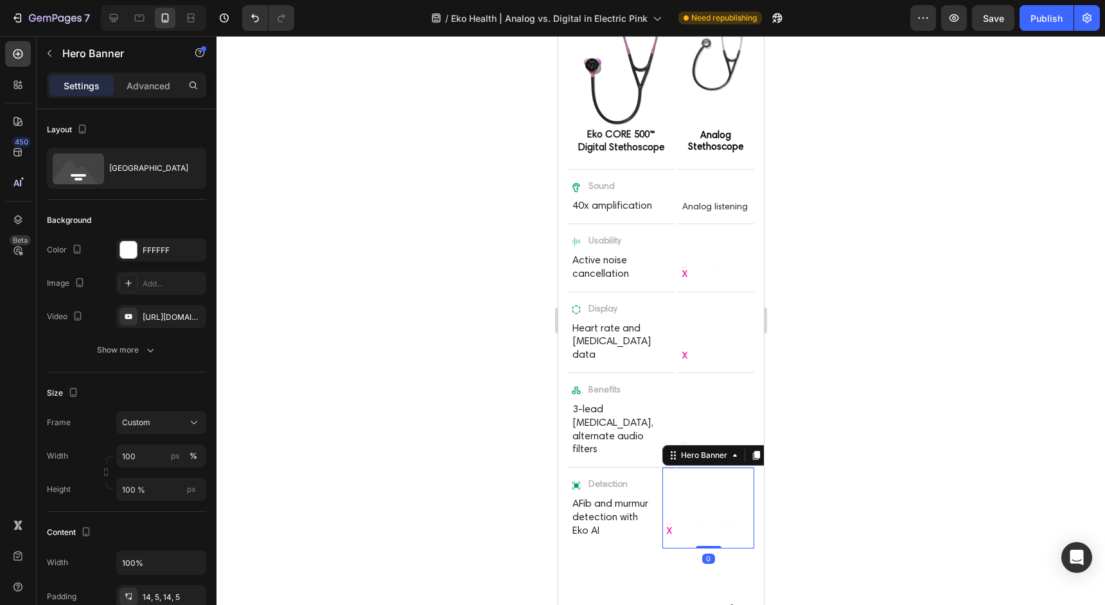
click at [664, 468] on div "Background Image" at bounding box center [708, 508] width 92 height 80
click at [658, 468] on div "Detection Item List AFib and murmur detection with Eko AI Text Block" at bounding box center [613, 508] width 92 height 80
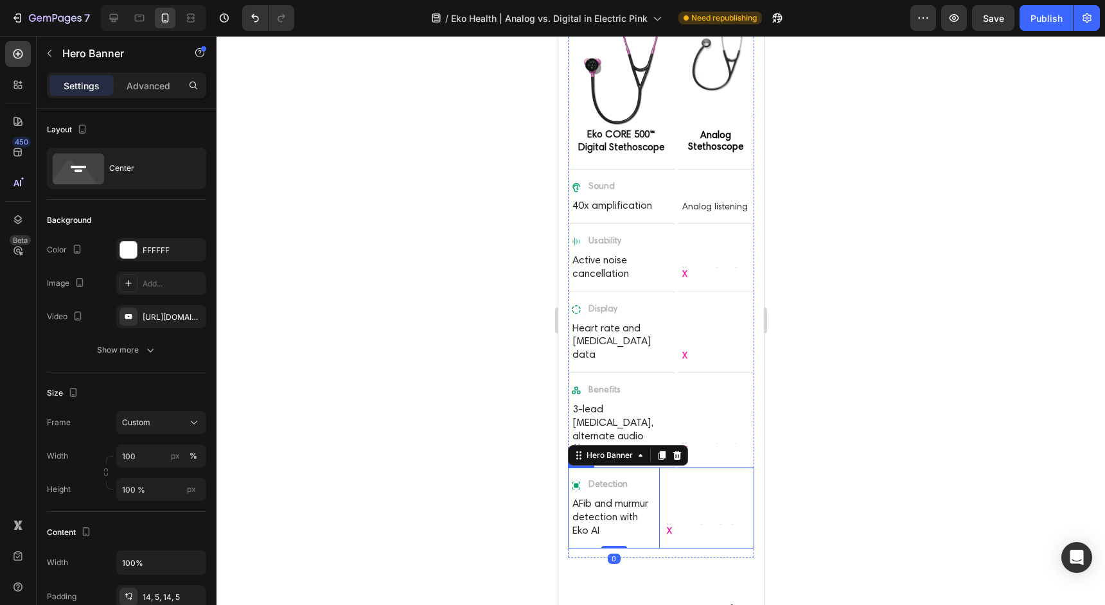
click at [661, 468] on div "Detection Item List AFib and murmur detection with Eko AI Text Block Hero Banne…" at bounding box center [660, 508] width 186 height 80
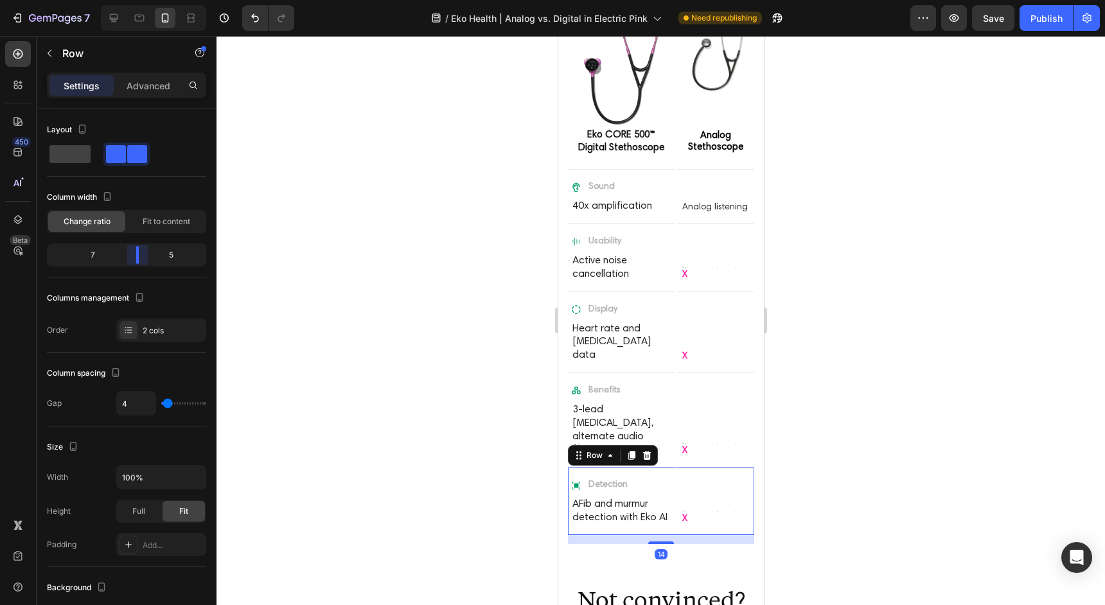
drag, startPoint x: 129, startPoint y: 256, endPoint x: 139, endPoint y: 256, distance: 10.3
click at [139, 0] on body "7 Version history / Eko Health | Analog vs. Digital in Electric Pink Need repub…" at bounding box center [552, 0] width 1105 height 0
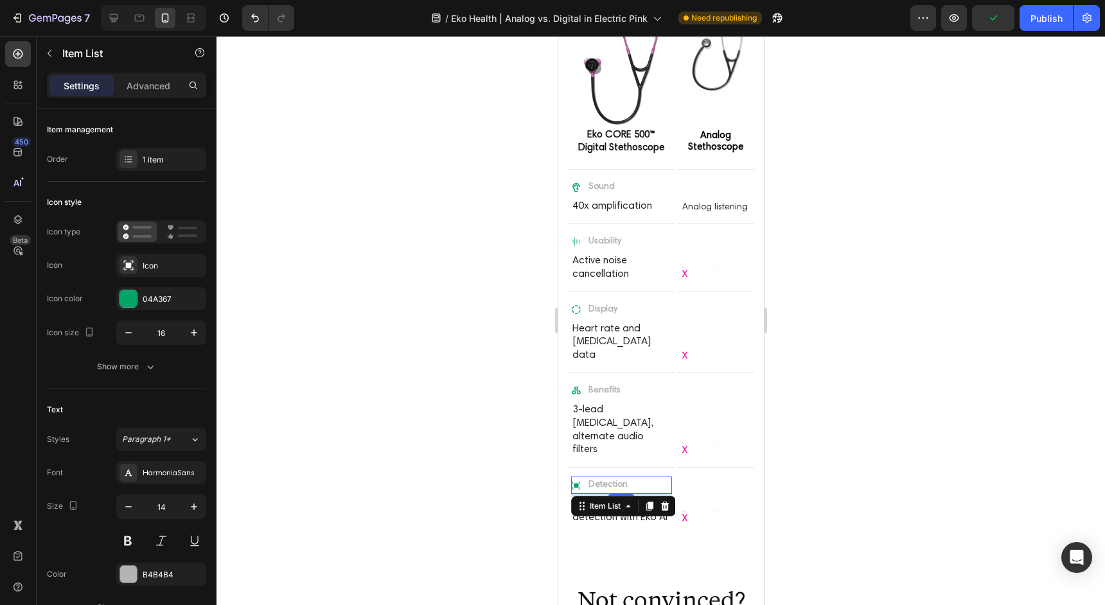
click at [575, 482] on icon at bounding box center [576, 486] width 8 height 8
click at [134, 295] on div at bounding box center [128, 298] width 17 height 17
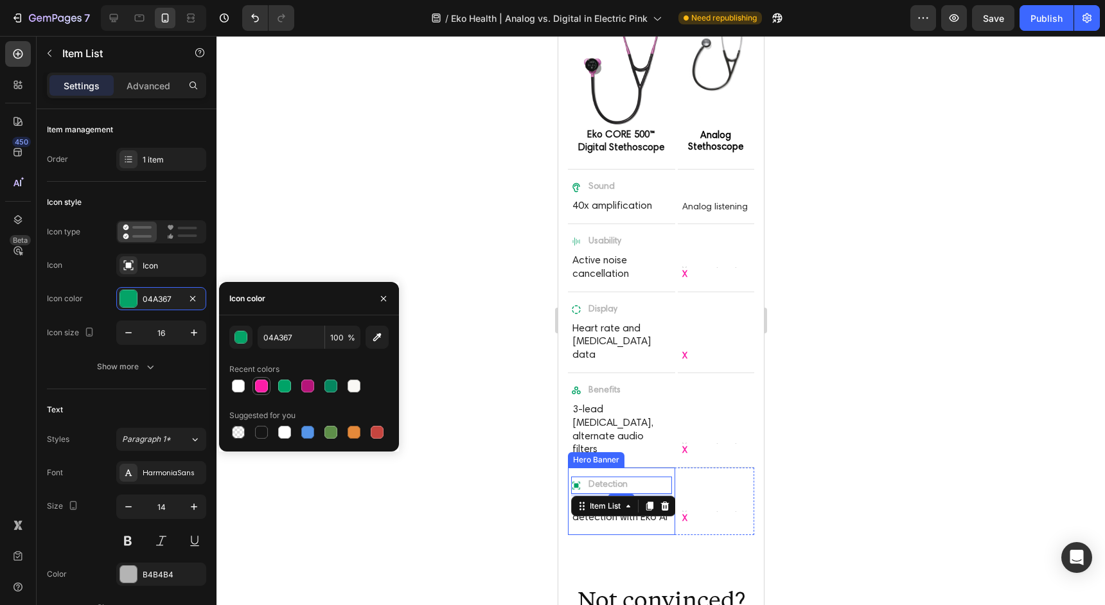
click at [264, 385] on div at bounding box center [261, 386] width 13 height 13
type input "FB1DA7"
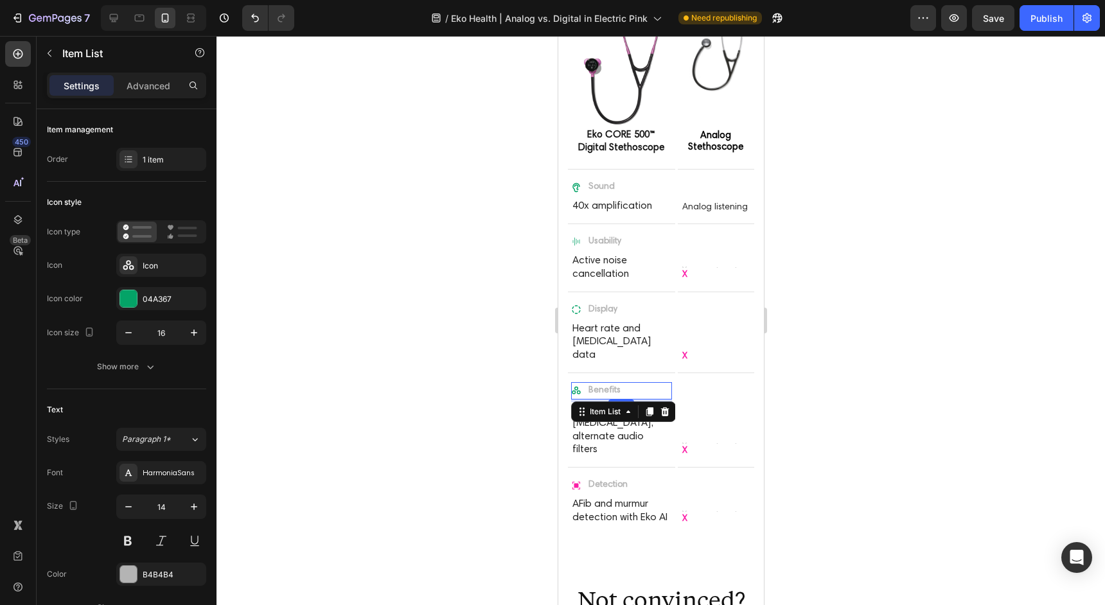
click at [583, 382] on div "Benefits" at bounding box center [595, 390] width 51 height 17
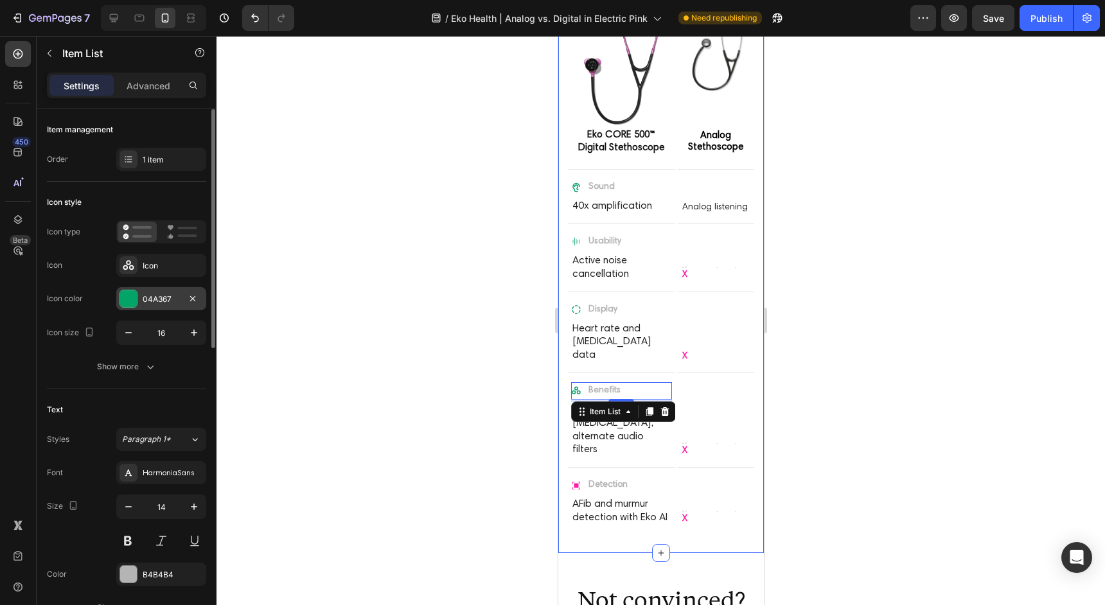
click at [132, 295] on div at bounding box center [128, 298] width 17 height 17
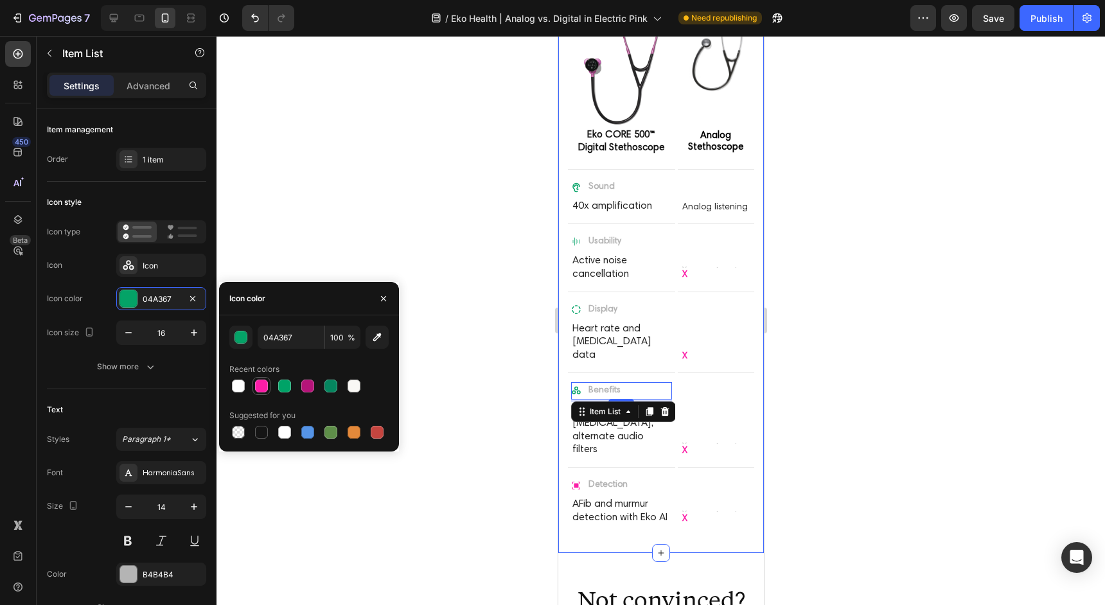
click at [266, 388] on div at bounding box center [261, 386] width 13 height 13
type input "FB1DA7"
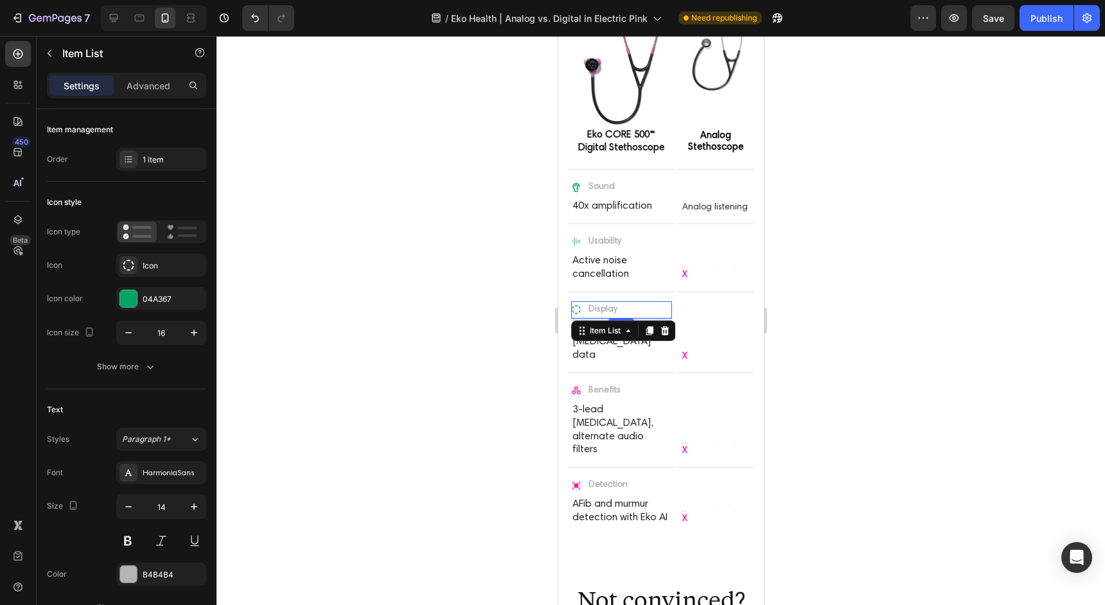
click at [583, 317] on div "Display" at bounding box center [594, 309] width 48 height 17
click at [166, 295] on div "04A367" at bounding box center [161, 300] width 37 height 12
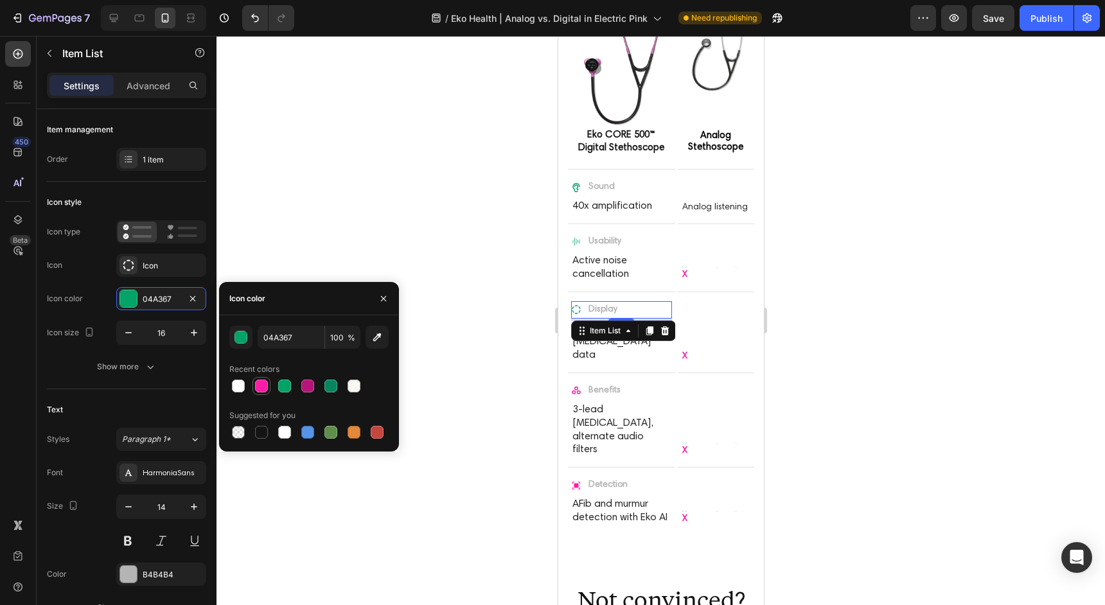
click at [267, 389] on div at bounding box center [261, 386] width 13 height 13
type input "FB1DA7"
click at [583, 241] on div "Usability" at bounding box center [596, 241] width 52 height 17
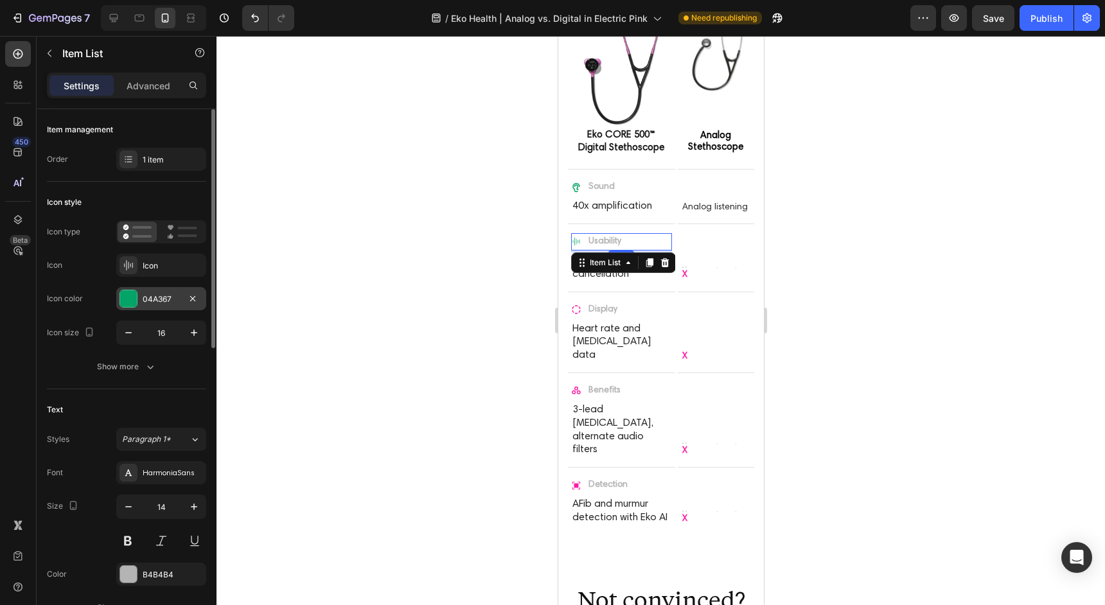
click at [161, 297] on div "04A367" at bounding box center [161, 300] width 37 height 12
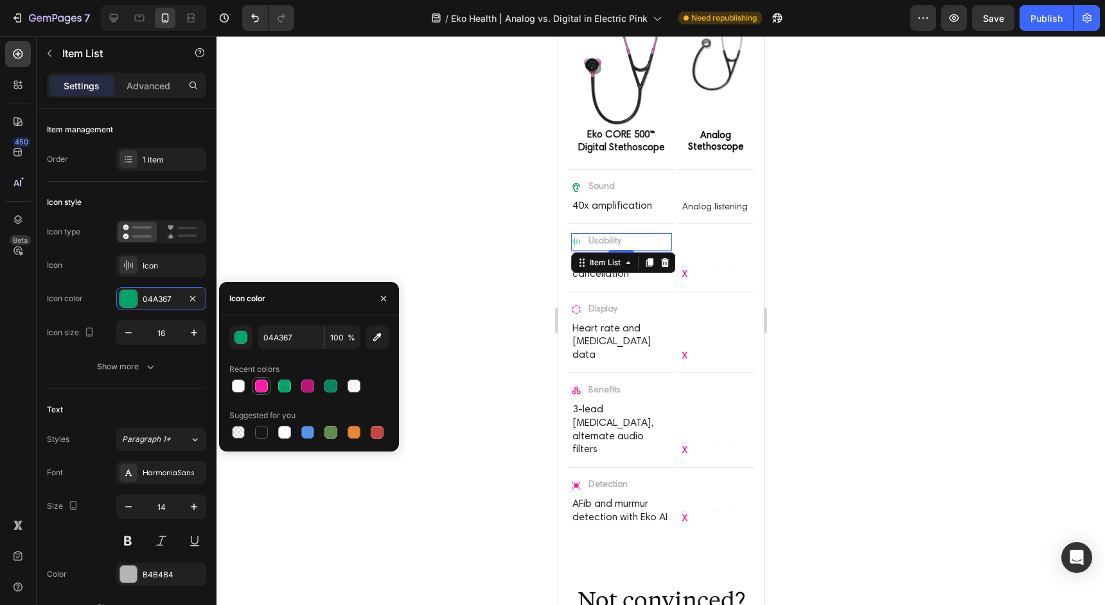
click at [263, 385] on div at bounding box center [261, 386] width 13 height 13
type input "FB1DA7"
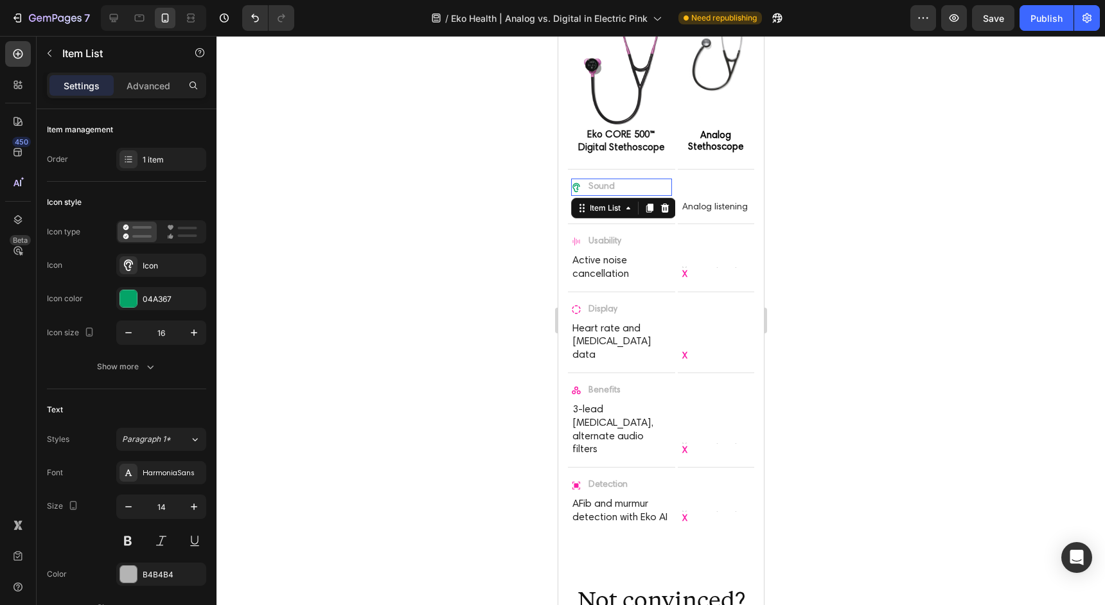
click at [581, 192] on div "Sound" at bounding box center [593, 187] width 46 height 17
click at [159, 298] on div "04A367" at bounding box center [161, 300] width 37 height 12
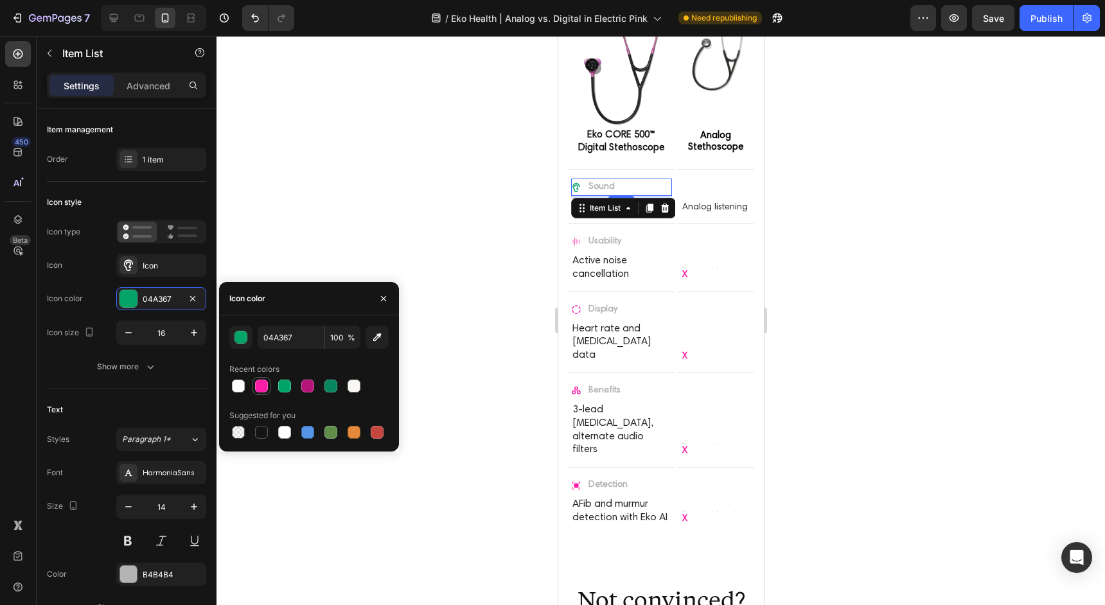
click at [255, 385] on div at bounding box center [261, 386] width 13 height 13
type input "FB1DA7"
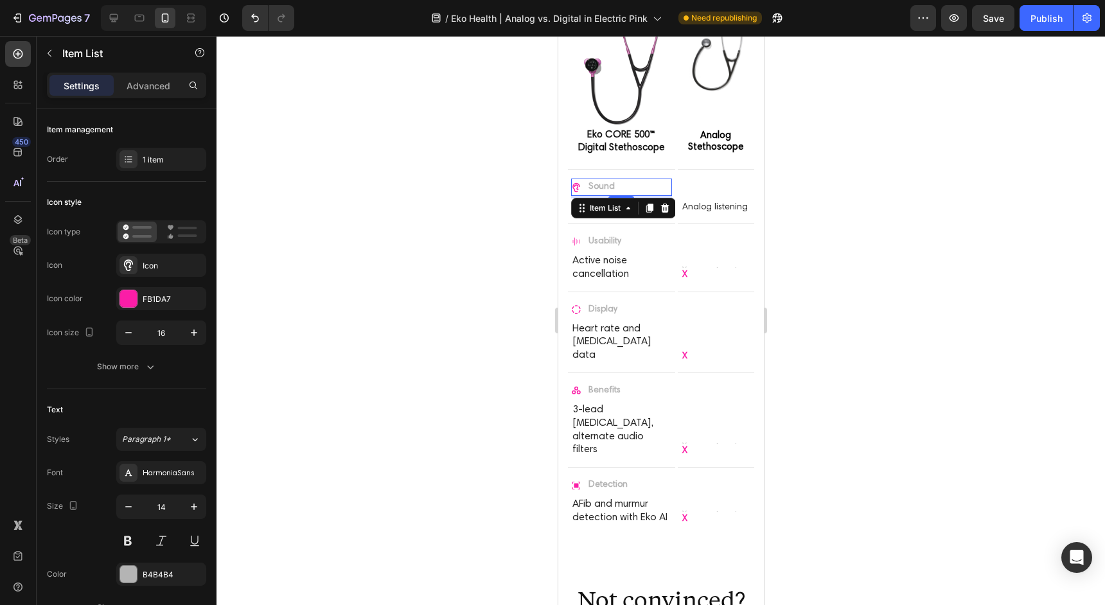
click at [809, 219] on div at bounding box center [660, 320] width 888 height 569
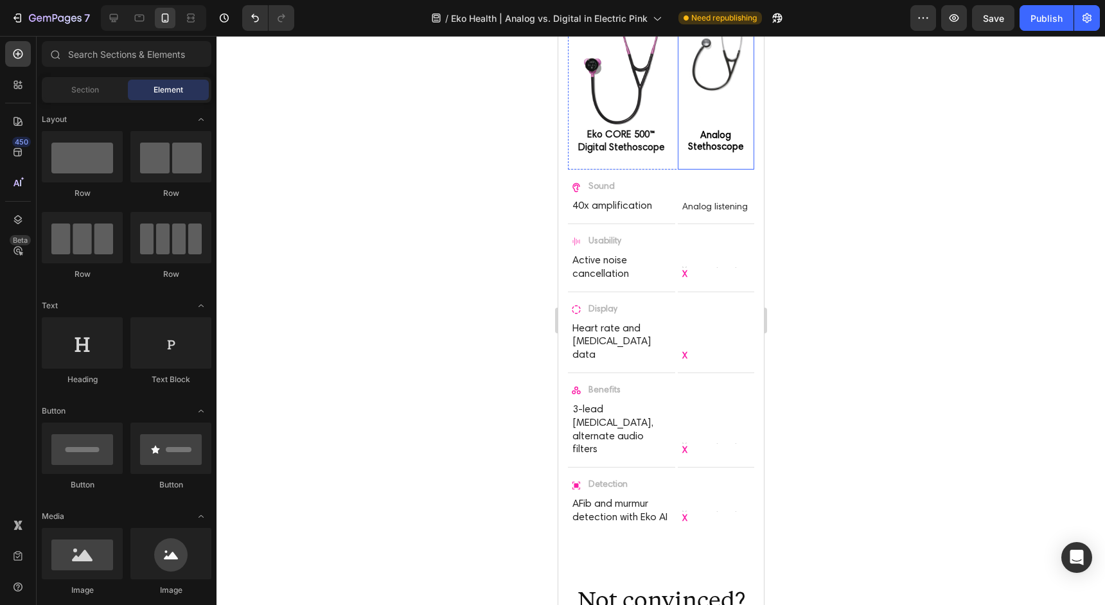
click at [686, 110] on div "Image Analog Stethoscope Text Block" at bounding box center [715, 88] width 76 height 135
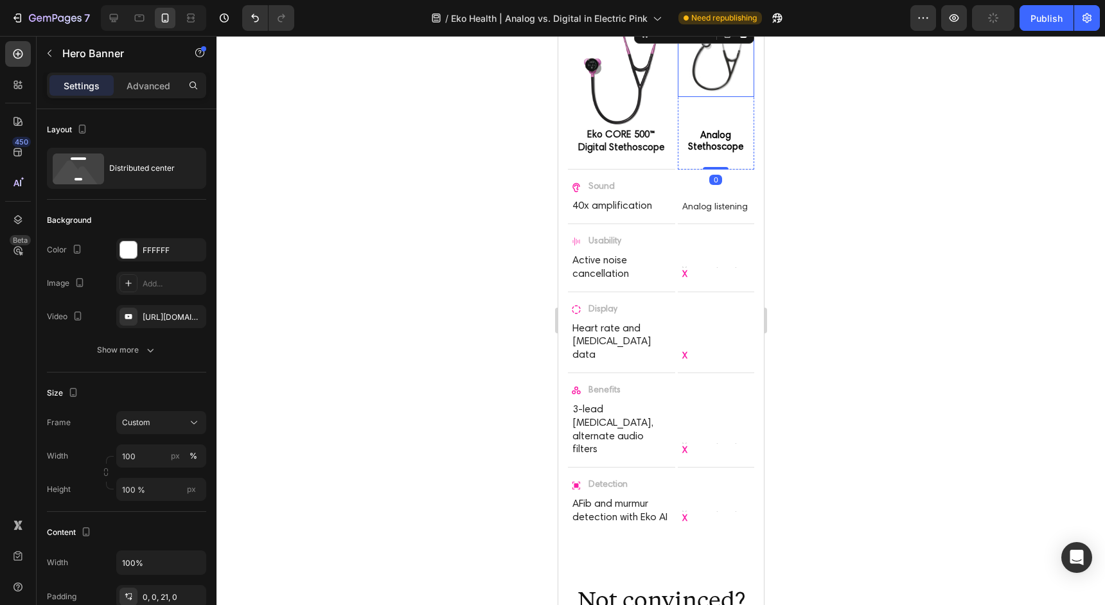
click at [697, 87] on img at bounding box center [715, 59] width 76 height 76
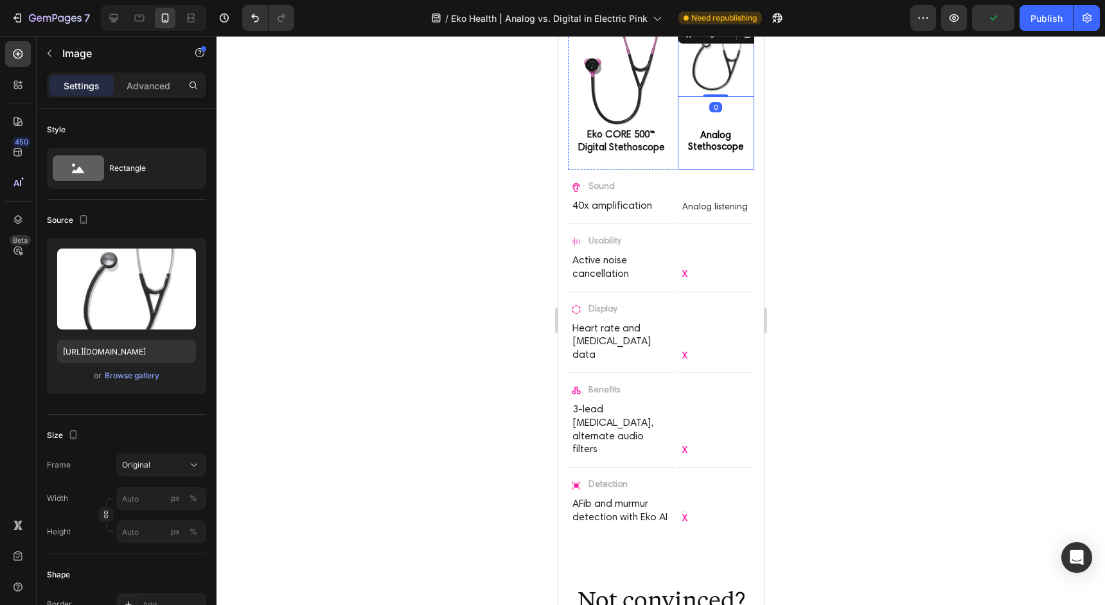
click at [699, 114] on div "Image 0 Analog Stethoscope Text Block" at bounding box center [715, 88] width 76 height 135
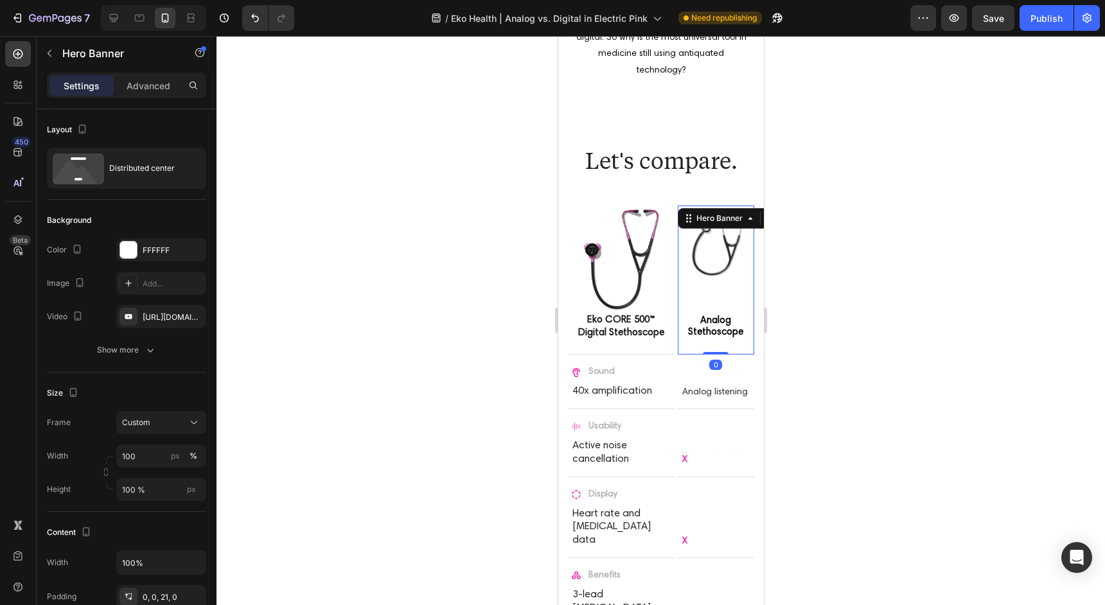
scroll to position [536, 0]
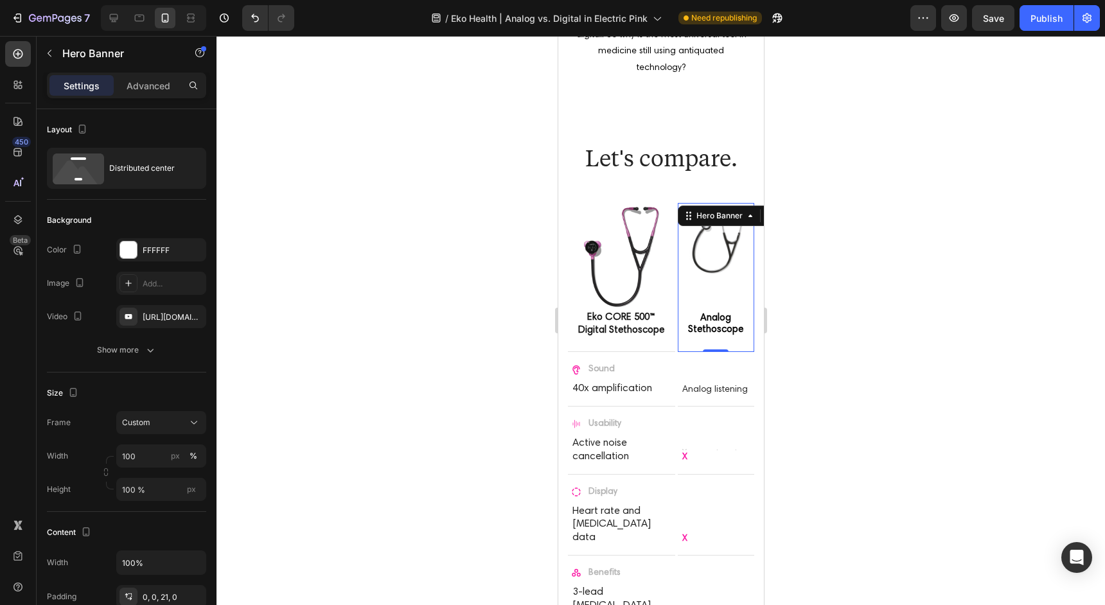
click at [840, 285] on div at bounding box center [660, 320] width 888 height 569
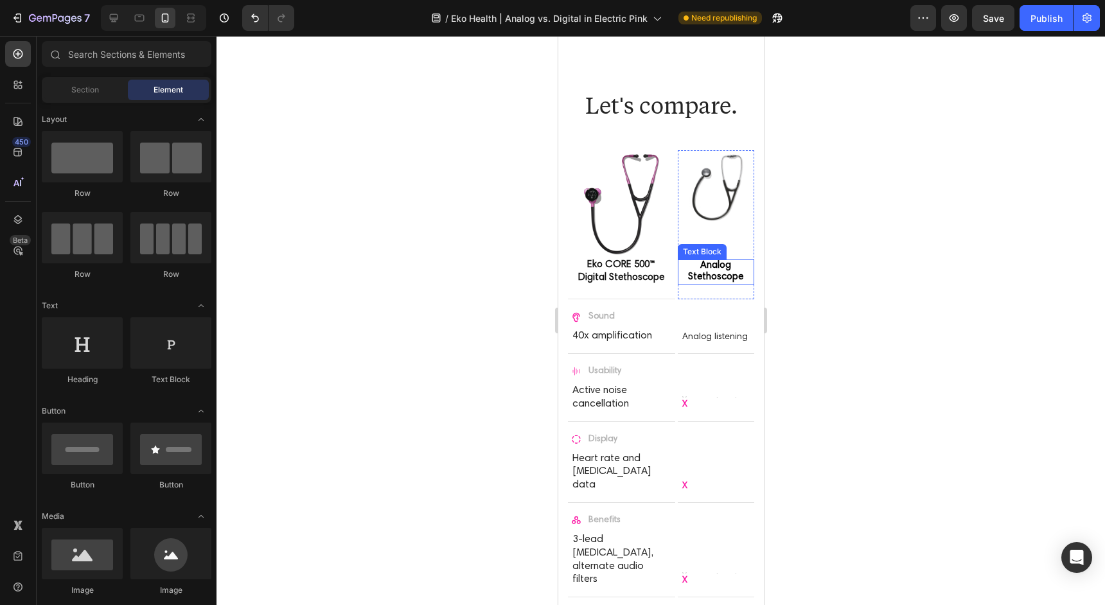
scroll to position [590, 0]
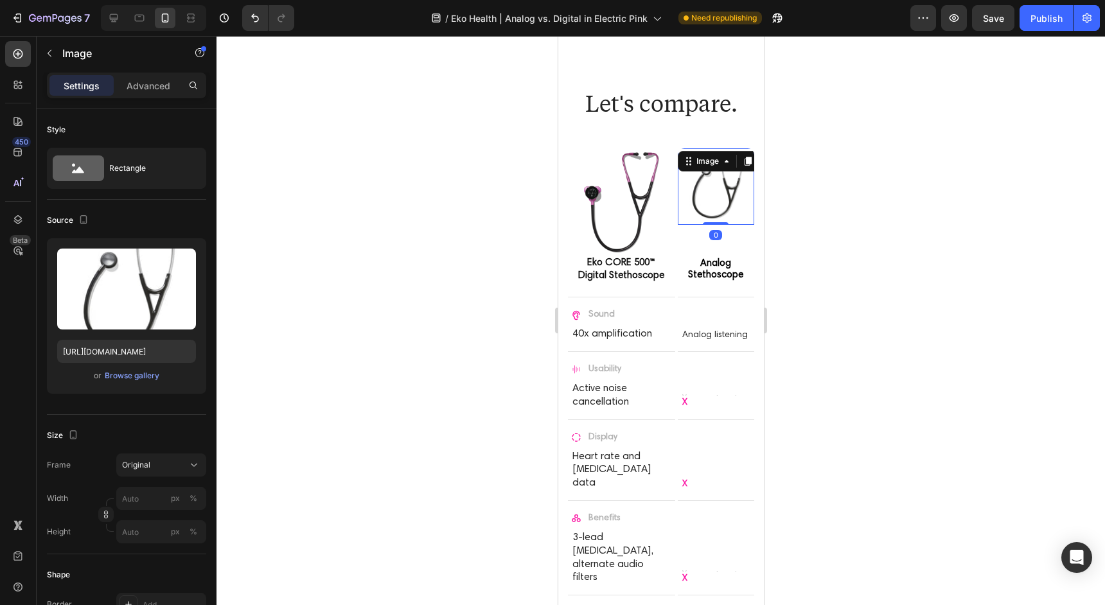
click at [709, 203] on img at bounding box center [715, 186] width 76 height 76
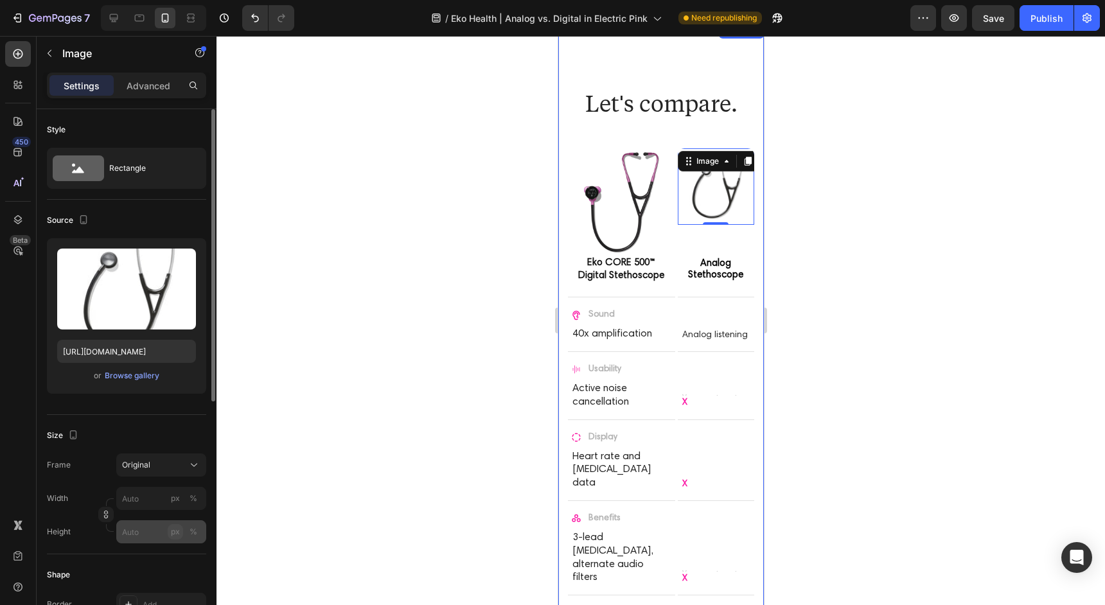
click at [171, 537] on div "px" at bounding box center [175, 532] width 9 height 12
click at [153, 534] on input "px %" at bounding box center [161, 531] width 90 height 23
click at [202, 537] on input "px %" at bounding box center [161, 531] width 90 height 23
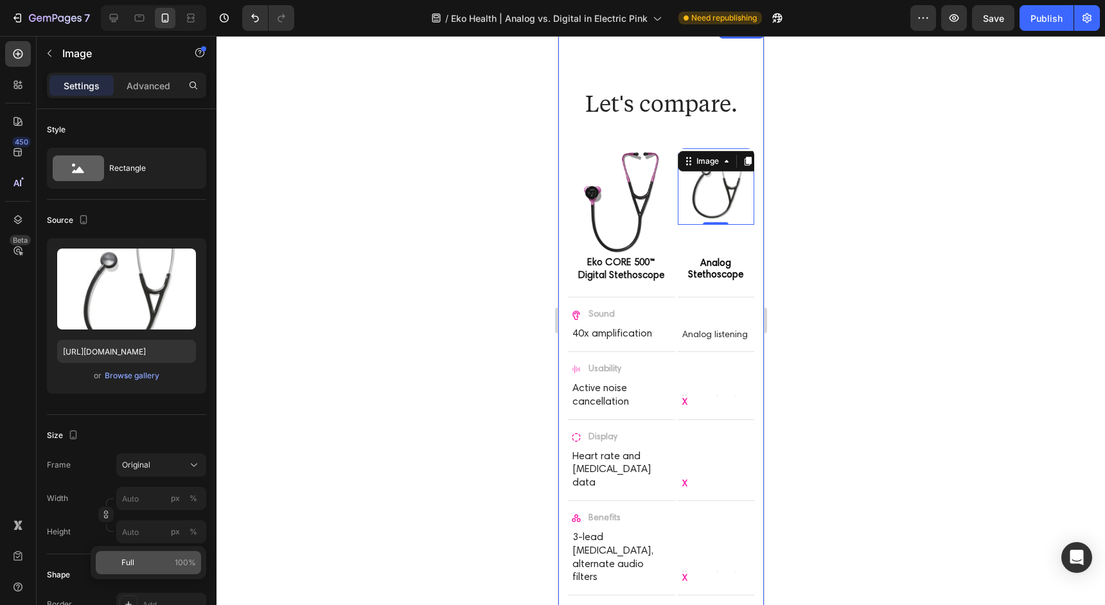
click at [179, 561] on span "100%" at bounding box center [185, 563] width 21 height 12
type input "100"
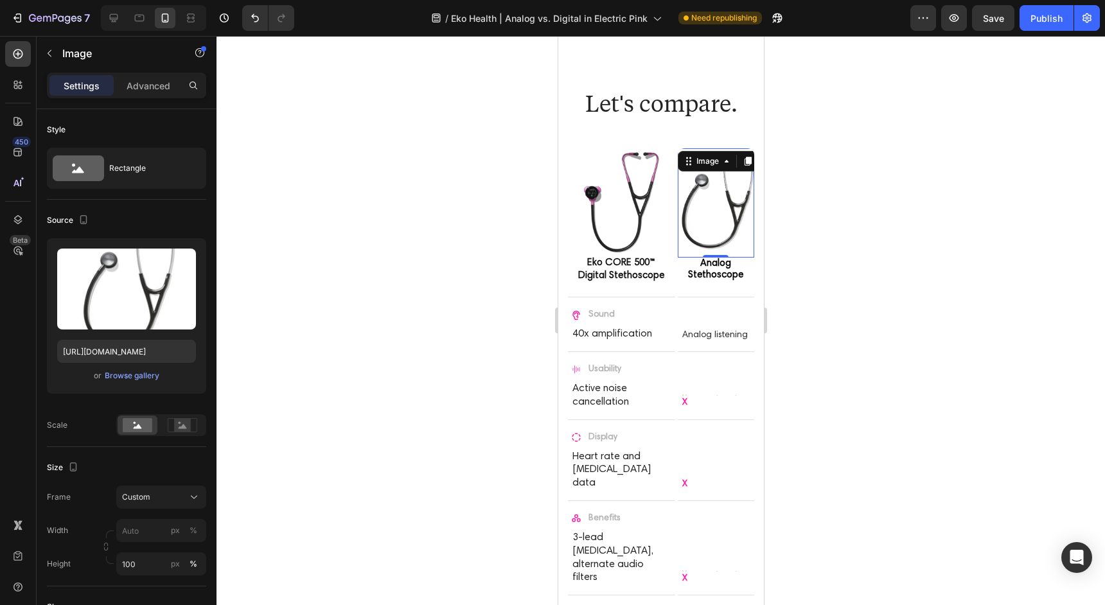
click at [856, 238] on div at bounding box center [660, 320] width 888 height 569
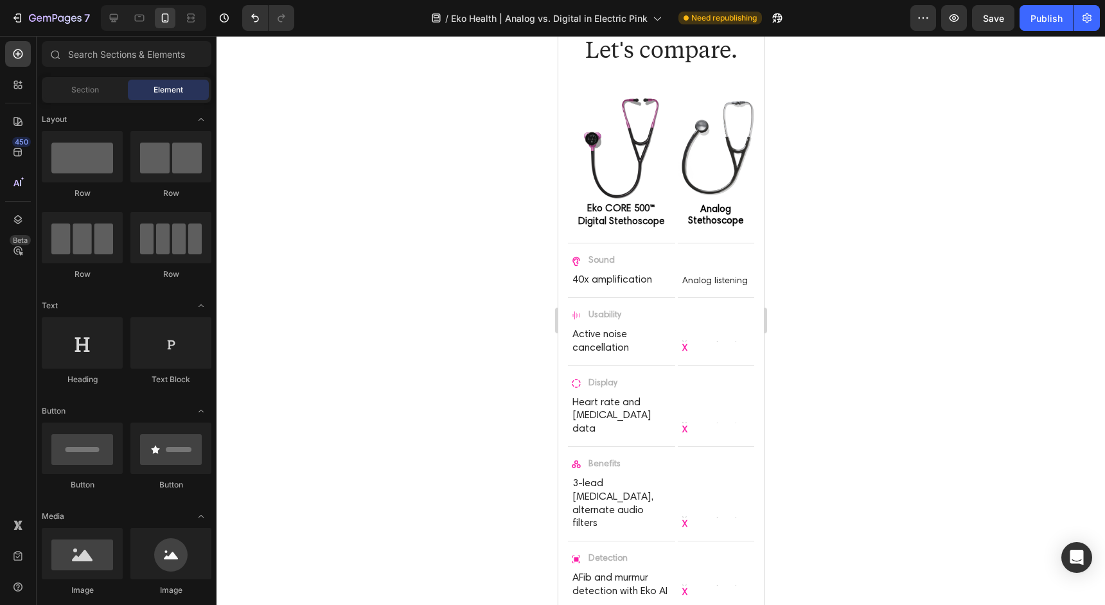
scroll to position [640, 0]
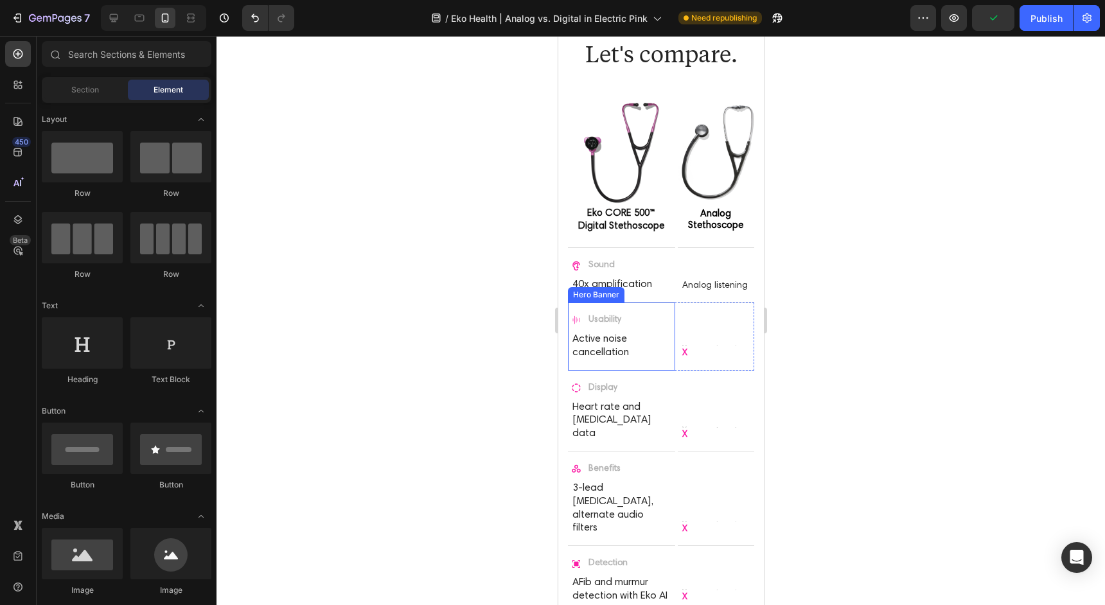
click at [671, 306] on div "Usability Item List Active noise cancellation Text Block" at bounding box center [620, 336] width 107 height 67
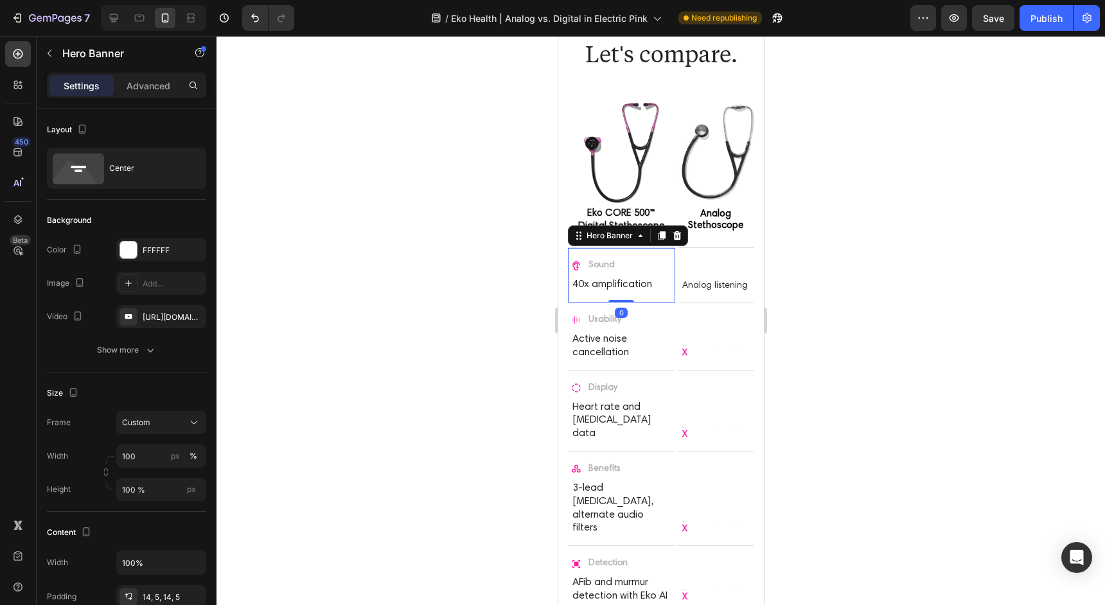
click at [669, 254] on div "Sound Item List 40x amplification Text Block" at bounding box center [620, 275] width 107 height 54
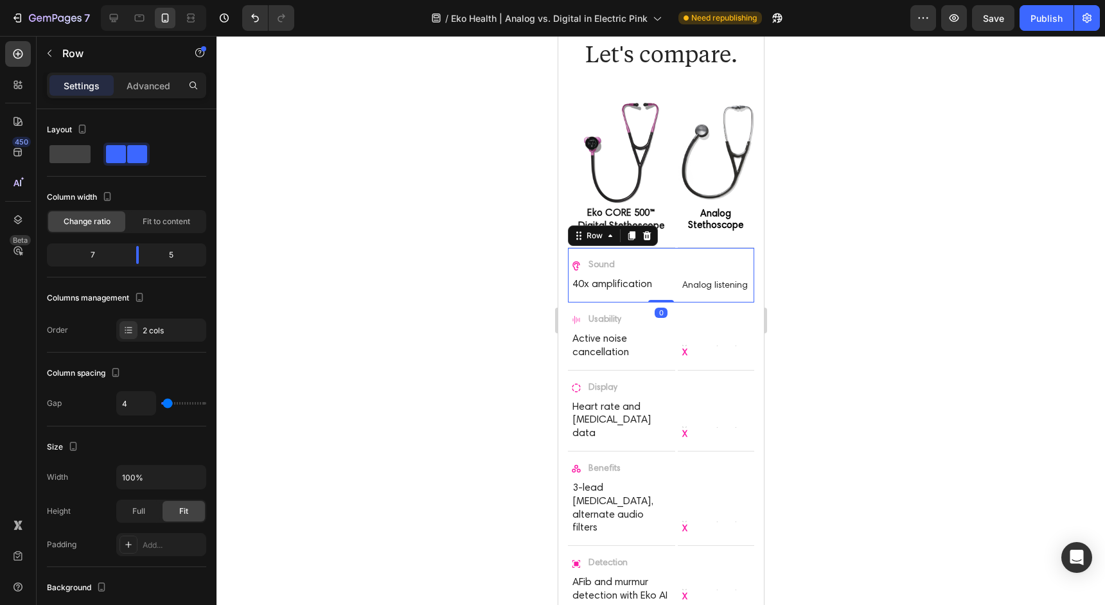
click at [676, 267] on div "Sound Item List 40x amplification Text Block Hero Banner Analog listening Text …" at bounding box center [660, 275] width 186 height 55
click at [154, 86] on p "Advanced" at bounding box center [149, 85] width 44 height 13
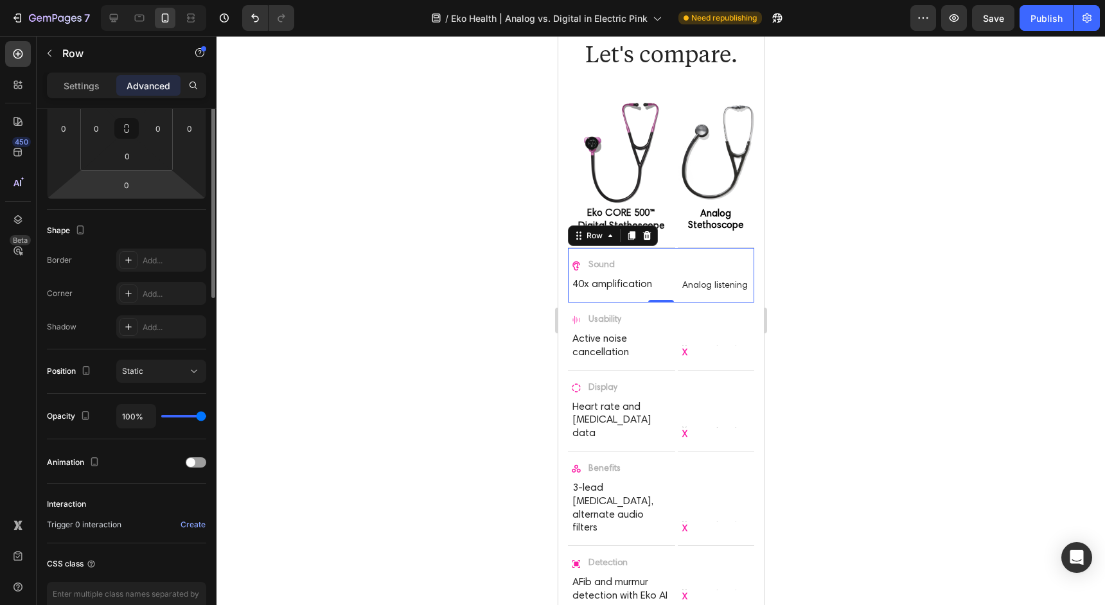
scroll to position [305, 0]
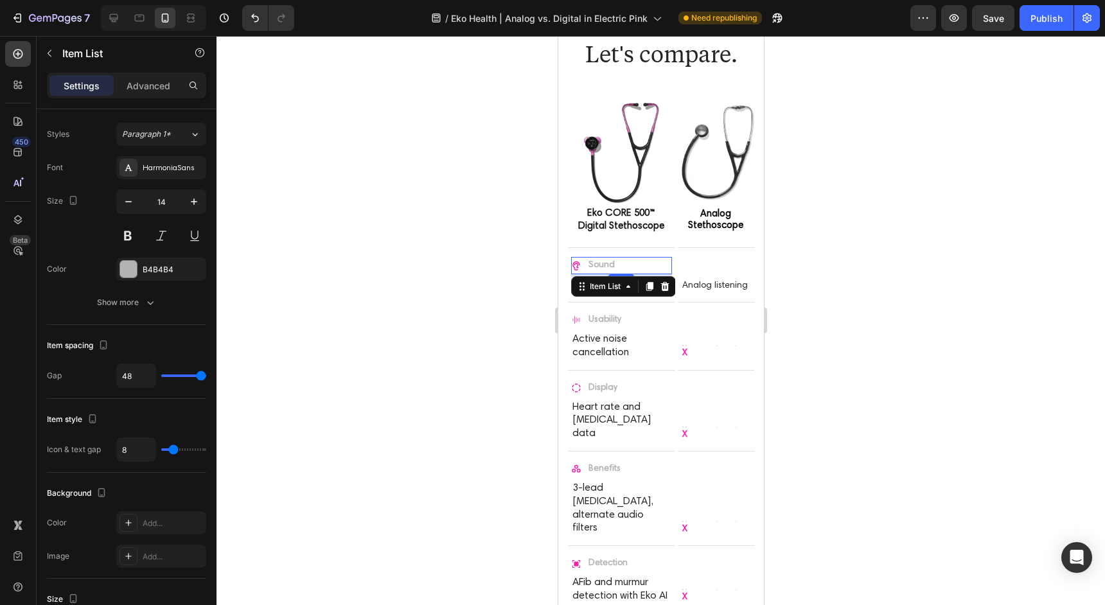
click at [671, 267] on div "Sound" at bounding box center [620, 265] width 101 height 17
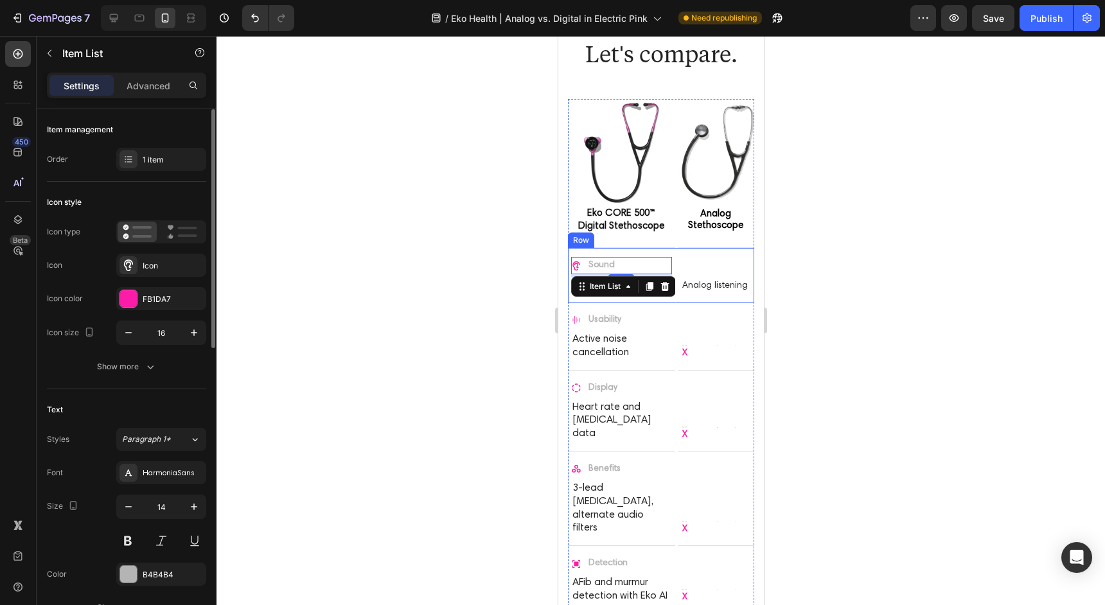
click at [675, 263] on div "Sound Item List 4 40x amplification Text Block Hero Banner Analog listening Tex…" at bounding box center [660, 275] width 186 height 55
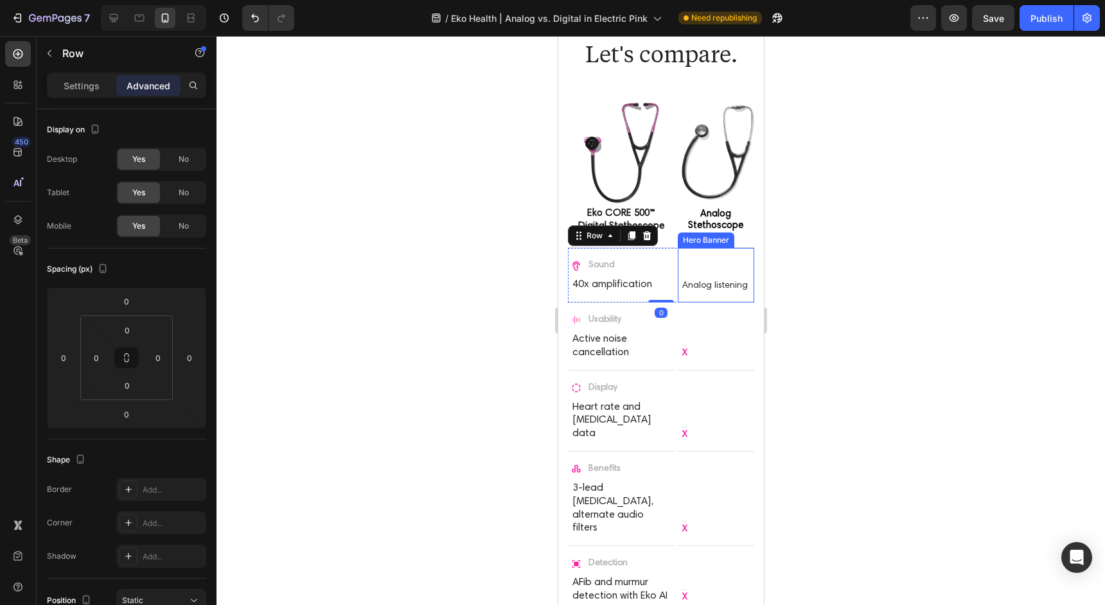
click at [677, 245] on div "Image Eko CORE 500™ Digital Stethoscope Product Title Row Product Hero Banner I…" at bounding box center [660, 360] width 186 height 523
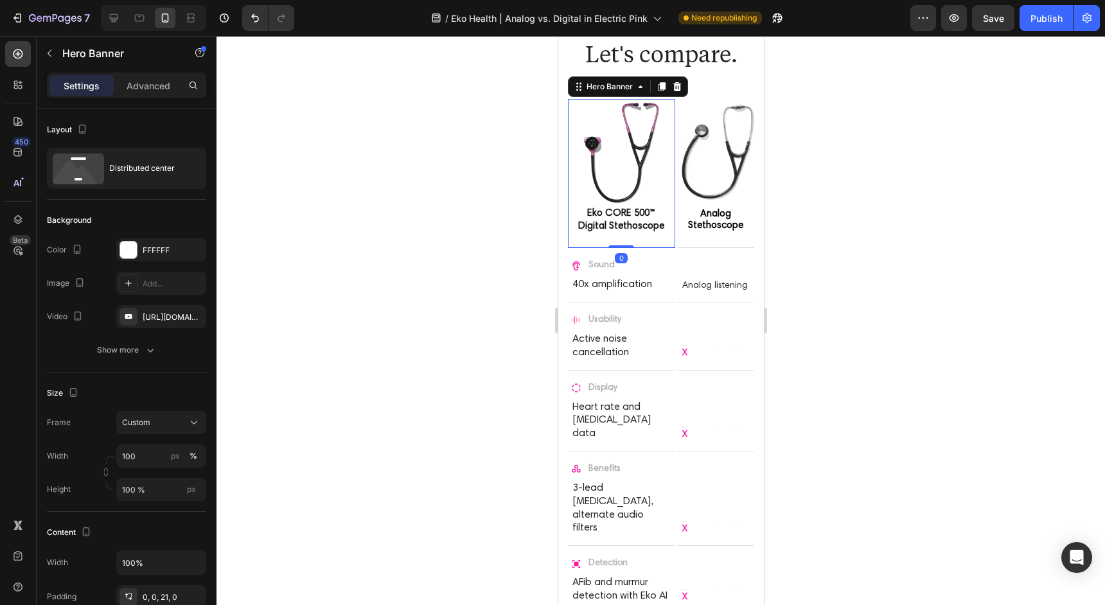
click at [672, 247] on div "Image Eko CORE 500™ Digital Stethoscope Product Title Row Product" at bounding box center [620, 173] width 107 height 148
click at [814, 243] on div at bounding box center [660, 320] width 888 height 569
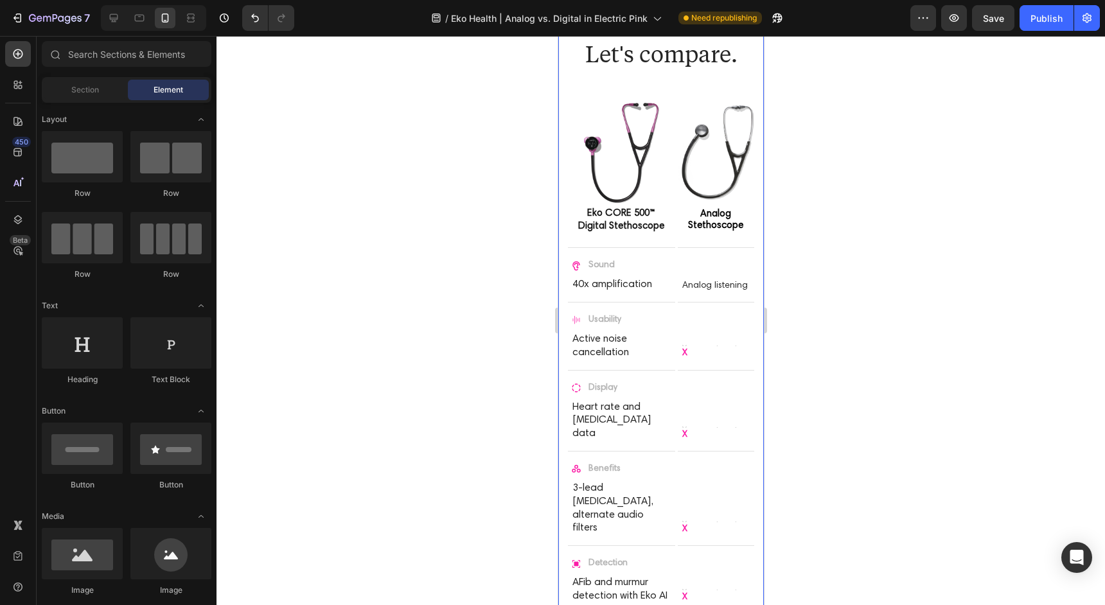
click at [847, 322] on div at bounding box center [660, 320] width 888 height 569
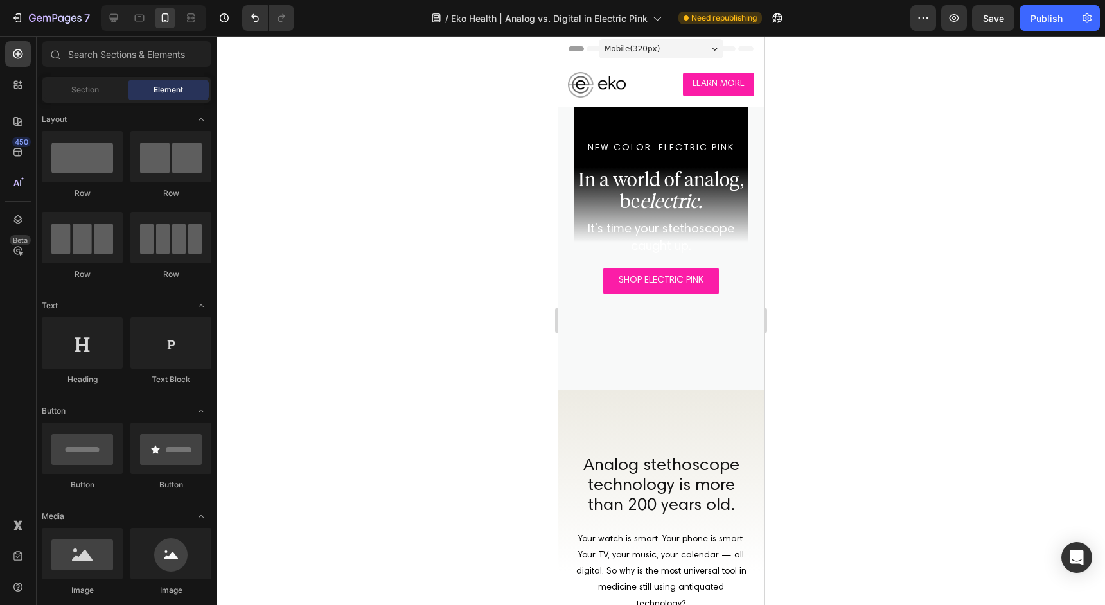
click at [125, 19] on div at bounding box center [153, 18] width 105 height 26
click at [117, 19] on icon at bounding box center [114, 18] width 8 height 8
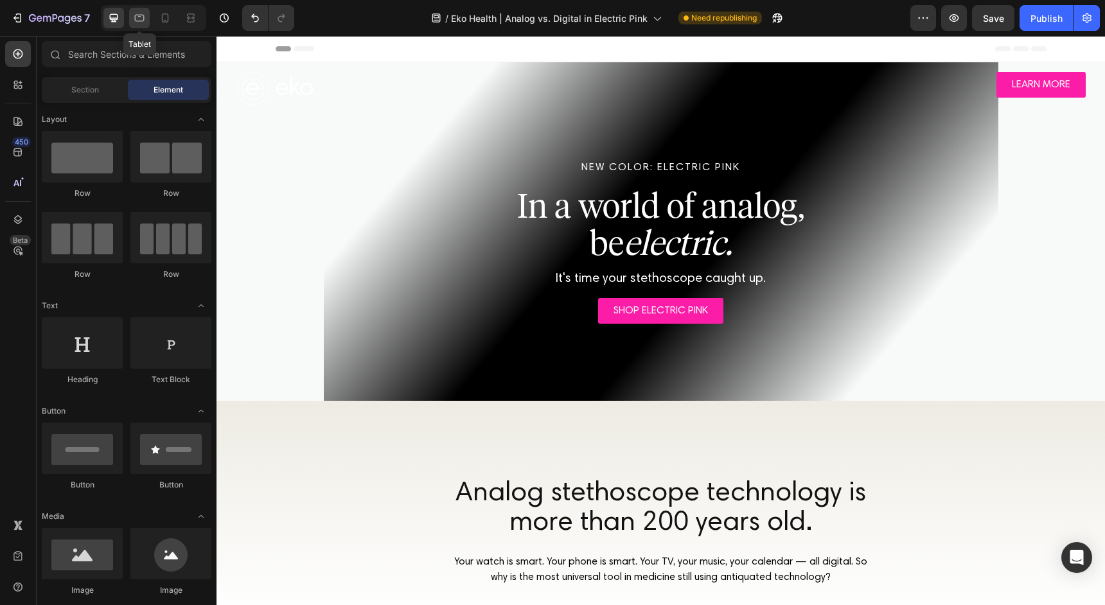
click at [137, 25] on div at bounding box center [139, 18] width 21 height 21
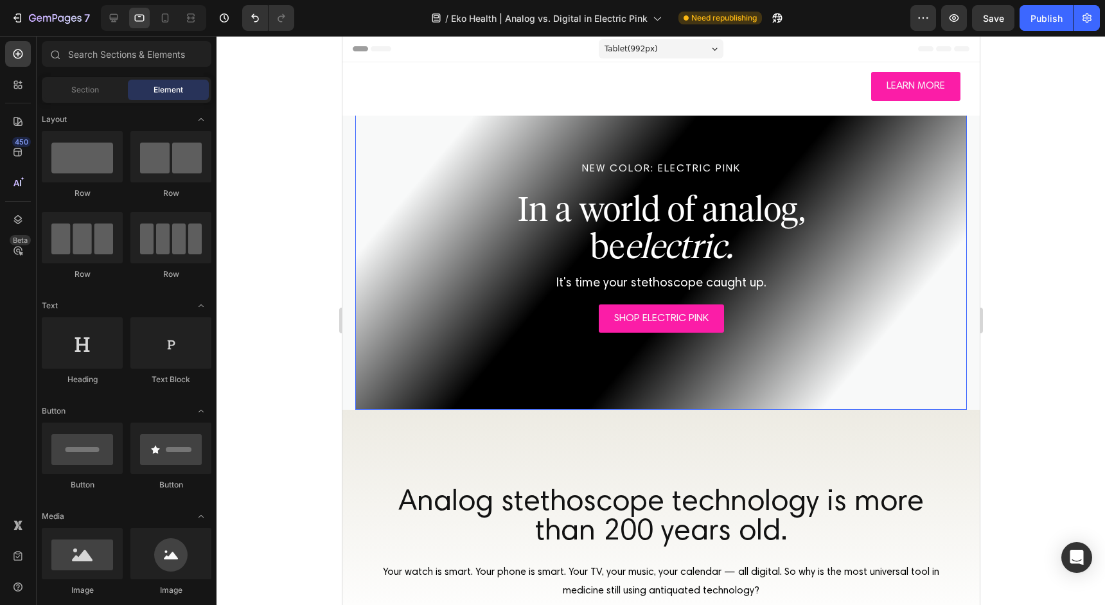
click at [853, 330] on div "SHOP ELECTRIC PINK Button" at bounding box center [660, 318] width 611 height 29
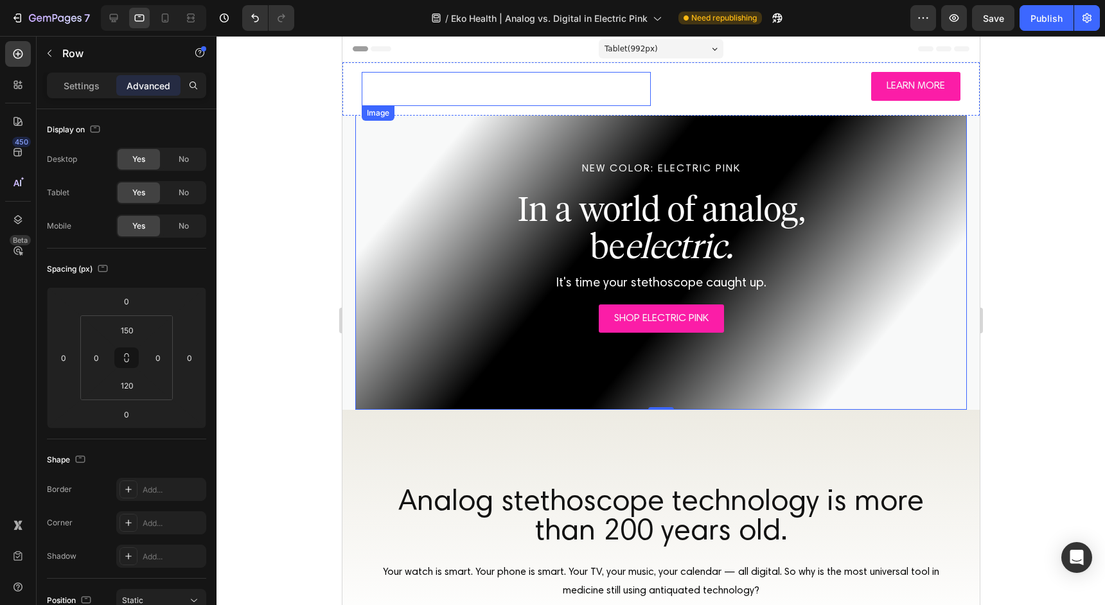
click at [397, 89] on img at bounding box center [399, 89] width 77 height 34
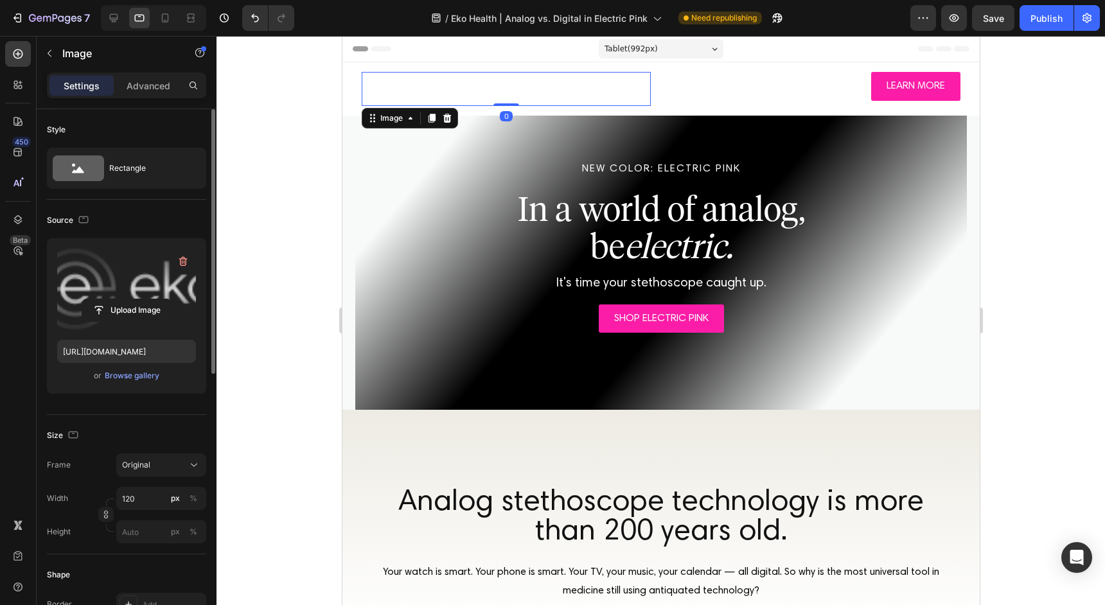
click at [97, 277] on label at bounding box center [126, 289] width 139 height 81
click at [97, 299] on input "file" at bounding box center [126, 310] width 89 height 22
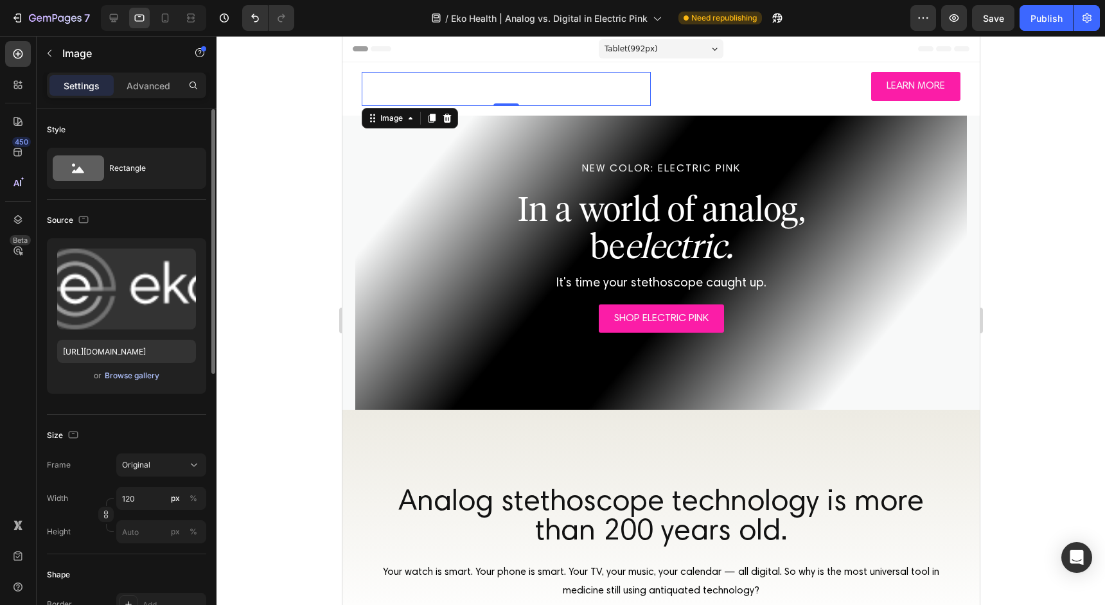
click at [136, 371] on div "Browse gallery" at bounding box center [132, 376] width 55 height 12
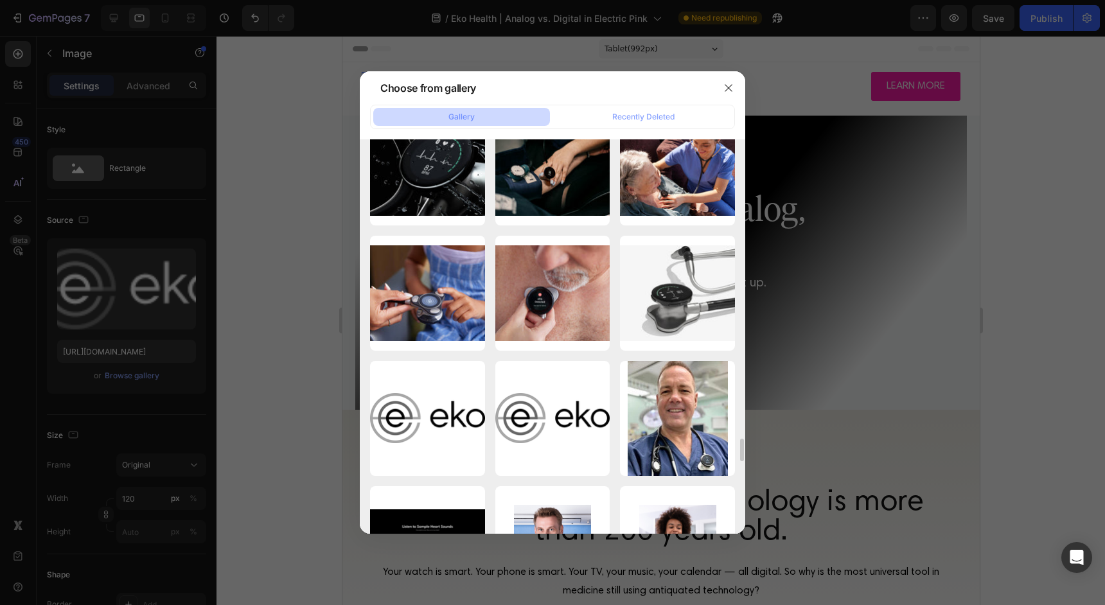
scroll to position [4817, 0]
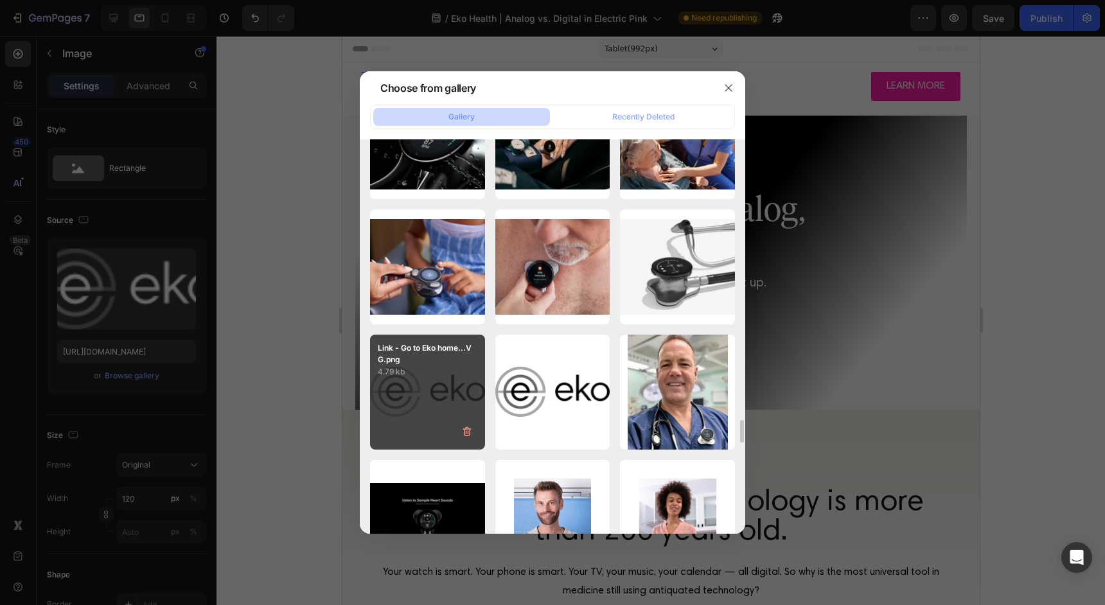
click at [425, 389] on div "Link - Go to Eko home...VG.png 4.79 kb" at bounding box center [427, 392] width 115 height 115
type input "[URL][DOMAIN_NAME]"
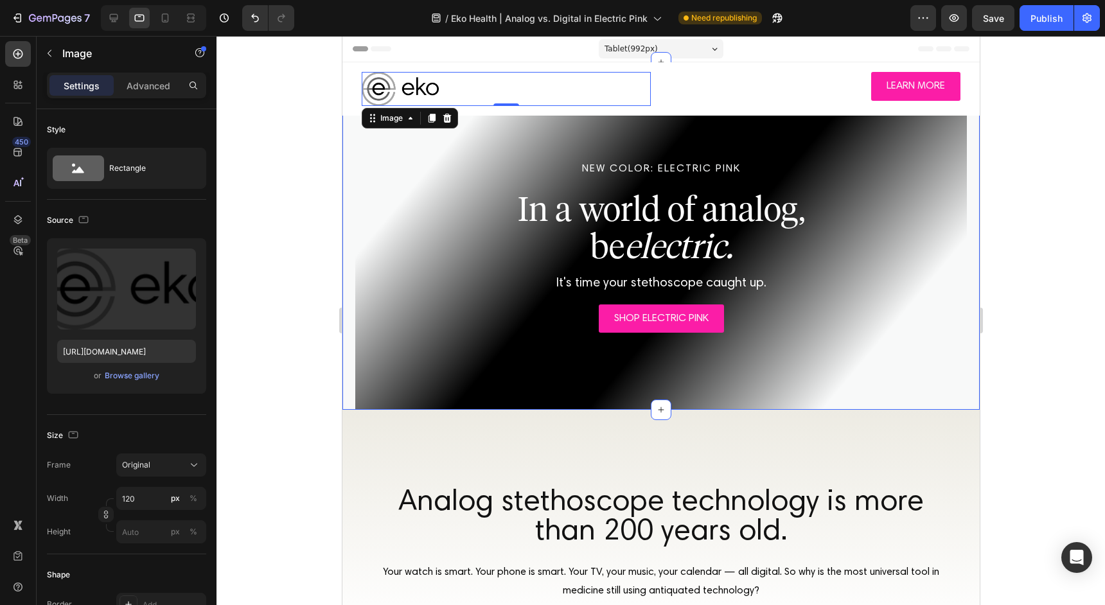
click at [1021, 192] on div at bounding box center [660, 320] width 888 height 569
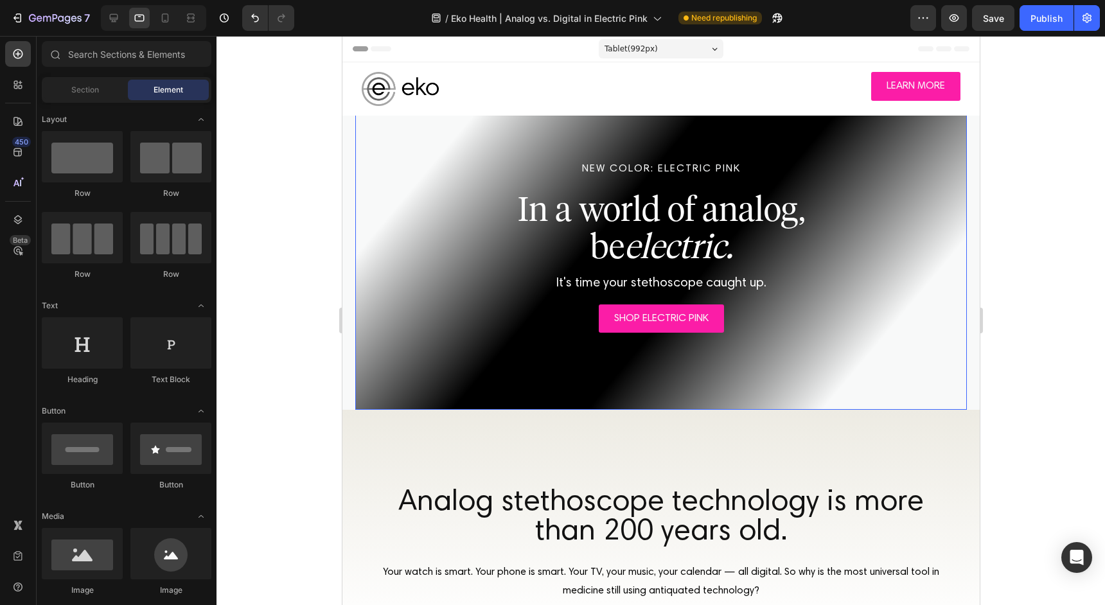
click at [811, 136] on div "NEW COLOR: ELECTRIC PINK Text Block In a world of analog, be electric. Heading …" at bounding box center [660, 235] width 611 height 347
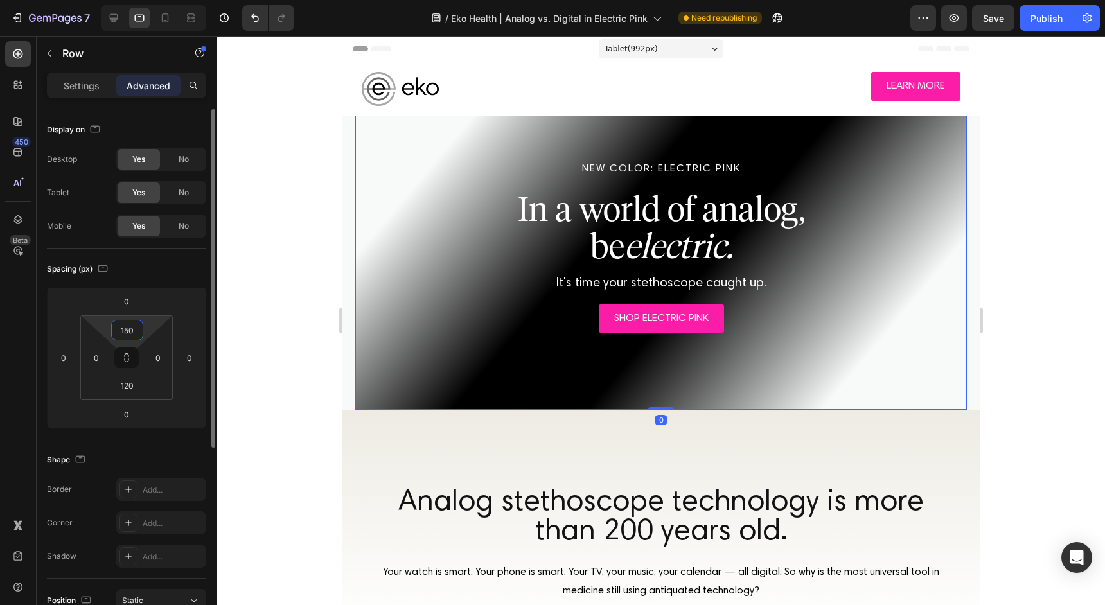
click at [132, 329] on input "150" at bounding box center [127, 330] width 26 height 19
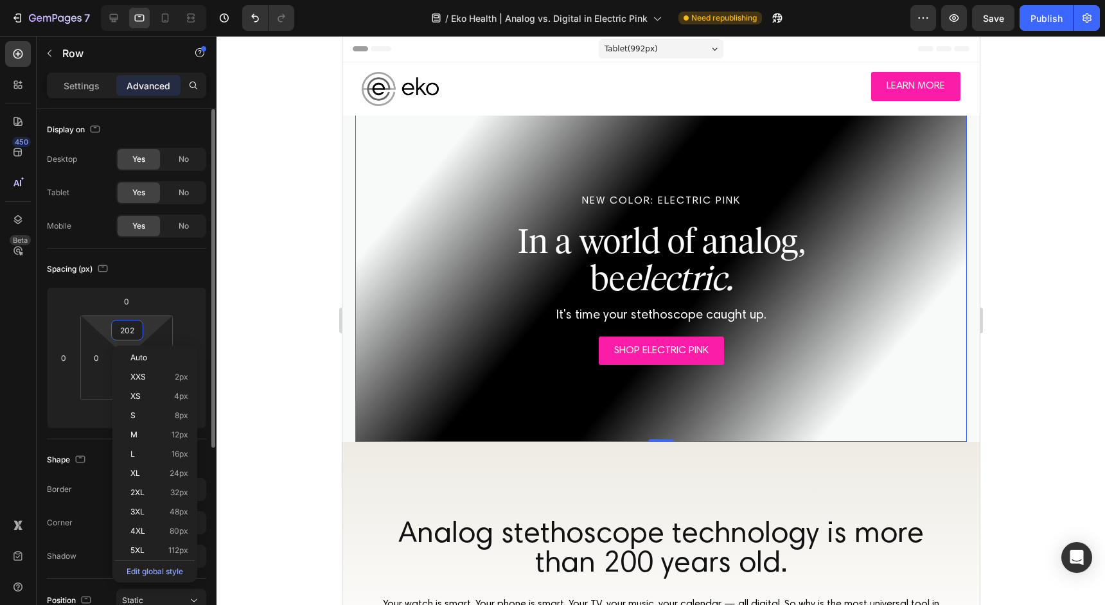
type input "203"
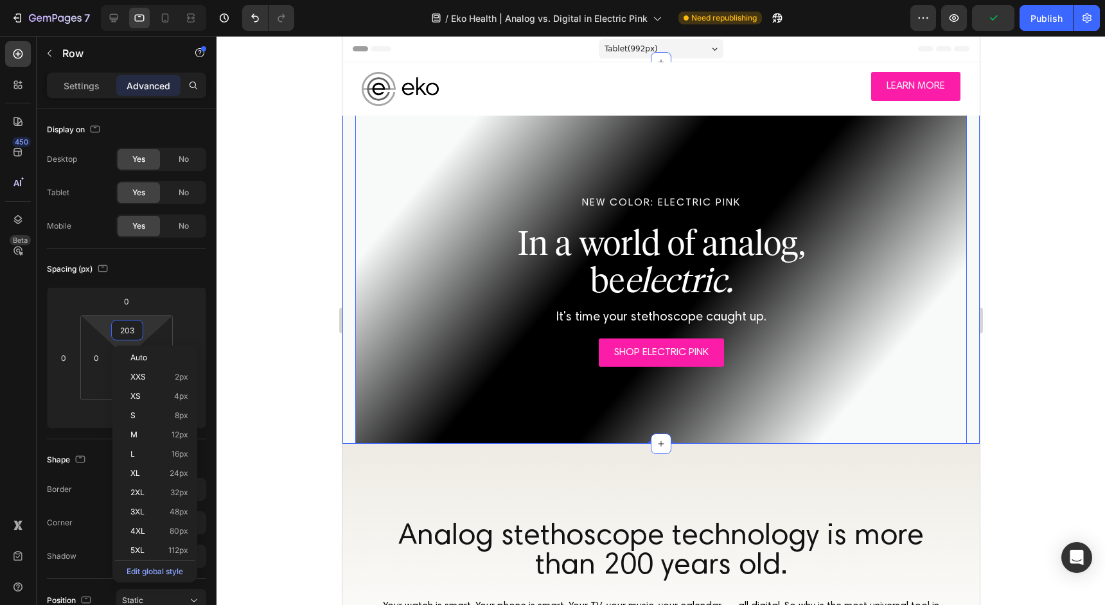
click at [1022, 218] on div at bounding box center [660, 320] width 888 height 569
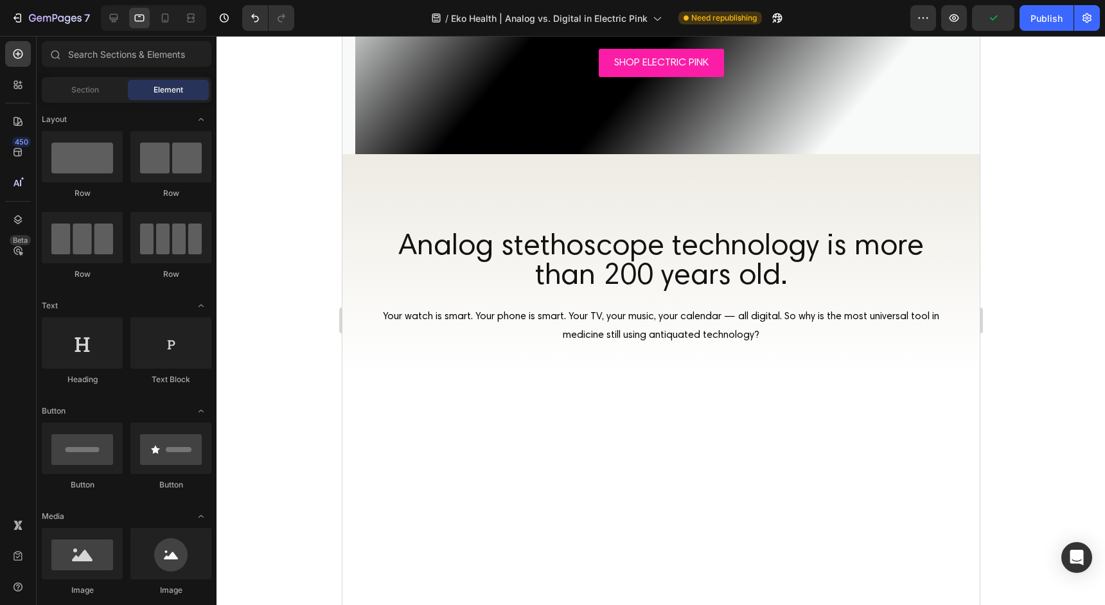
scroll to position [0, 0]
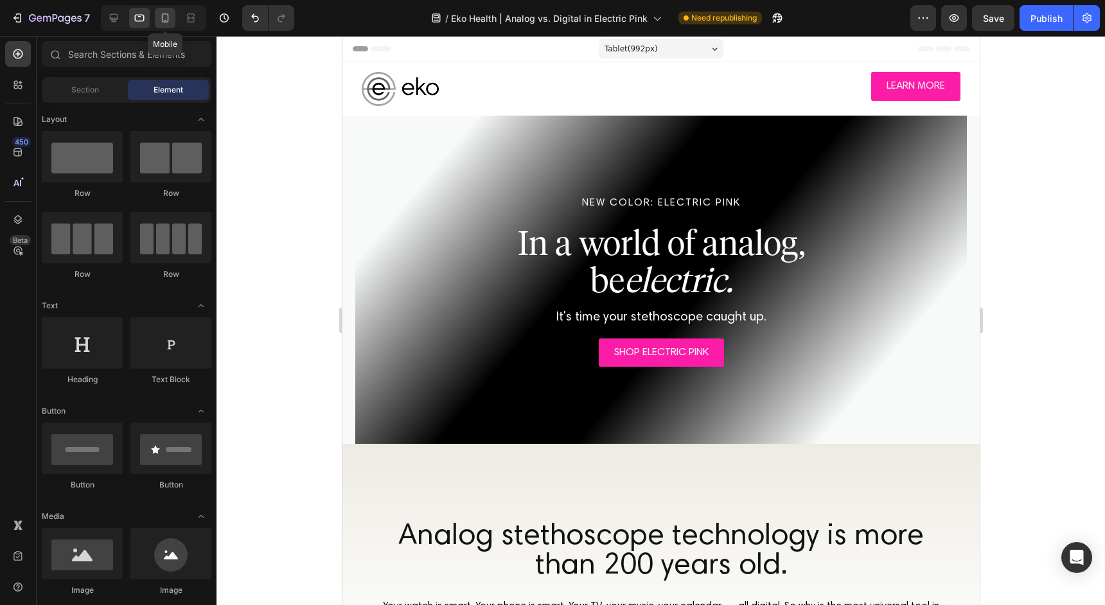
click at [168, 20] on icon at bounding box center [165, 17] width 7 height 9
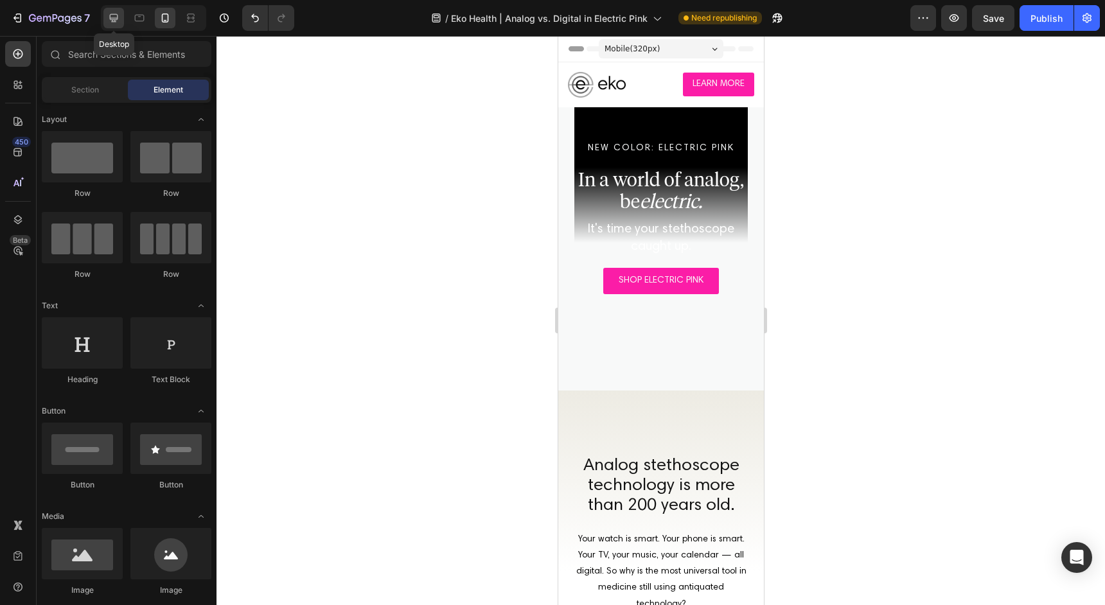
click at [104, 19] on div at bounding box center [113, 18] width 21 height 21
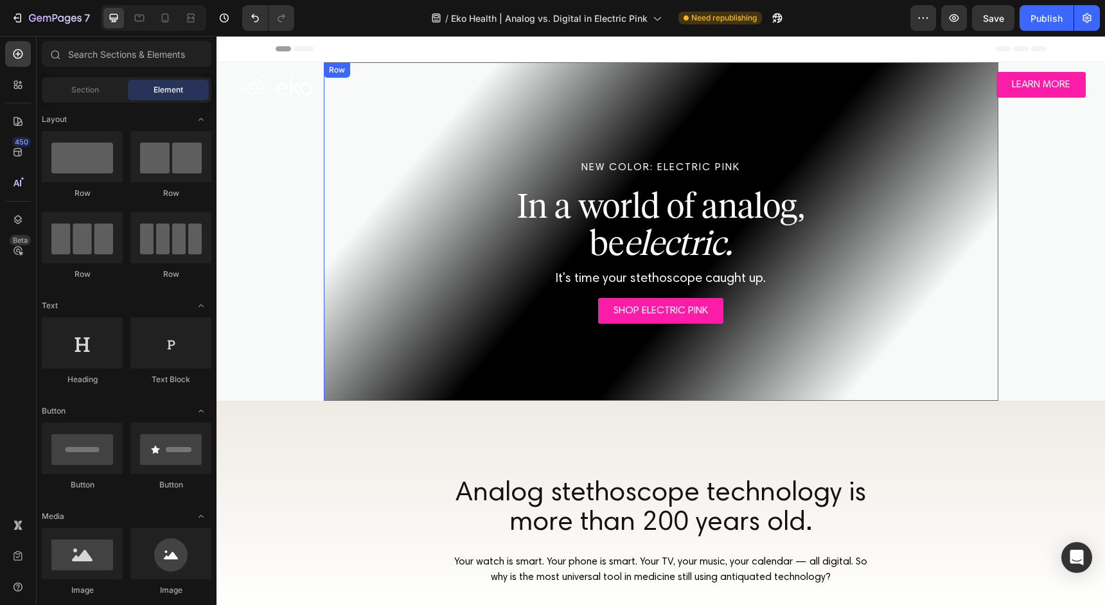
click at [883, 367] on div "NEW COLOR: ELECTRIC PINK Text Block In a world of analog, be electric. Heading …" at bounding box center [661, 231] width 674 height 338
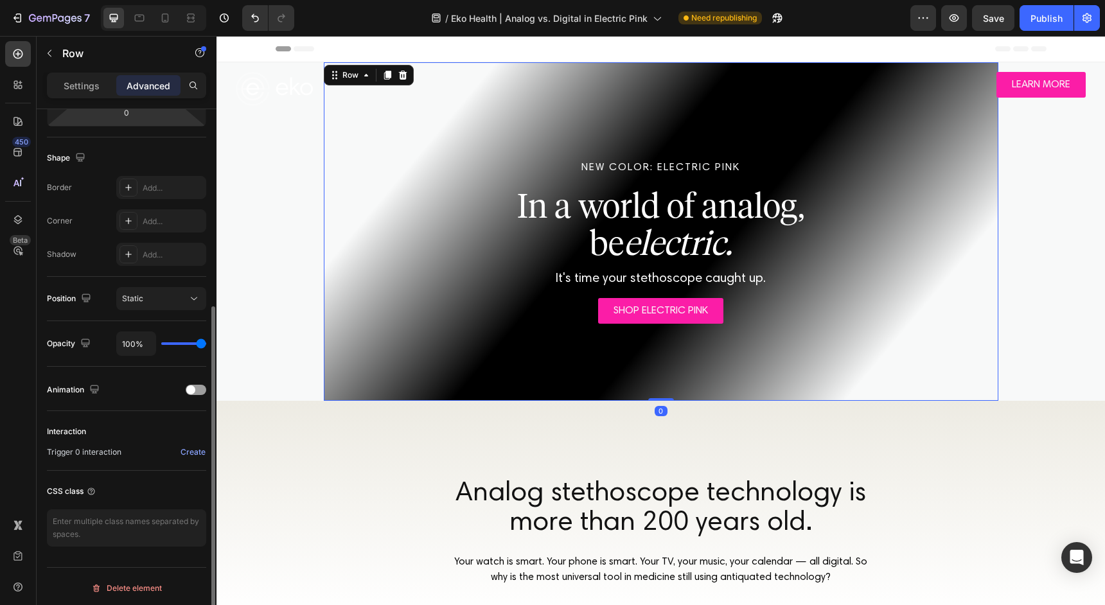
scroll to position [305, 0]
click at [87, 75] on div "Settings" at bounding box center [81, 85] width 64 height 21
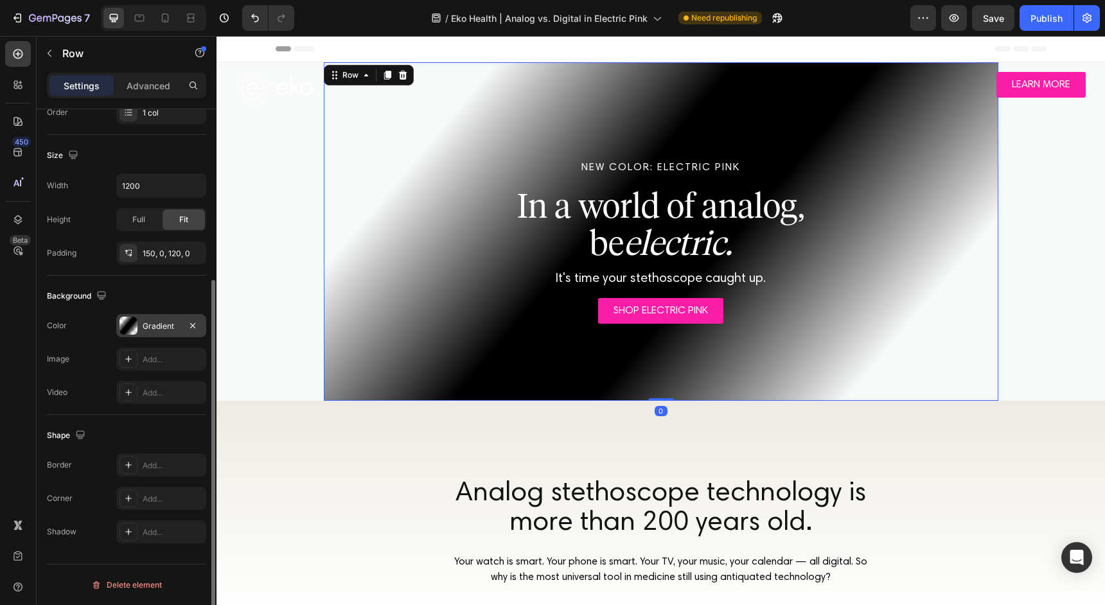
click at [146, 323] on div "Gradient" at bounding box center [161, 327] width 37 height 12
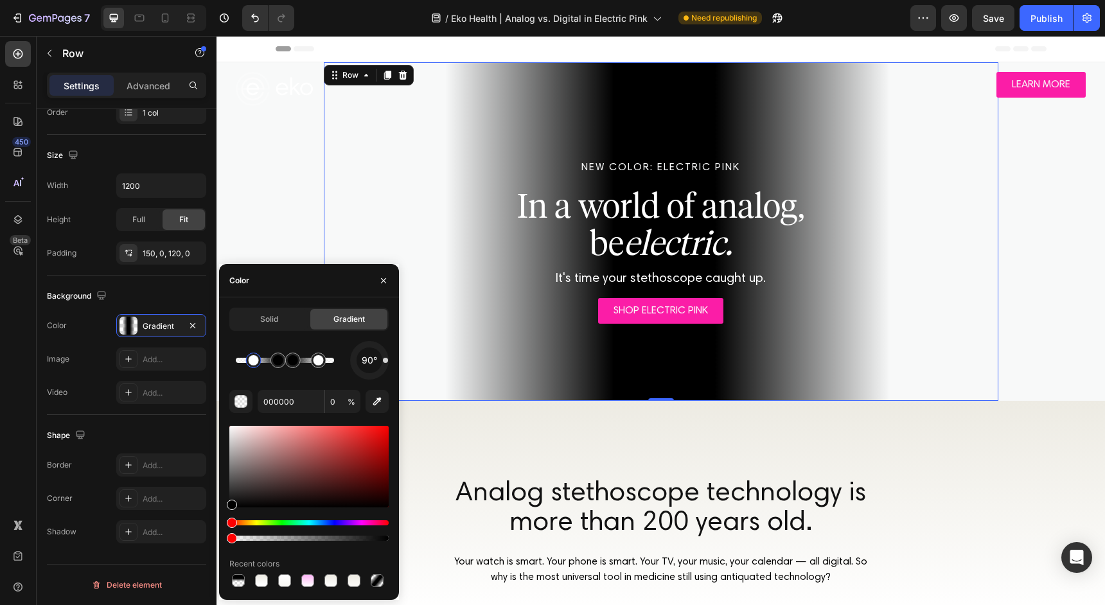
drag, startPoint x: 382, startPoint y: 370, endPoint x: 394, endPoint y: 360, distance: 15.5
click at [394, 360] on div "Solid Gradient 90° 000000 0 % Recent colors" at bounding box center [309, 449] width 180 height 282
drag, startPoint x: 534, startPoint y: 397, endPoint x: 399, endPoint y: 360, distance: 140.6
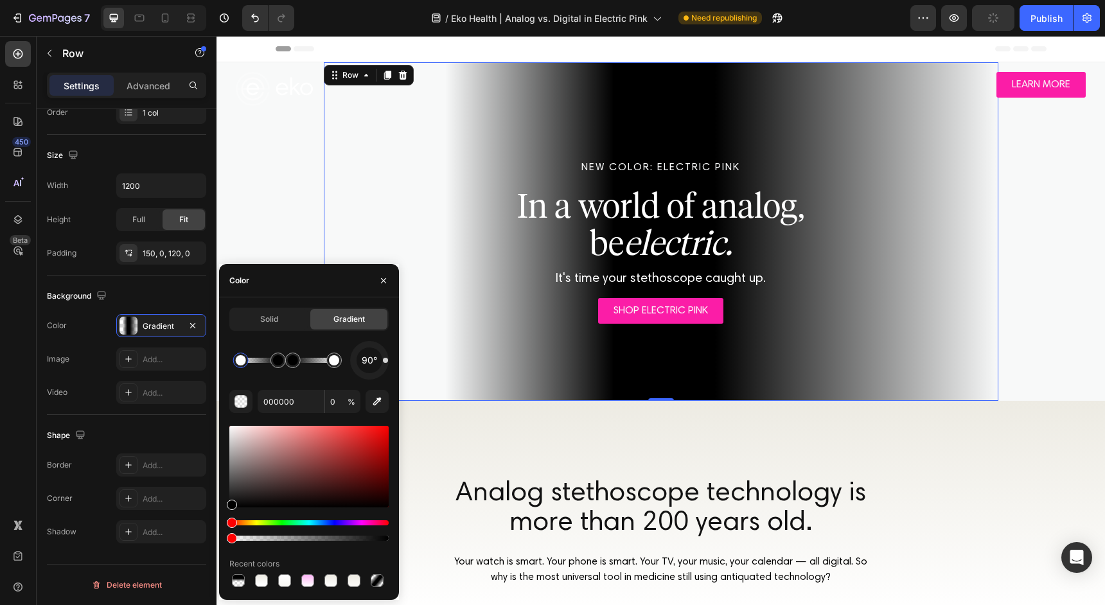
drag, startPoint x: 251, startPoint y: 362, endPoint x: 203, endPoint y: 362, distance: 48.2
click at [203, 362] on div "450 Beta Sections(18) Elements(83) Section Element Hero Section Product Detail …" at bounding box center [108, 320] width 216 height 569
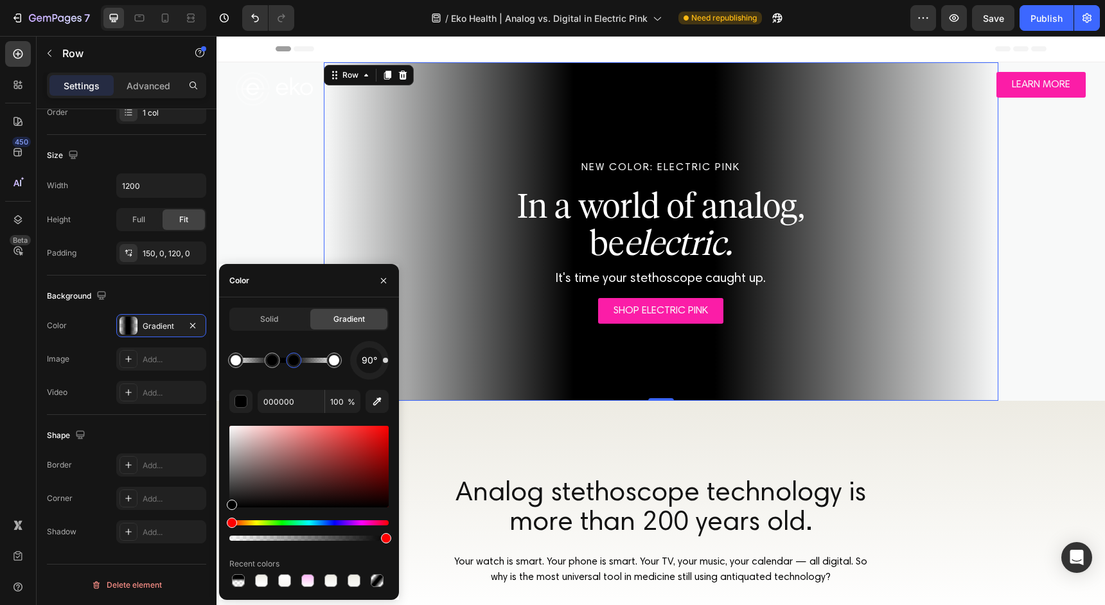
type input "0"
click at [624, 340] on div "NEW COLOR: ELECTRIC PINK Text Block In a world of analog, be electric. Heading …" at bounding box center [661, 231] width 674 height 338
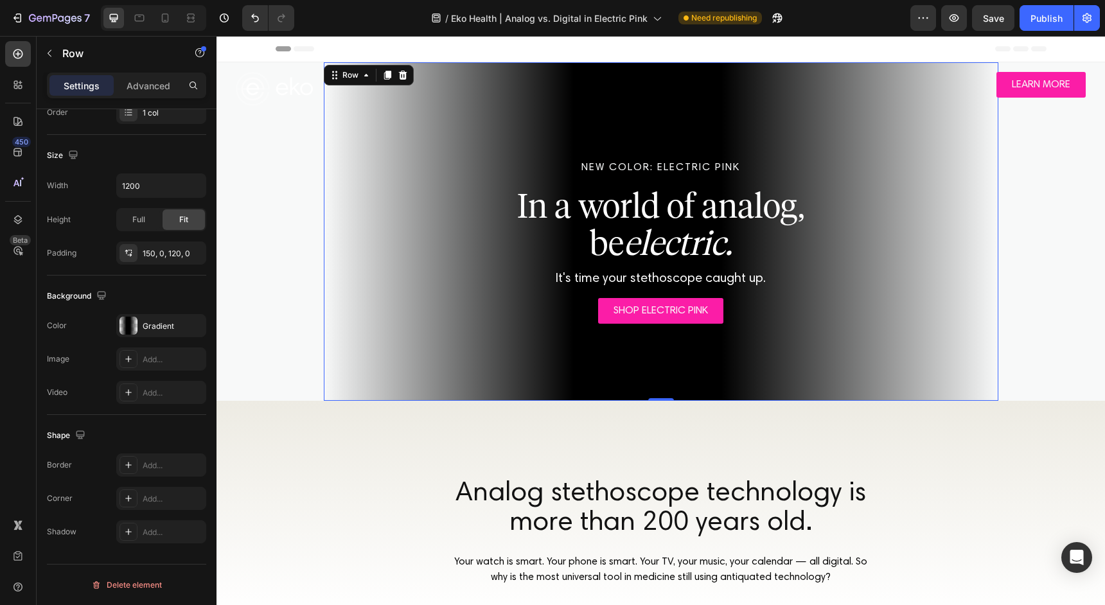
click at [823, 356] on div "NEW COLOR: ELECTRIC PINK Text Block In a world of analog, be electric. Heading …" at bounding box center [661, 231] width 674 height 338
click at [134, 13] on icon at bounding box center [139, 18] width 13 height 13
type input "100%"
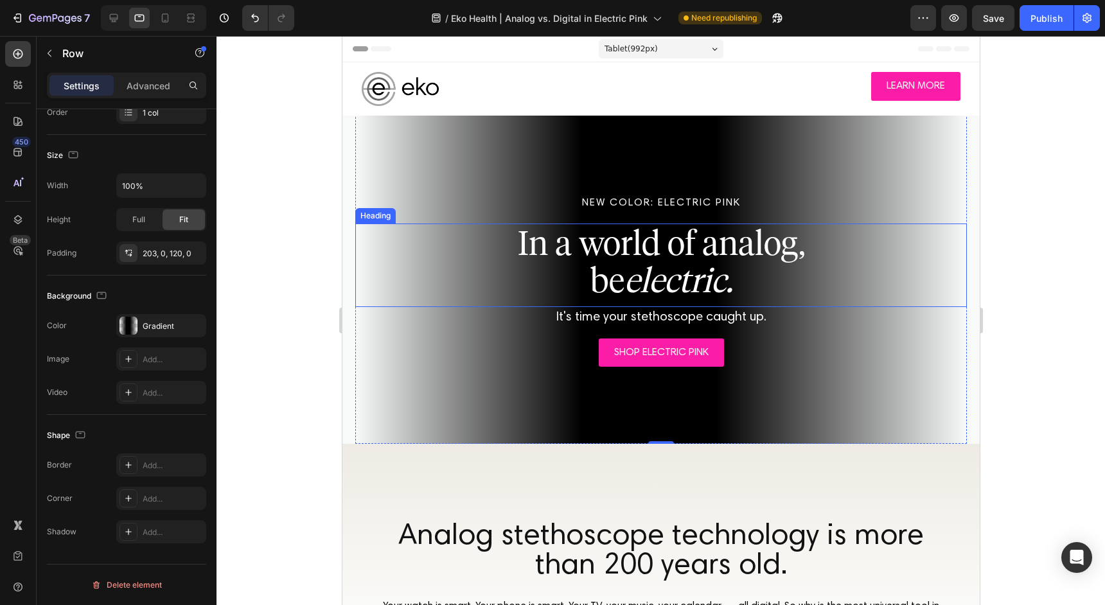
click at [313, 297] on div at bounding box center [660, 320] width 888 height 569
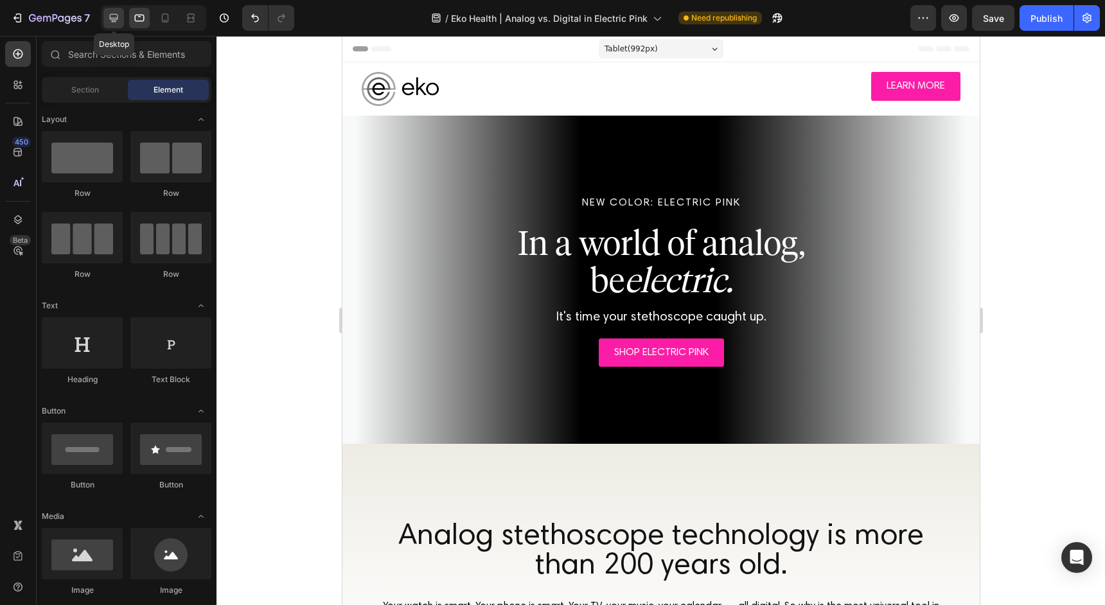
click at [117, 22] on icon at bounding box center [113, 18] width 13 height 13
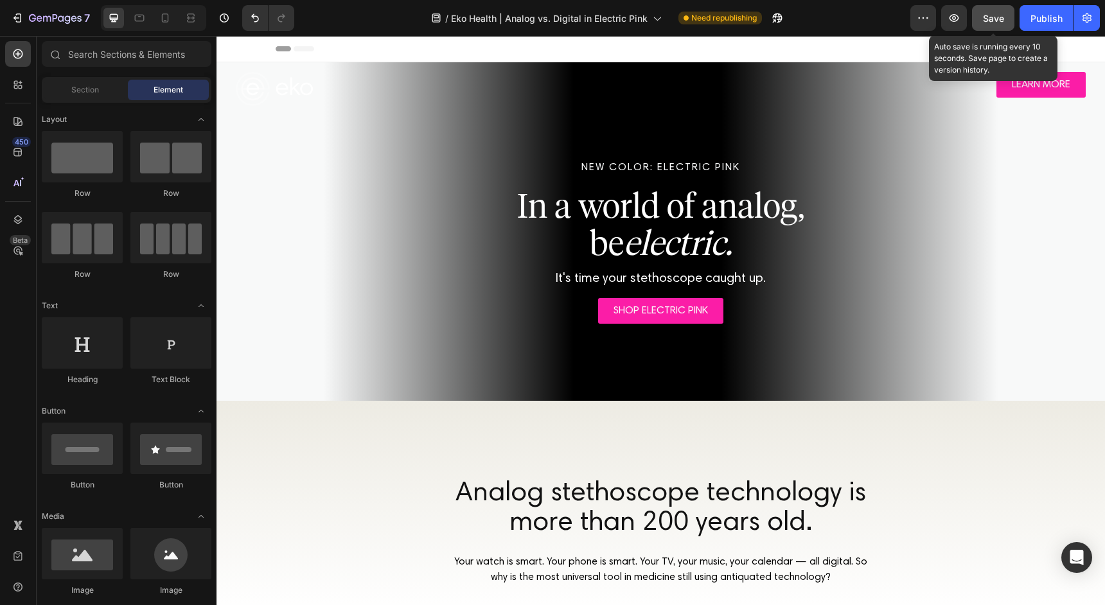
click at [1005, 19] on button "Save" at bounding box center [993, 18] width 42 height 26
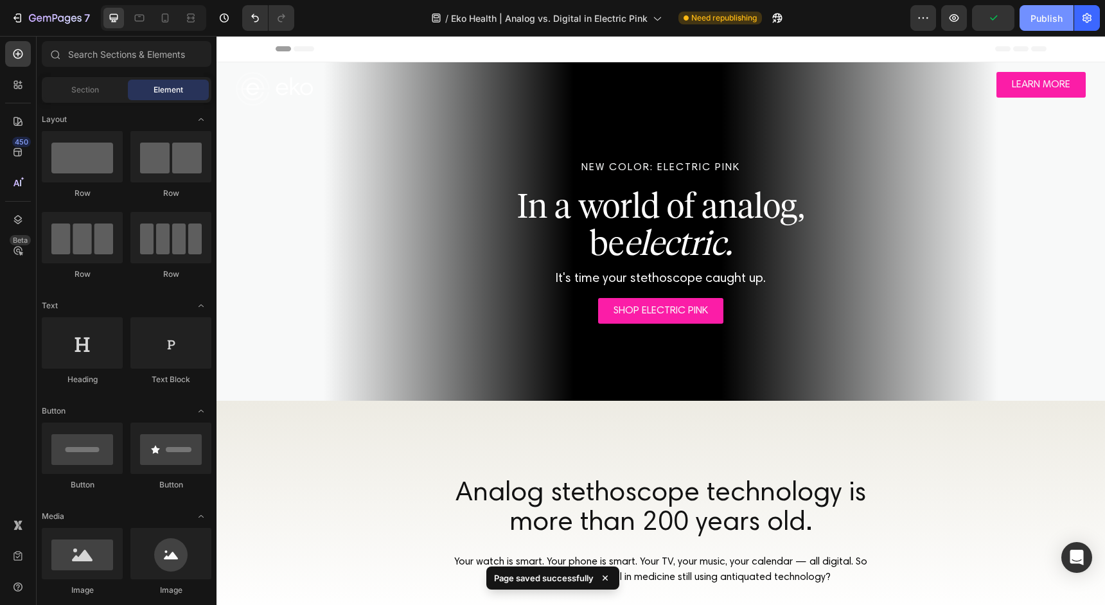
click at [1048, 13] on div "Publish" at bounding box center [1046, 18] width 32 height 13
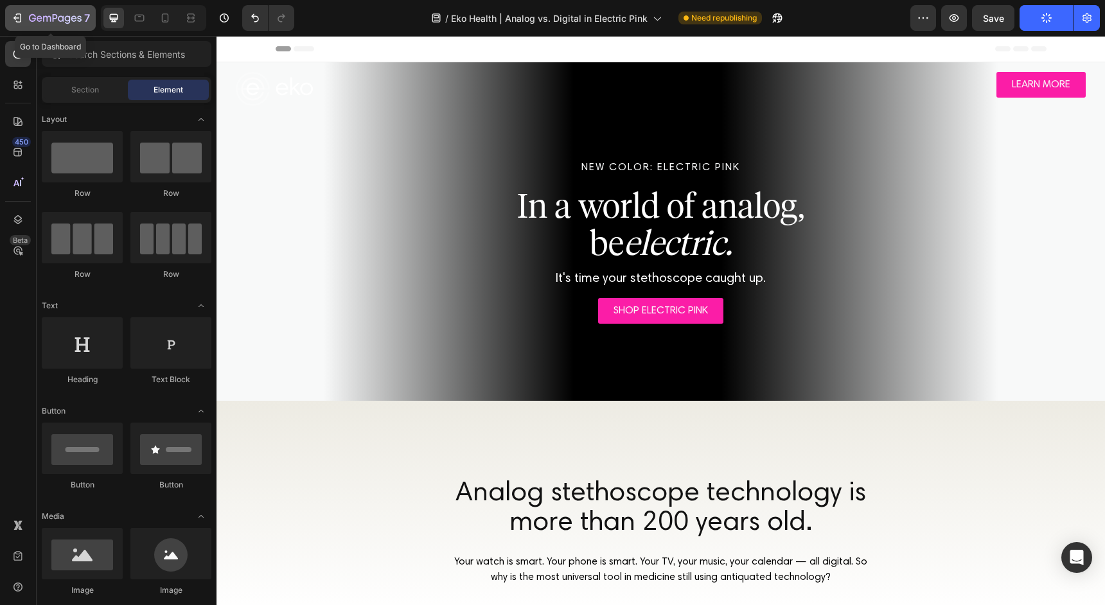
click at [31, 17] on icon "button" at bounding box center [55, 18] width 53 height 11
